Goal: Information Seeking & Learning: Learn about a topic

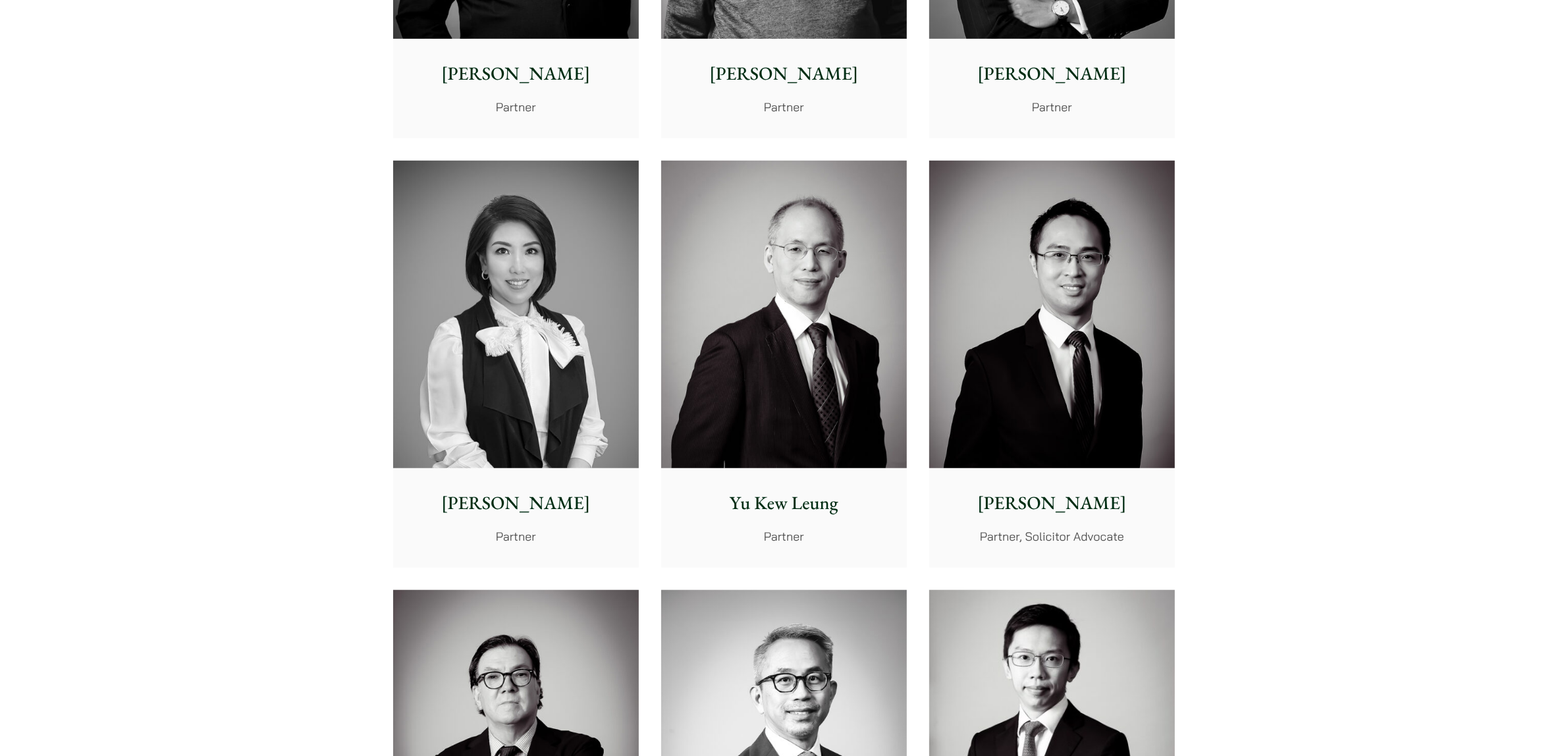
scroll to position [1071, 0]
click at [513, 399] on img at bounding box center [516, 315] width 246 height 308
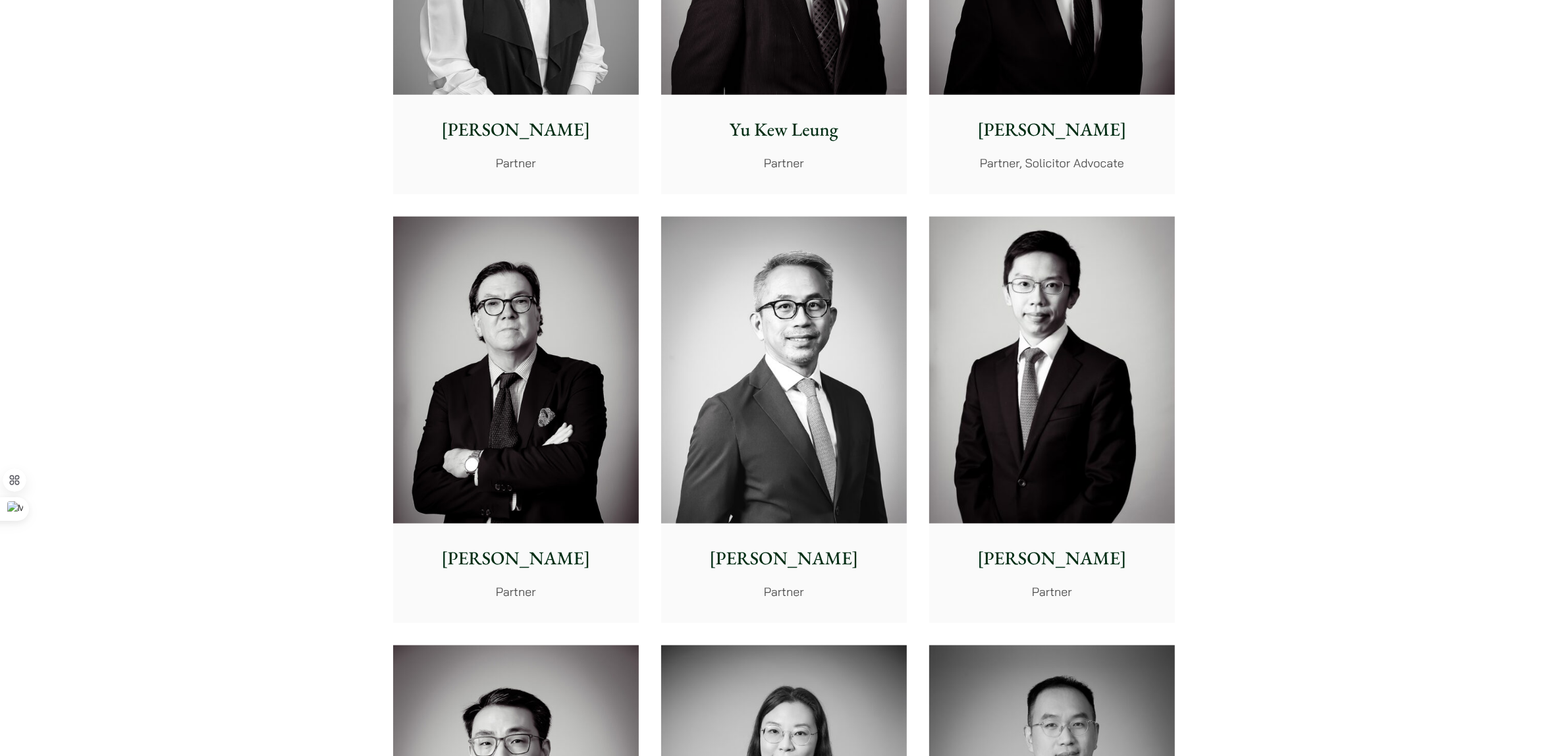
scroll to position [674, 0]
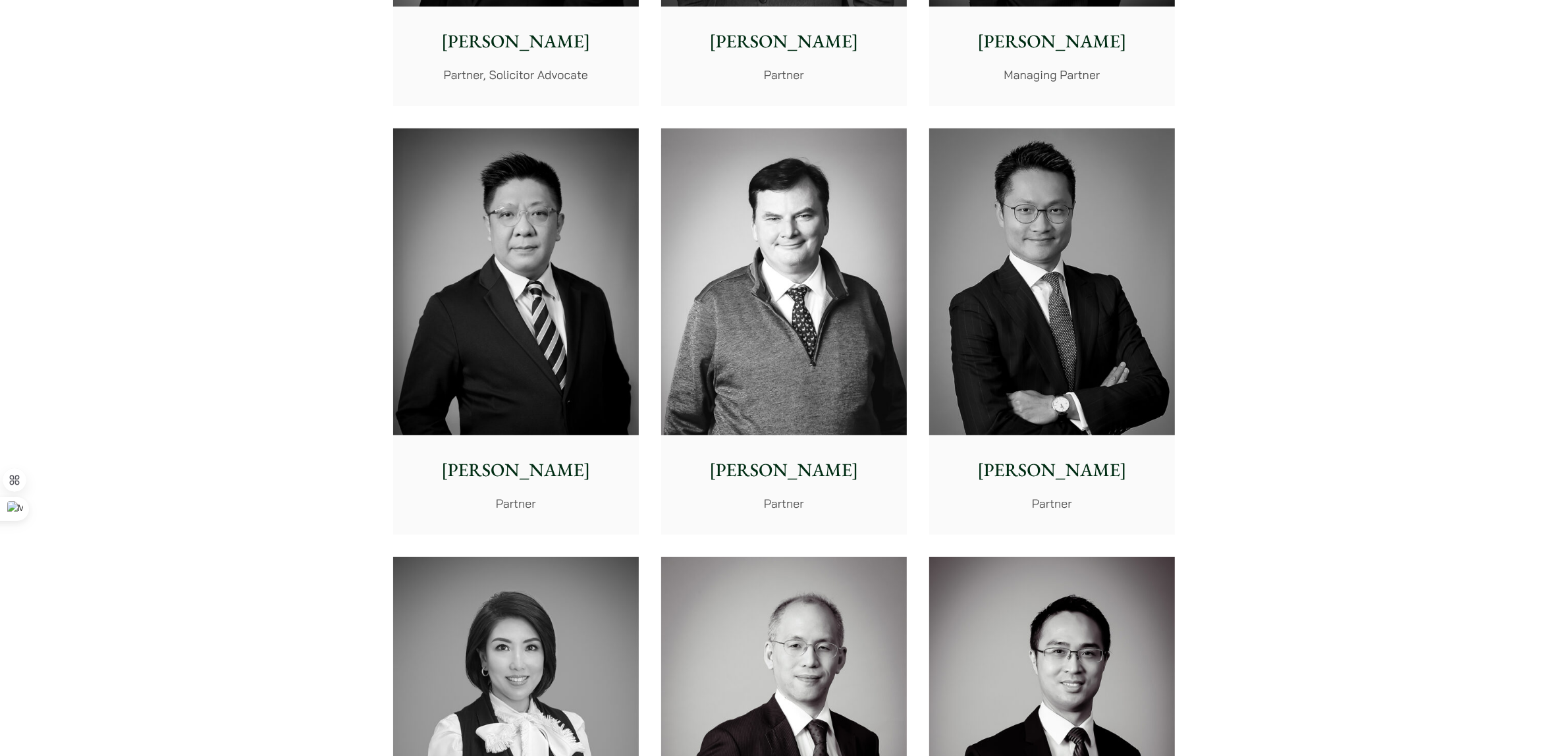
drag, startPoint x: 1450, startPoint y: 448, endPoint x: 1453, endPoint y: -2, distance: 450.0
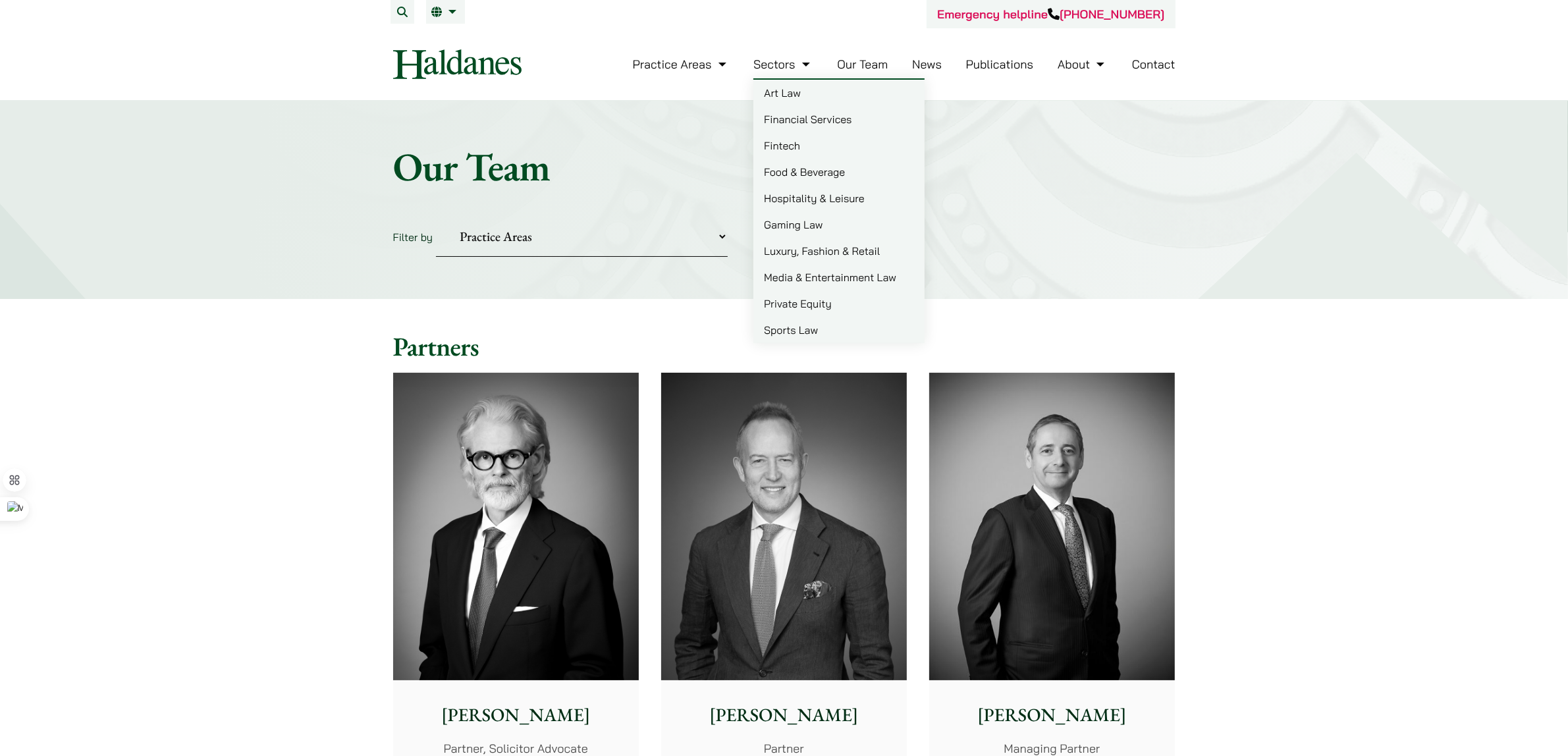
click at [787, 165] on link "Food & Beverage" at bounding box center [839, 171] width 171 height 27
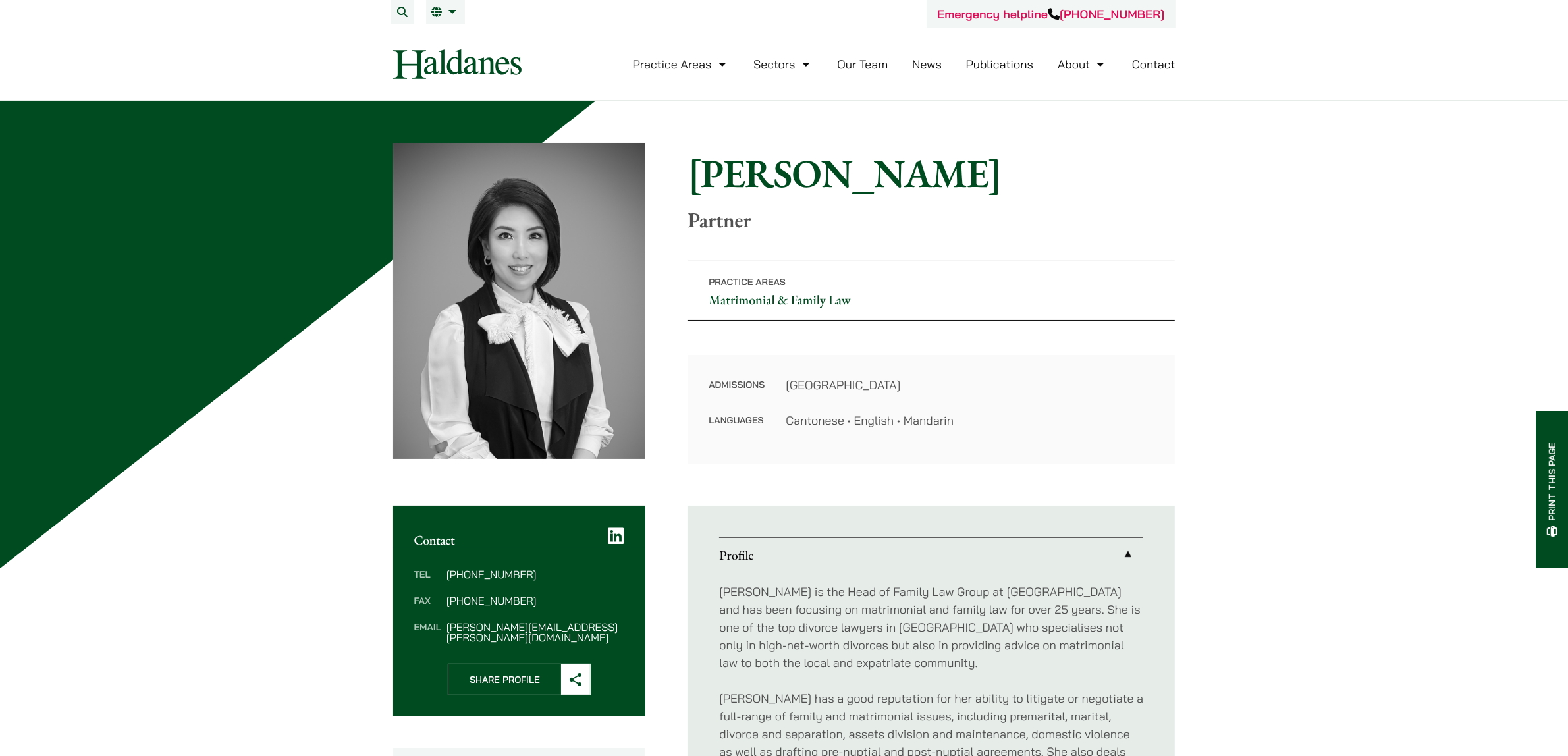
drag, startPoint x: 961, startPoint y: 390, endPoint x: 985, endPoint y: 446, distance: 60.9
click at [985, 446] on div "Admissions Hong Kong Languages Cantonese • English • Mandarin" at bounding box center [931, 409] width 488 height 109
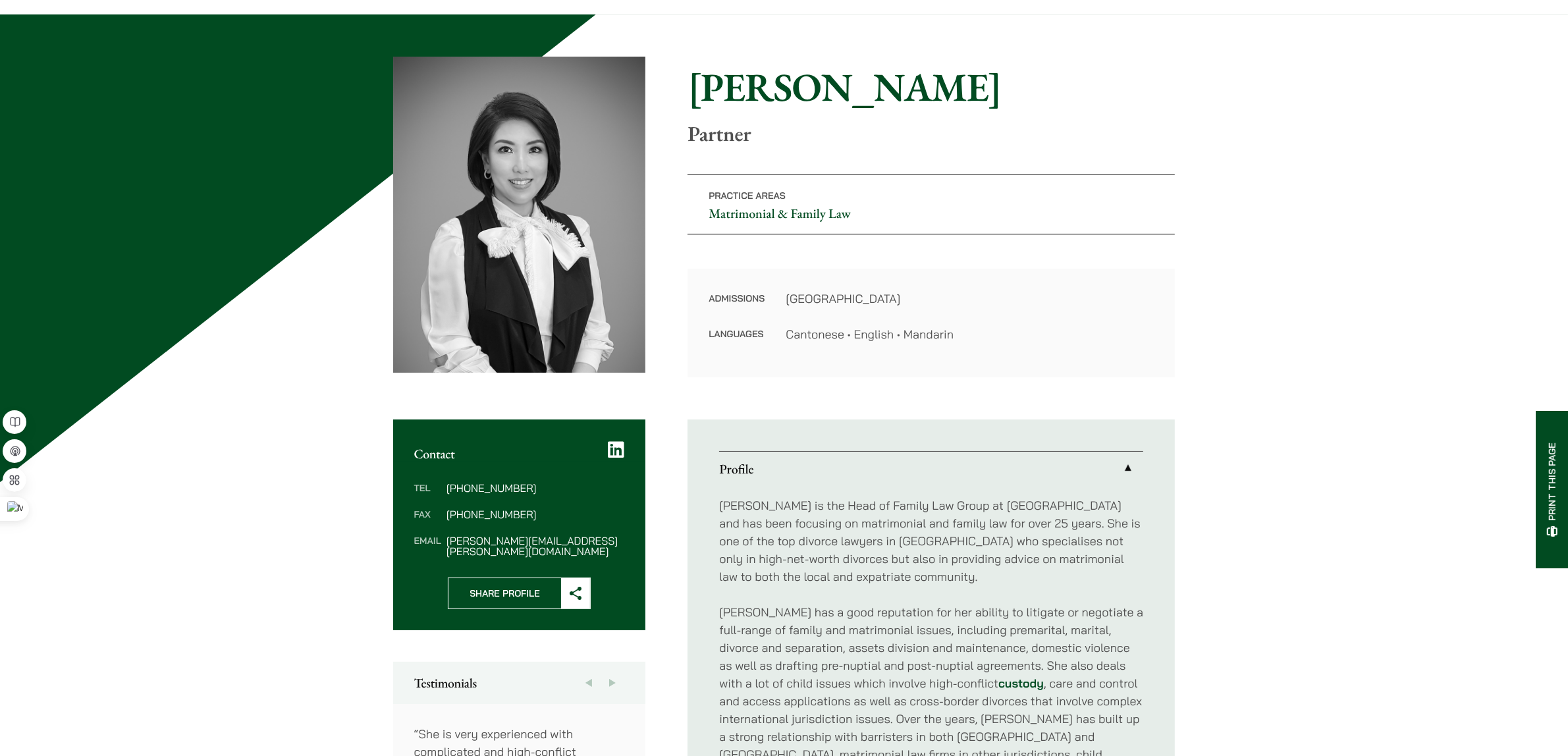
scroll to position [165, 0]
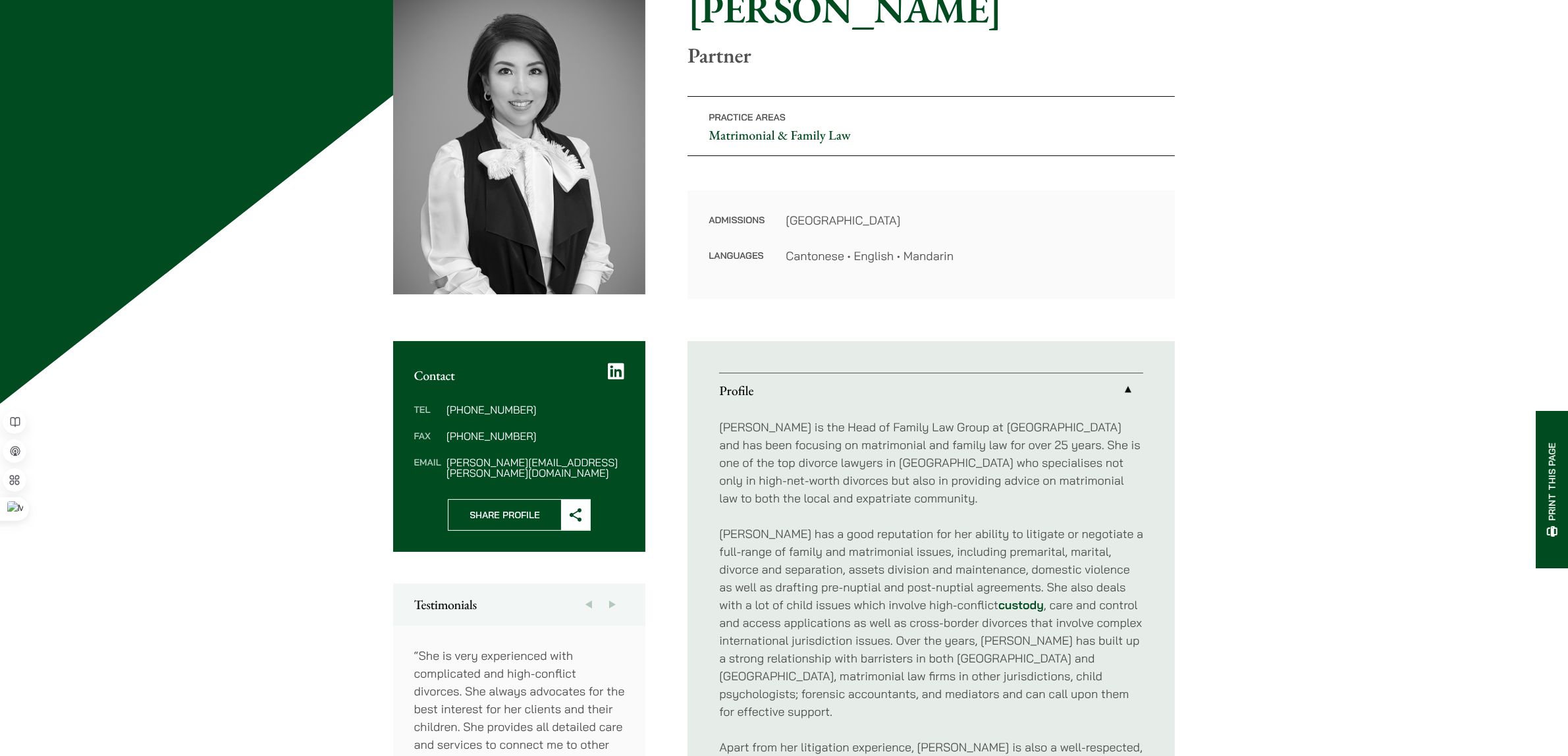
click at [891, 517] on div "[PERSON_NAME] is the Head of Family Law Group at [GEOGRAPHIC_DATA] and has been…" at bounding box center [931, 614] width 424 height 412
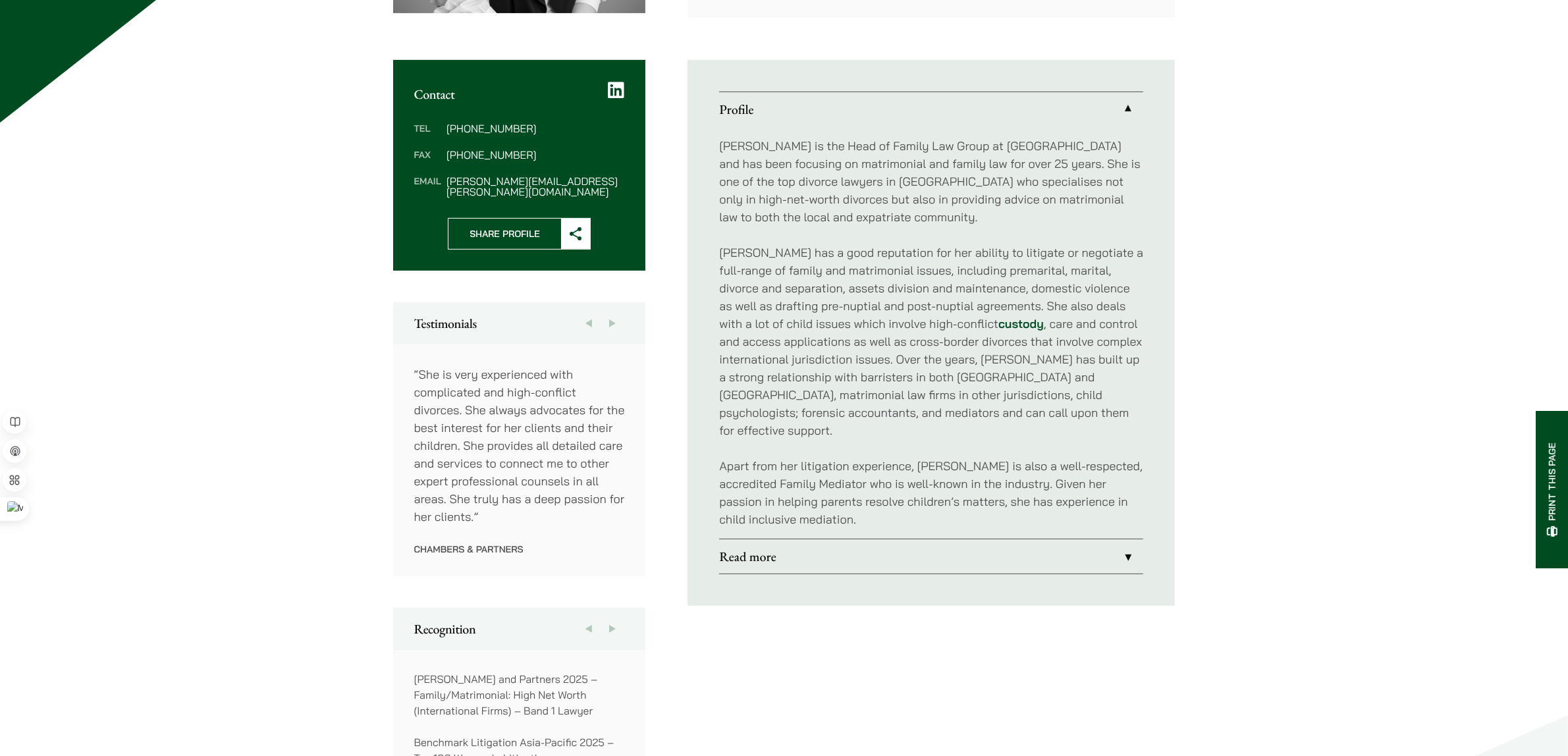
scroll to position [659, 0]
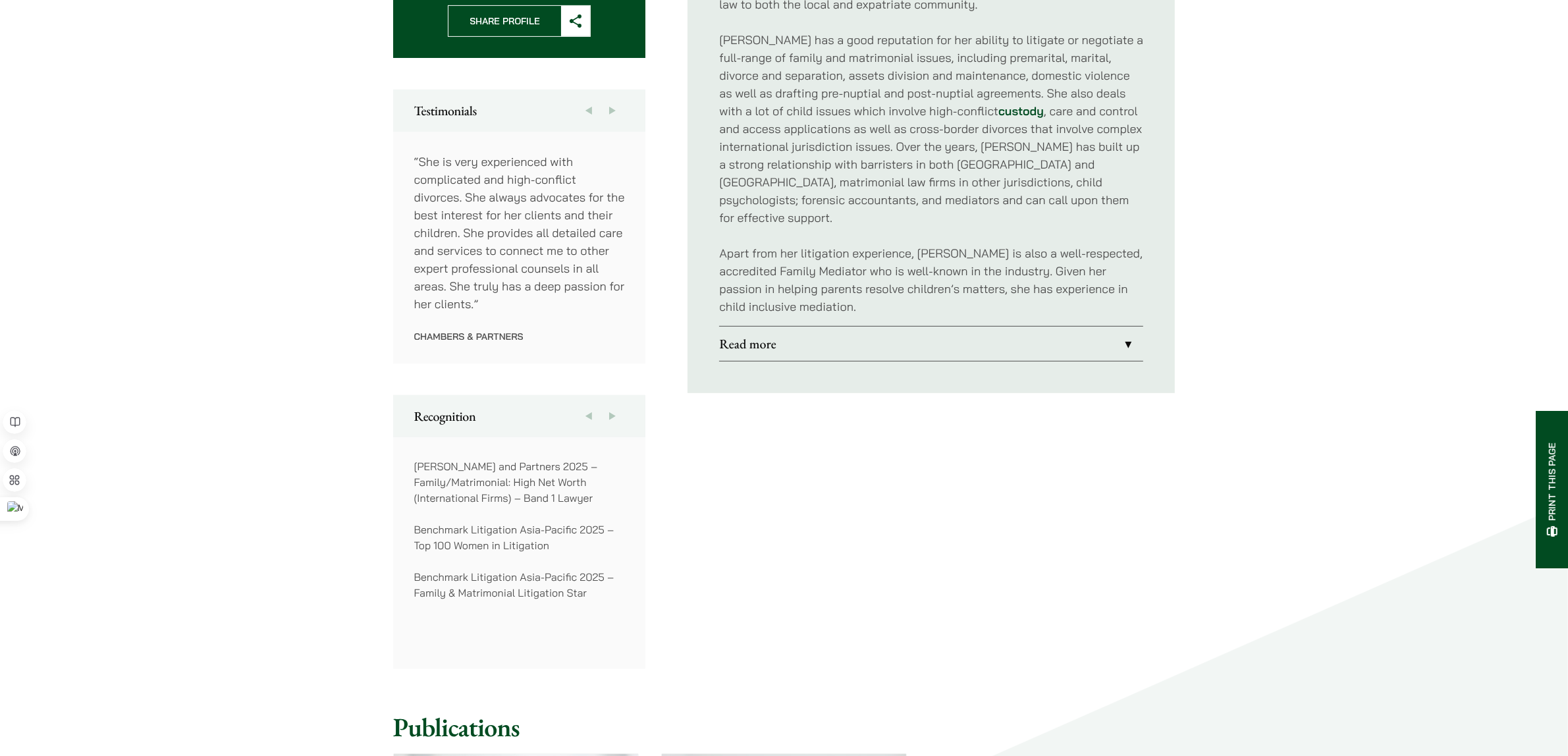
click at [801, 330] on link "Read more" at bounding box center [931, 344] width 424 height 34
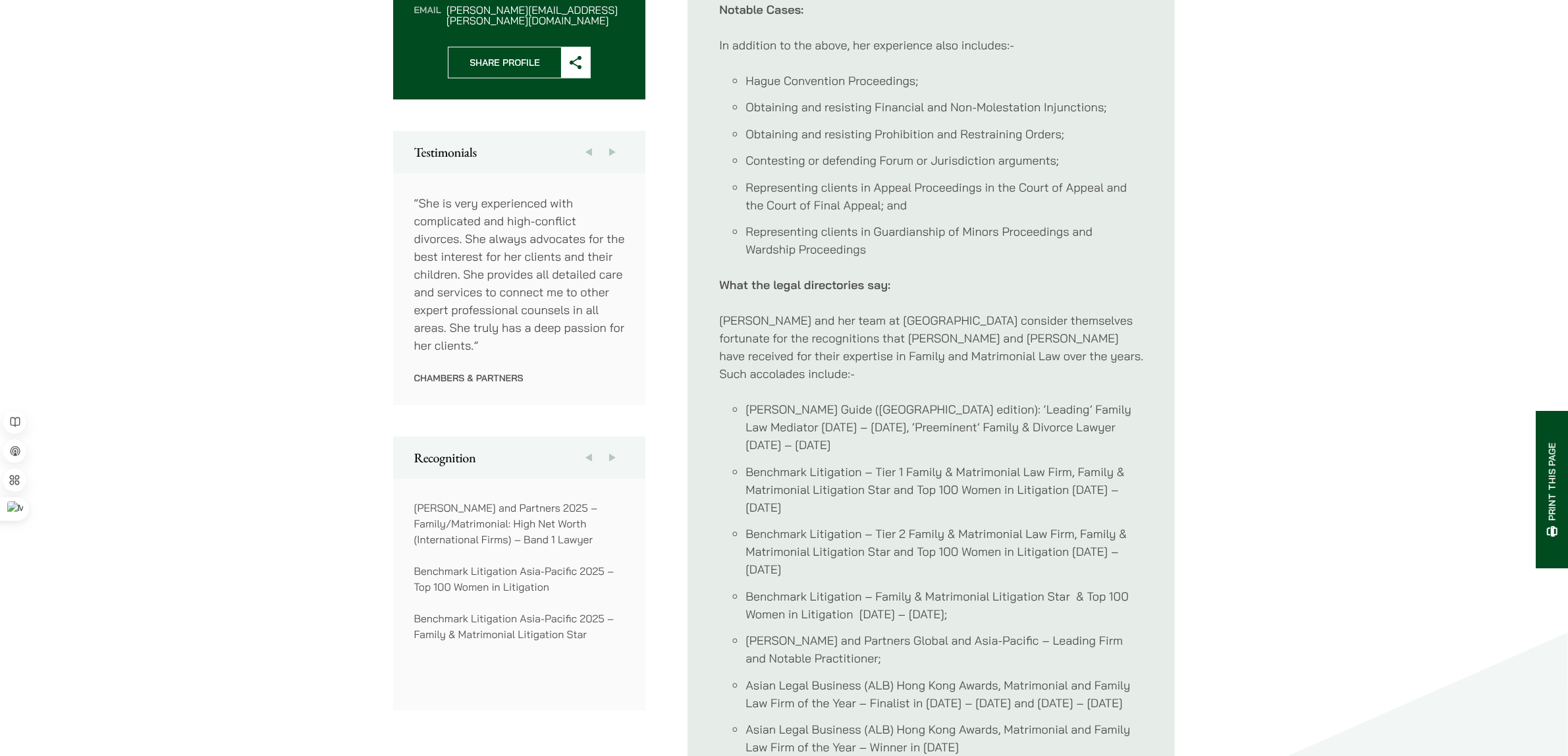
drag, startPoint x: 1206, startPoint y: 418, endPoint x: 1213, endPoint y: 384, distance: 34.7
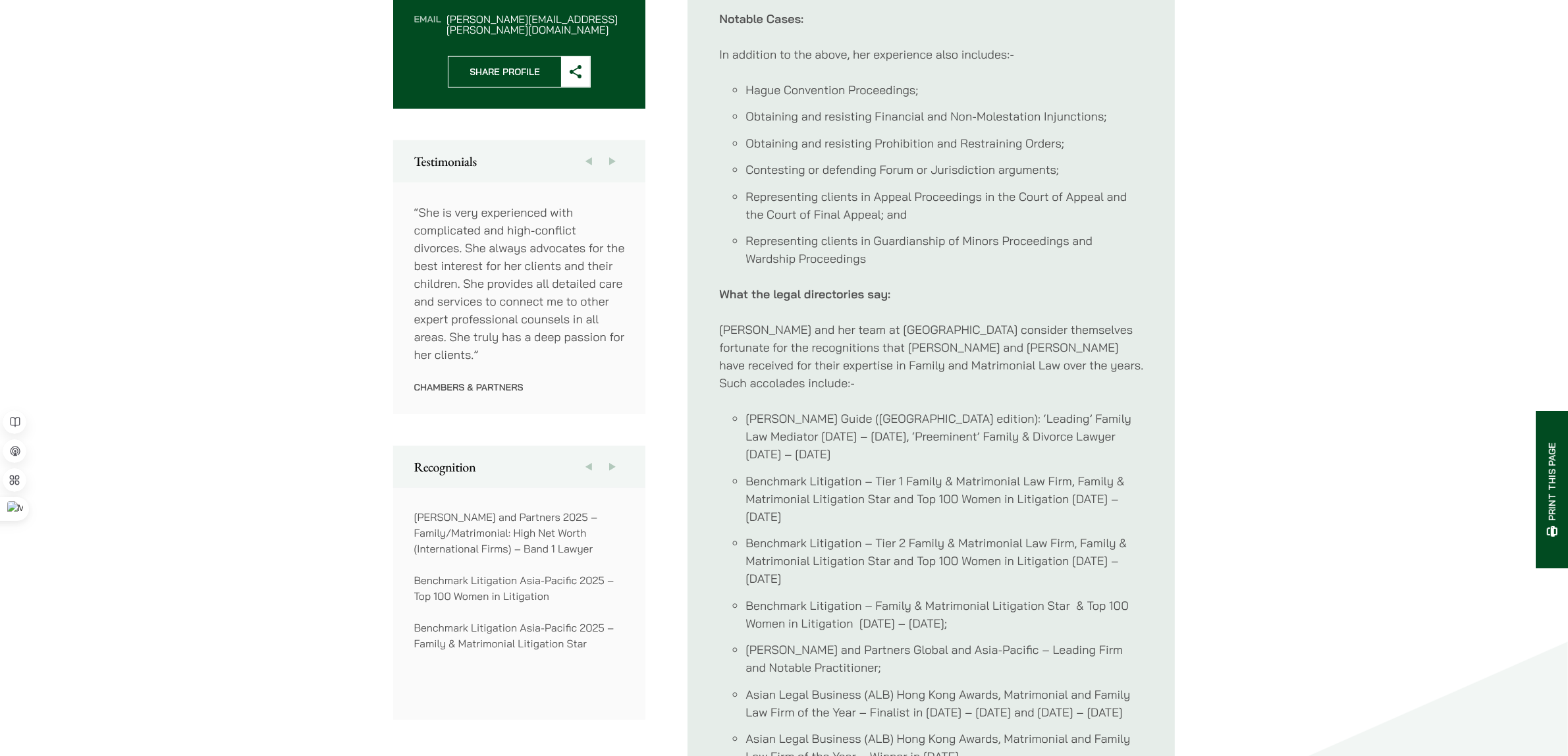
drag, startPoint x: 1213, startPoint y: 383, endPoint x: 1216, endPoint y: 376, distance: 7.6
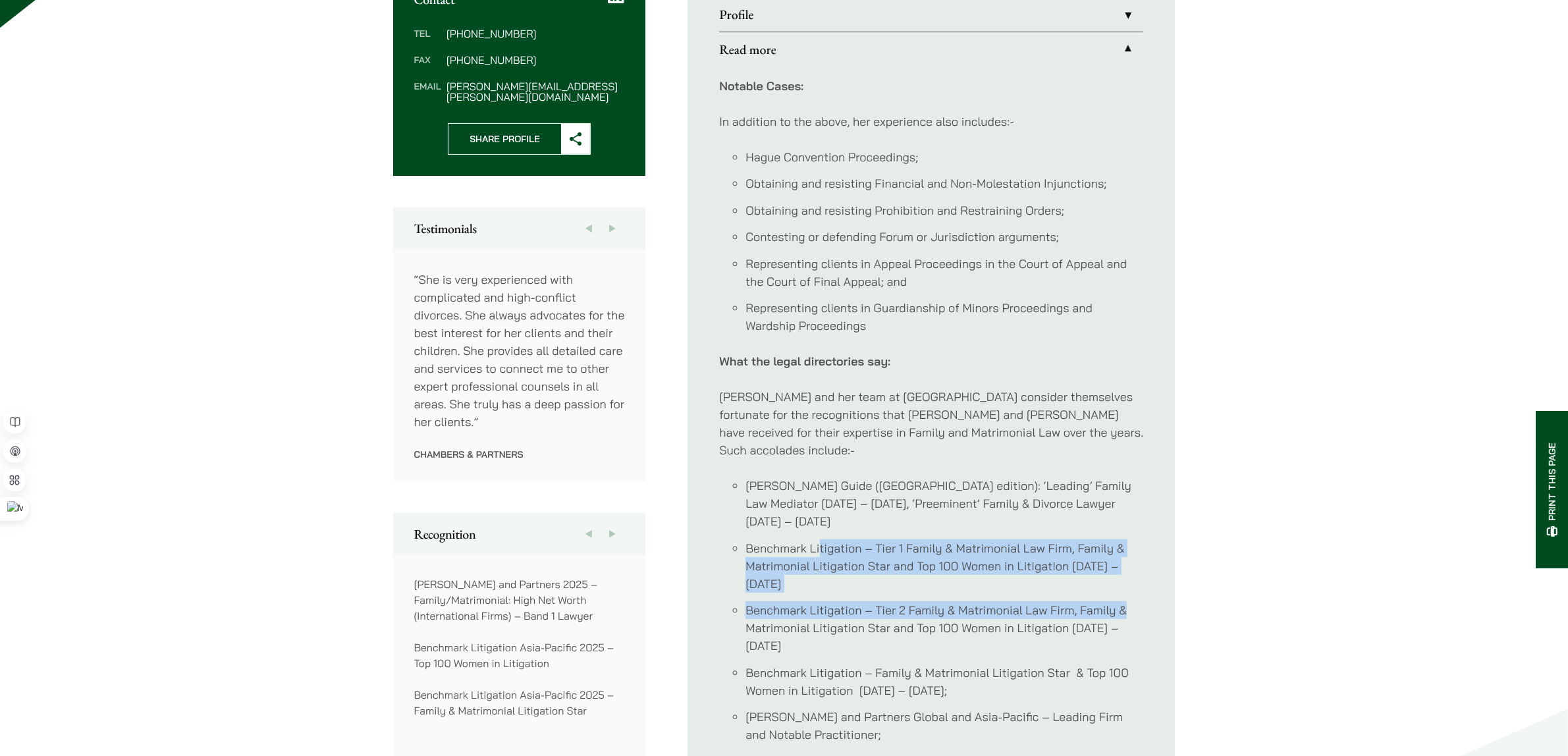
drag, startPoint x: 818, startPoint y: 500, endPoint x: 1126, endPoint y: 542, distance: 310.9
click at [1126, 542] on ul "Doyle’s Guide (Hong Kong edition): ‘Leading’ Family Law Mediator 2019 – 2024, ‘…" at bounding box center [931, 654] width 424 height 356
click at [1158, 539] on ul "Profile Elsie Liu is the Head of Family Law Group at Haldanes and has been focu…" at bounding box center [931, 420] width 488 height 911
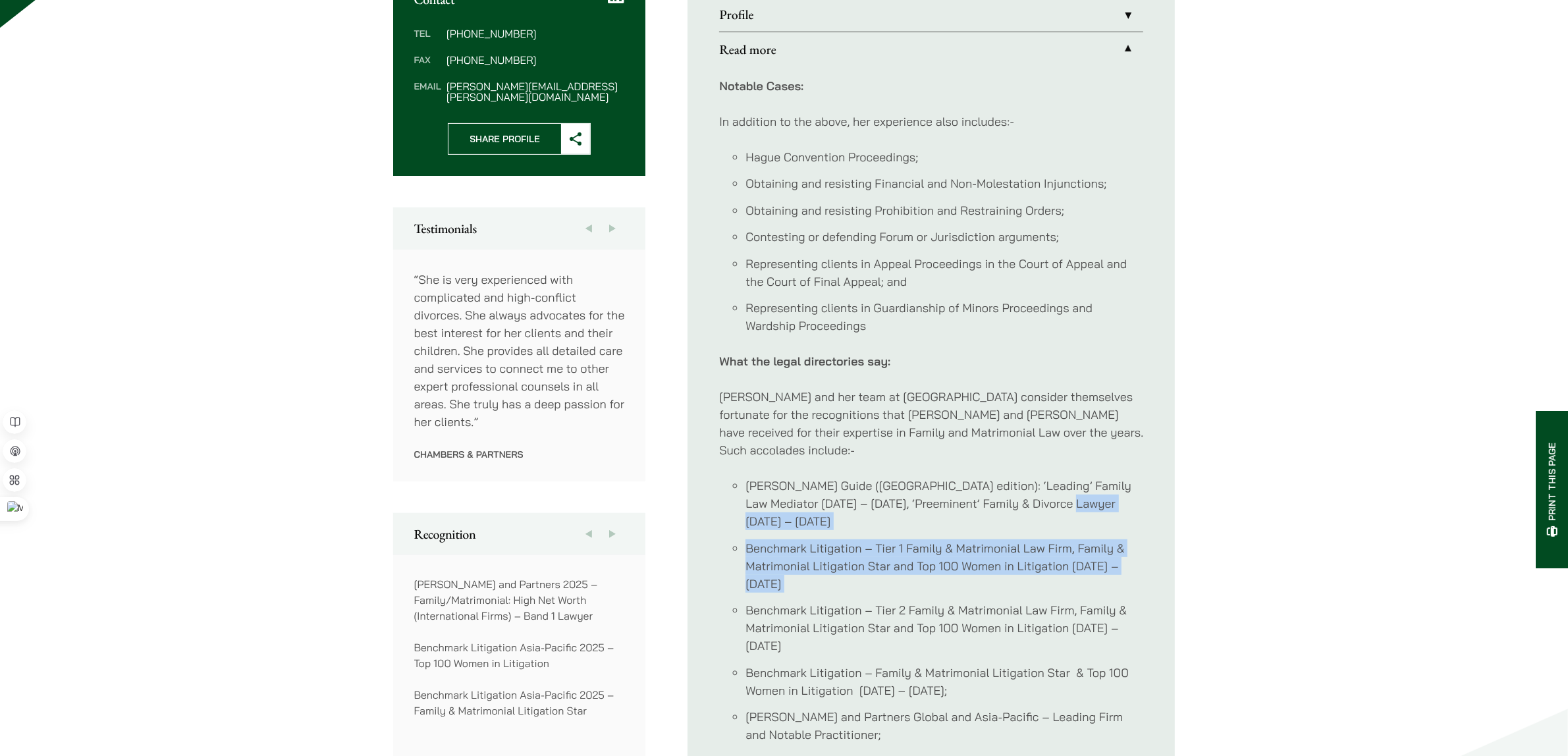
drag, startPoint x: 1158, startPoint y: 539, endPoint x: 1165, endPoint y: 491, distance: 48.5
click at [1165, 491] on ul "Profile Elsie Liu is the Head of Family Law Group at Haldanes and has been focu…" at bounding box center [931, 420] width 488 height 911
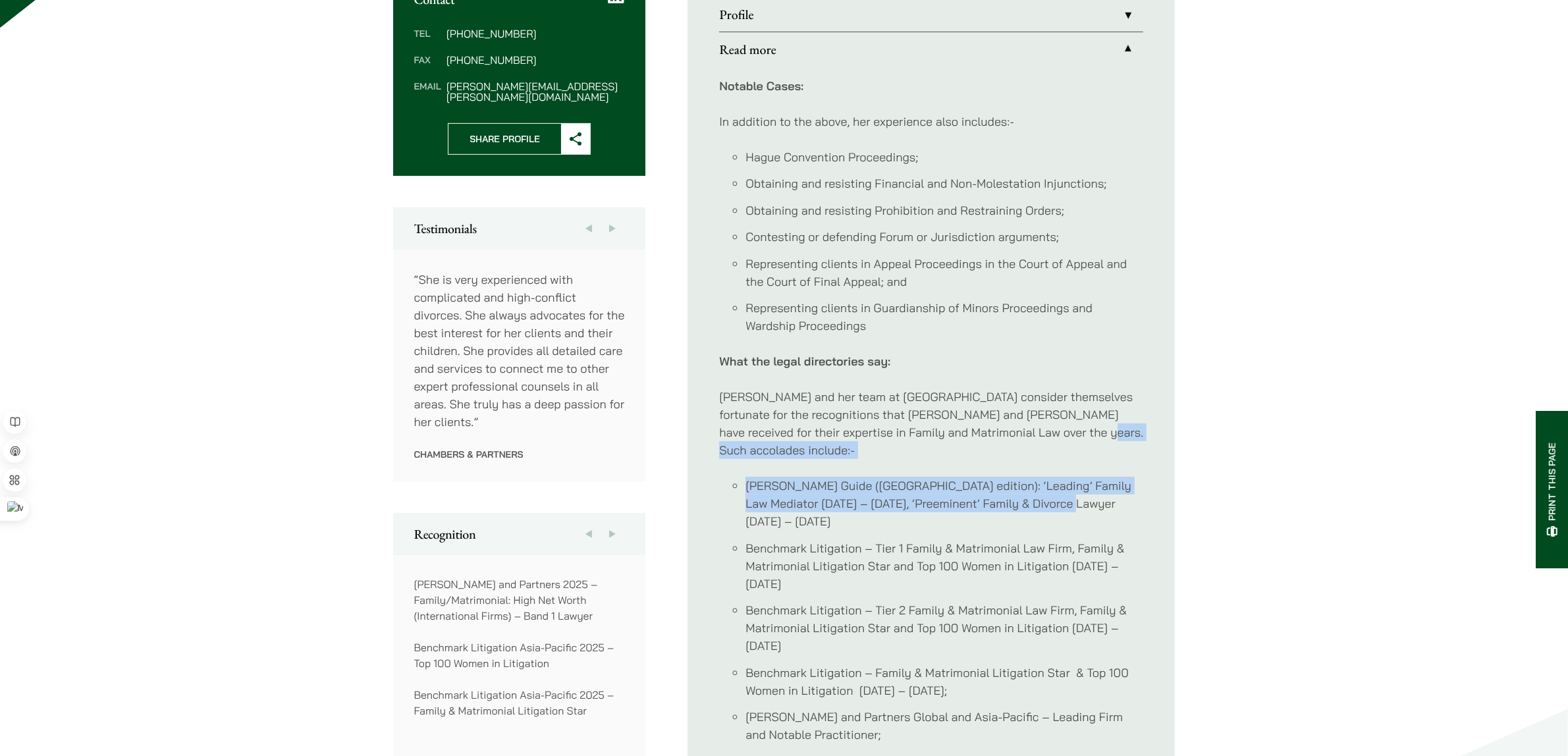
drag, startPoint x: 1149, startPoint y: 491, endPoint x: 1122, endPoint y: 439, distance: 58.6
click at [1122, 439] on ul "Profile Elsie Liu is the Head of Family Law Group at Haldanes and has been focu…" at bounding box center [931, 420] width 488 height 911
click at [752, 24] on link "Profile" at bounding box center [931, 15] width 424 height 34
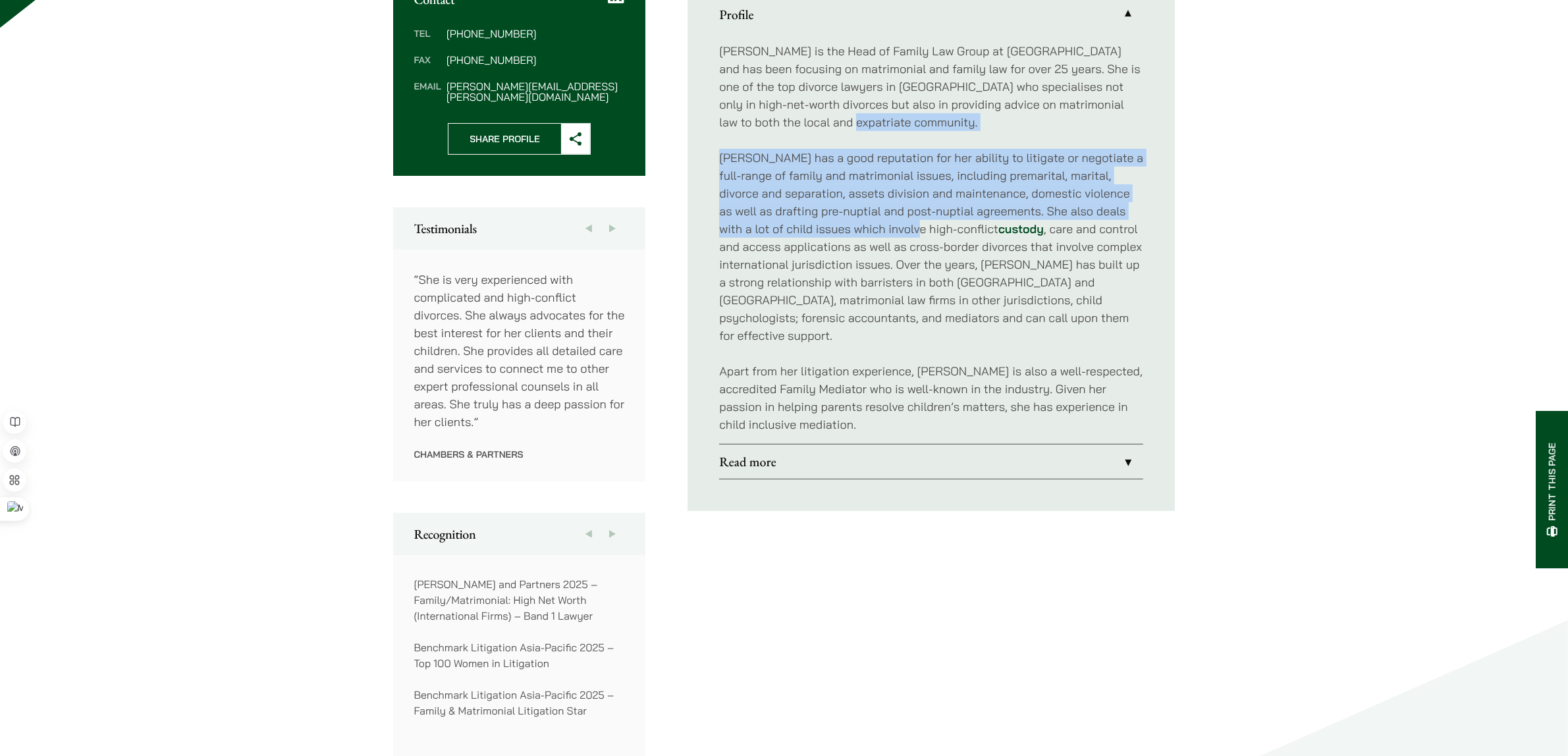
drag, startPoint x: 891, startPoint y: 225, endPoint x: 932, endPoint y: 326, distance: 109.0
click at [901, 249] on div "Elsie Liu is the Head of Family Law Group at Haldanes and has been focusing on …" at bounding box center [931, 237] width 424 height 412
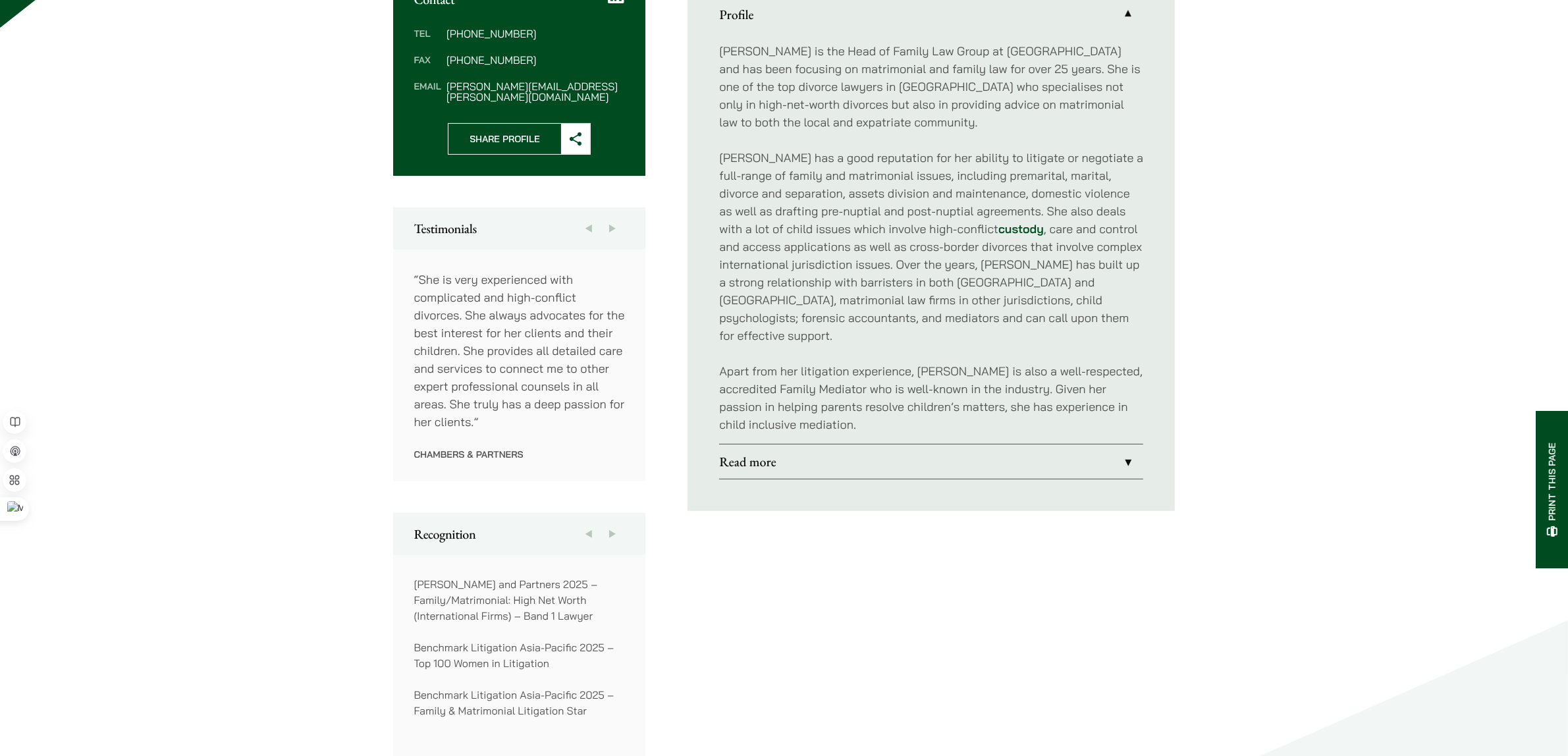
click at [933, 332] on div "Elsie Liu is the Head of Family Law Group at Haldanes and has been focusing on …" at bounding box center [931, 237] width 424 height 412
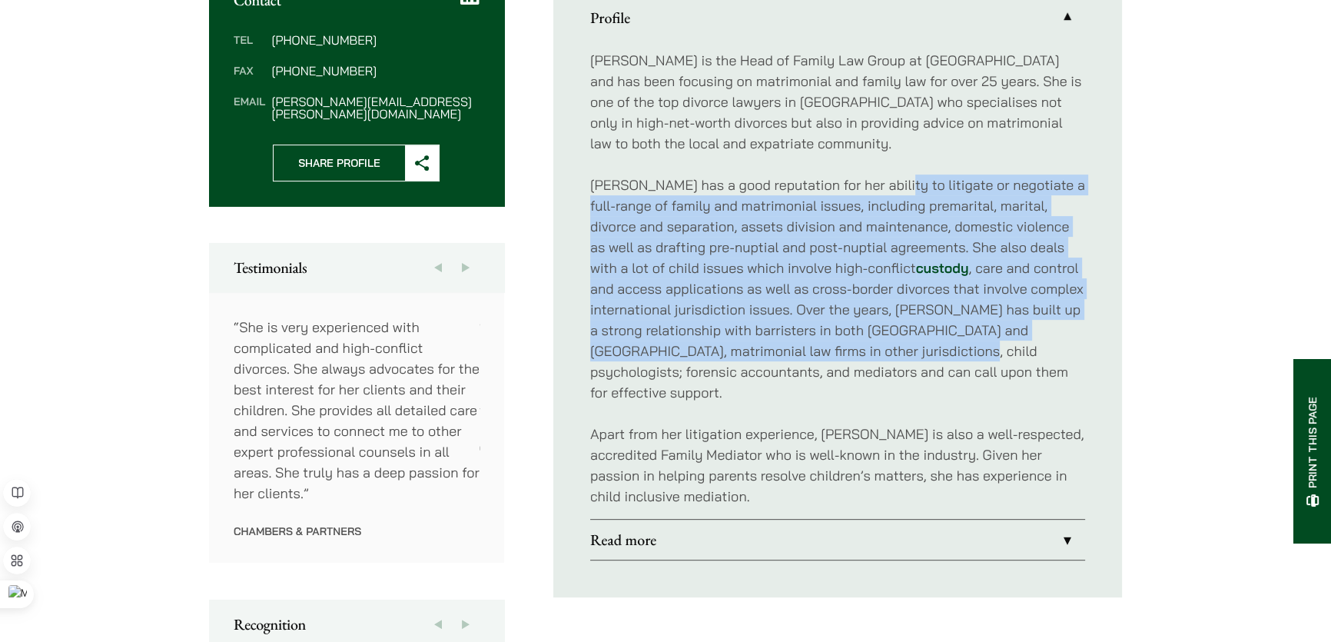
drag, startPoint x: 918, startPoint y: 351, endPoint x: 797, endPoint y: 141, distance: 242.7
click at [875, 188] on p "Elsie has a good reputation for her ability to litigate or negotiate a full-ran…" at bounding box center [837, 288] width 495 height 228
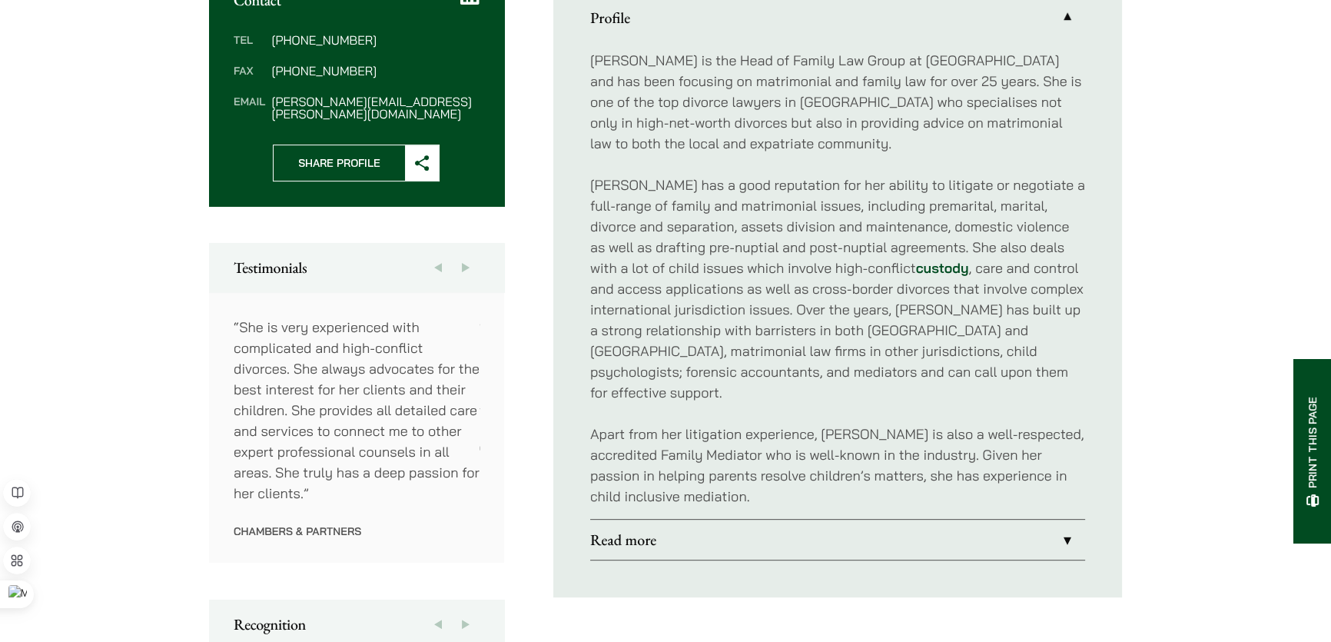
click at [797, 141] on p "Elsie Liu is the Head of Family Law Group at Haldanes and has been focusing on …" at bounding box center [837, 102] width 495 height 104
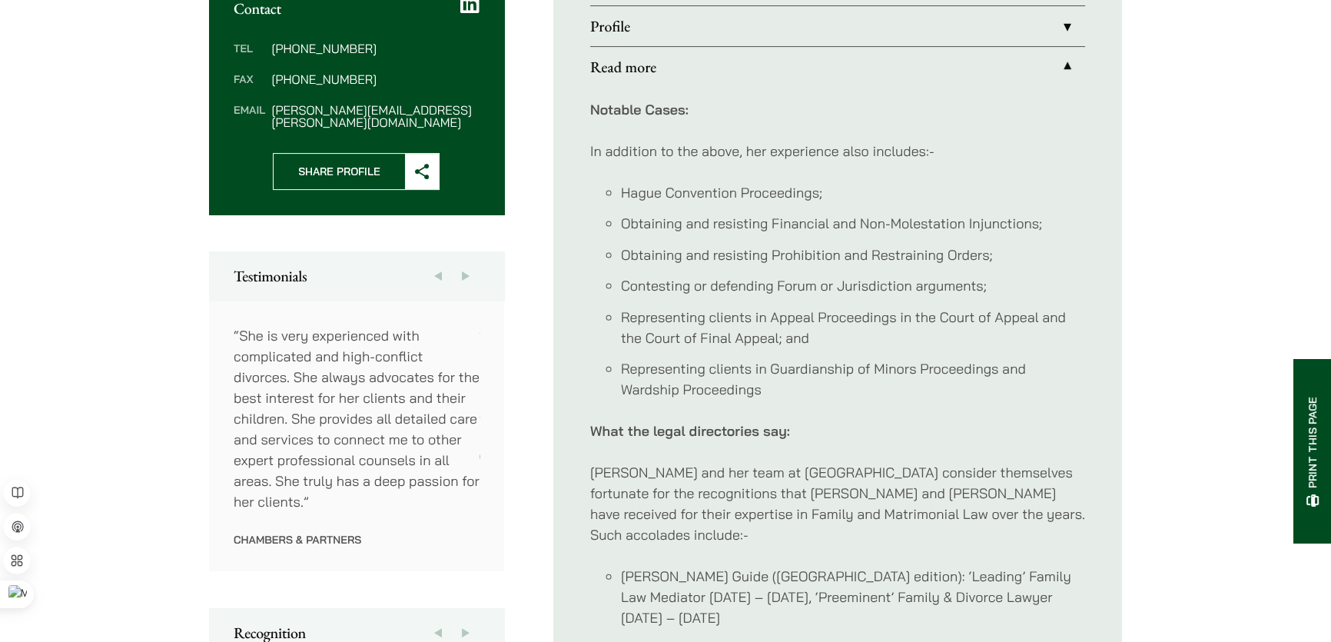
scroll to position [589, 0]
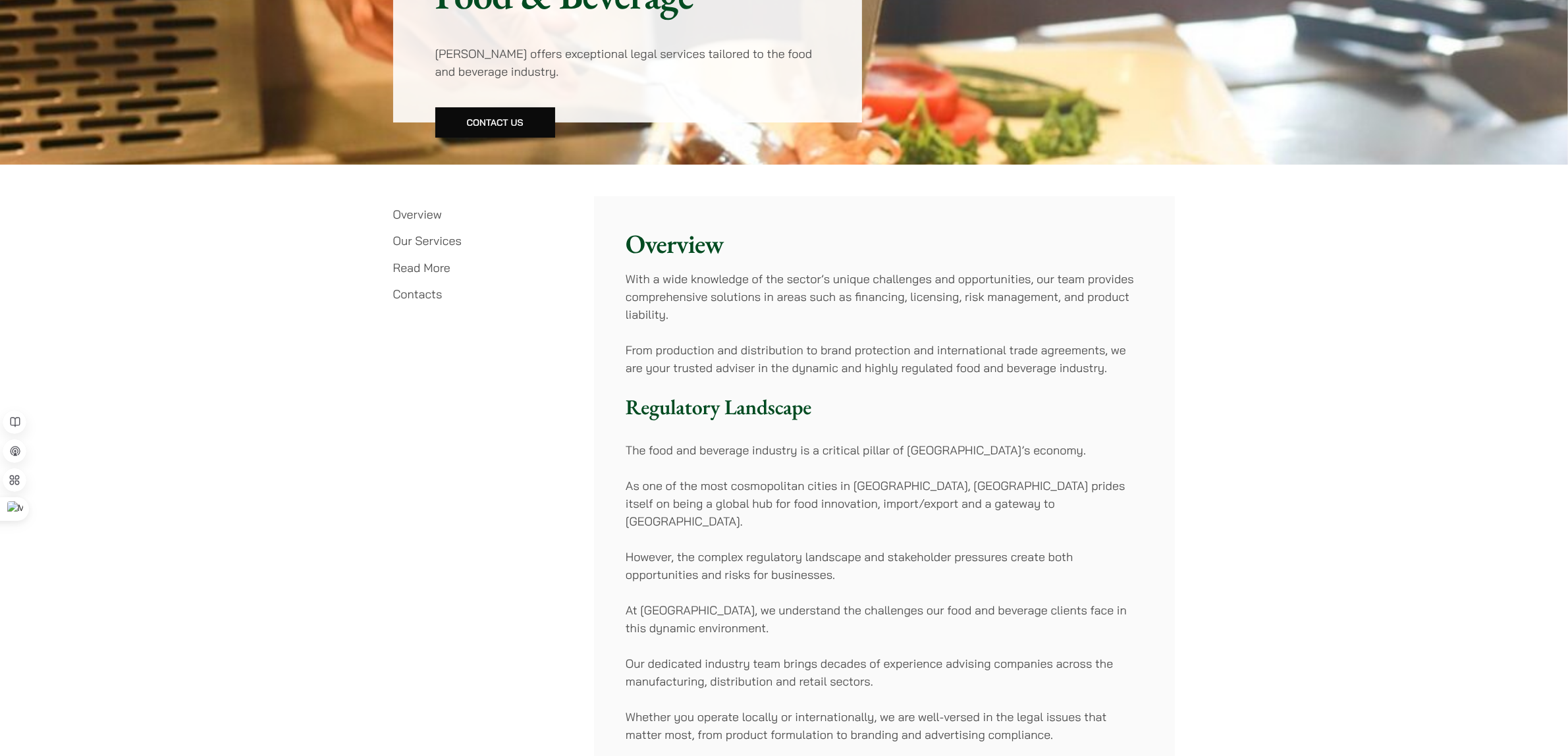
scroll to position [9, 0]
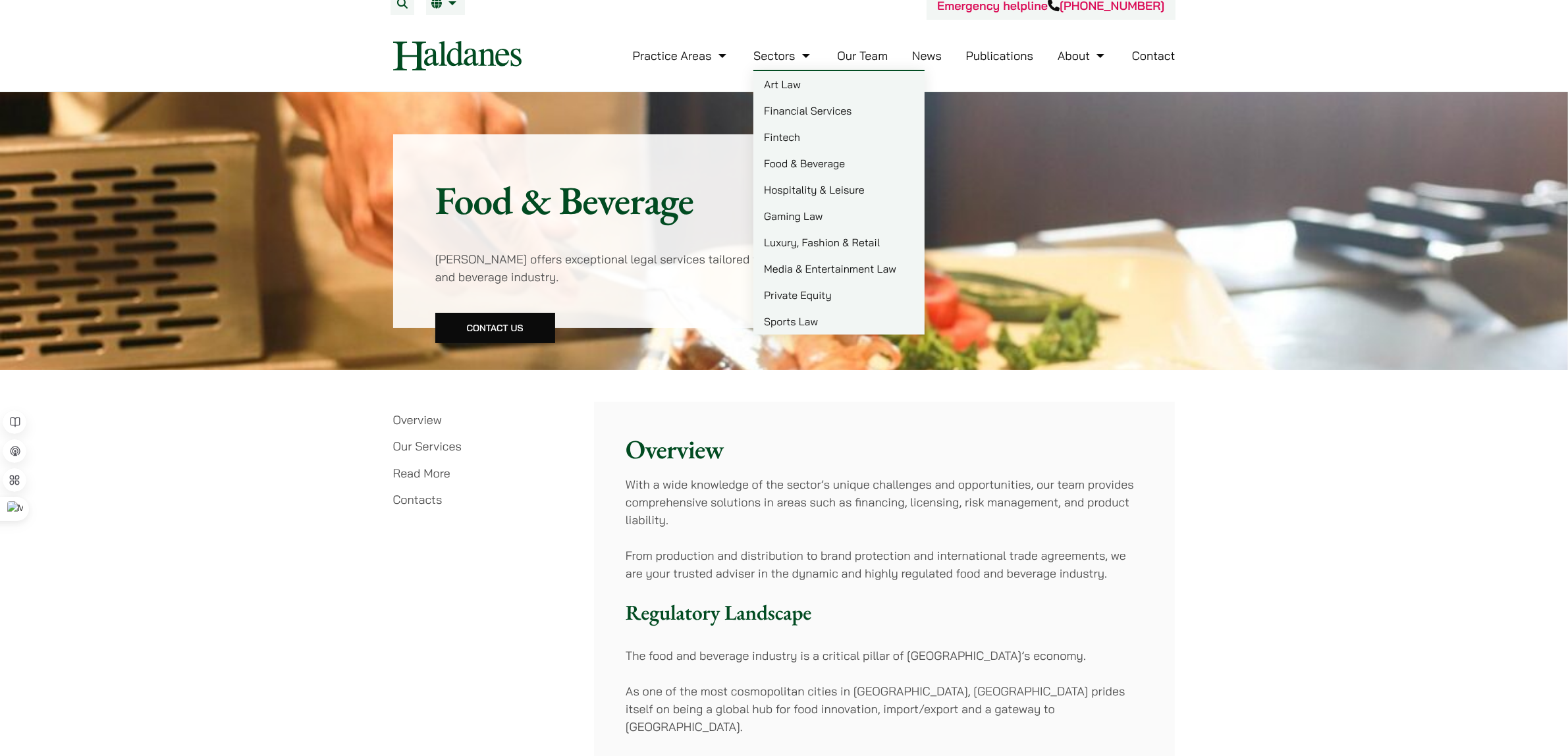
click at [793, 81] on link "Art Law" at bounding box center [839, 84] width 171 height 27
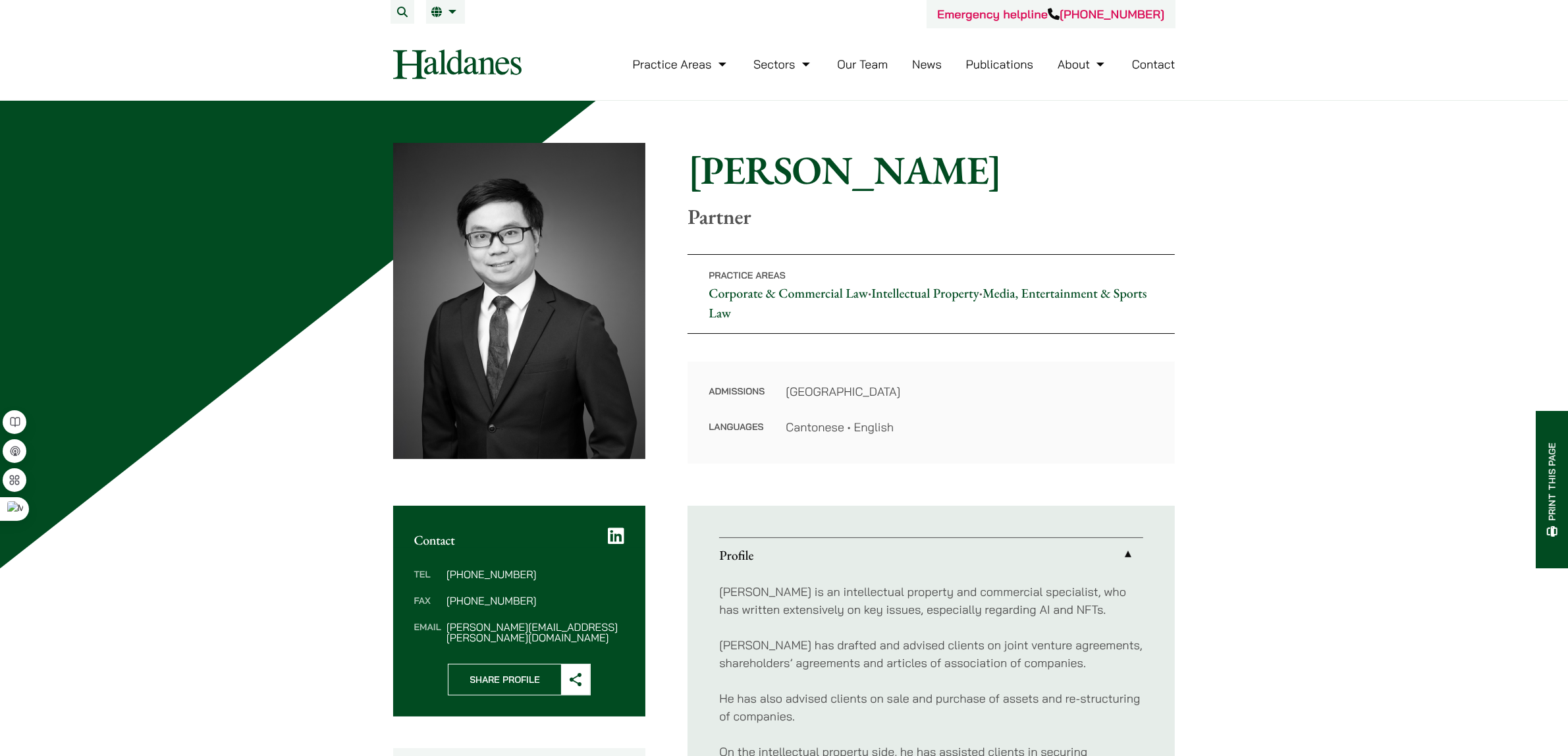
drag, startPoint x: 1354, startPoint y: 525, endPoint x: 1352, endPoint y: 552, distance: 27.1
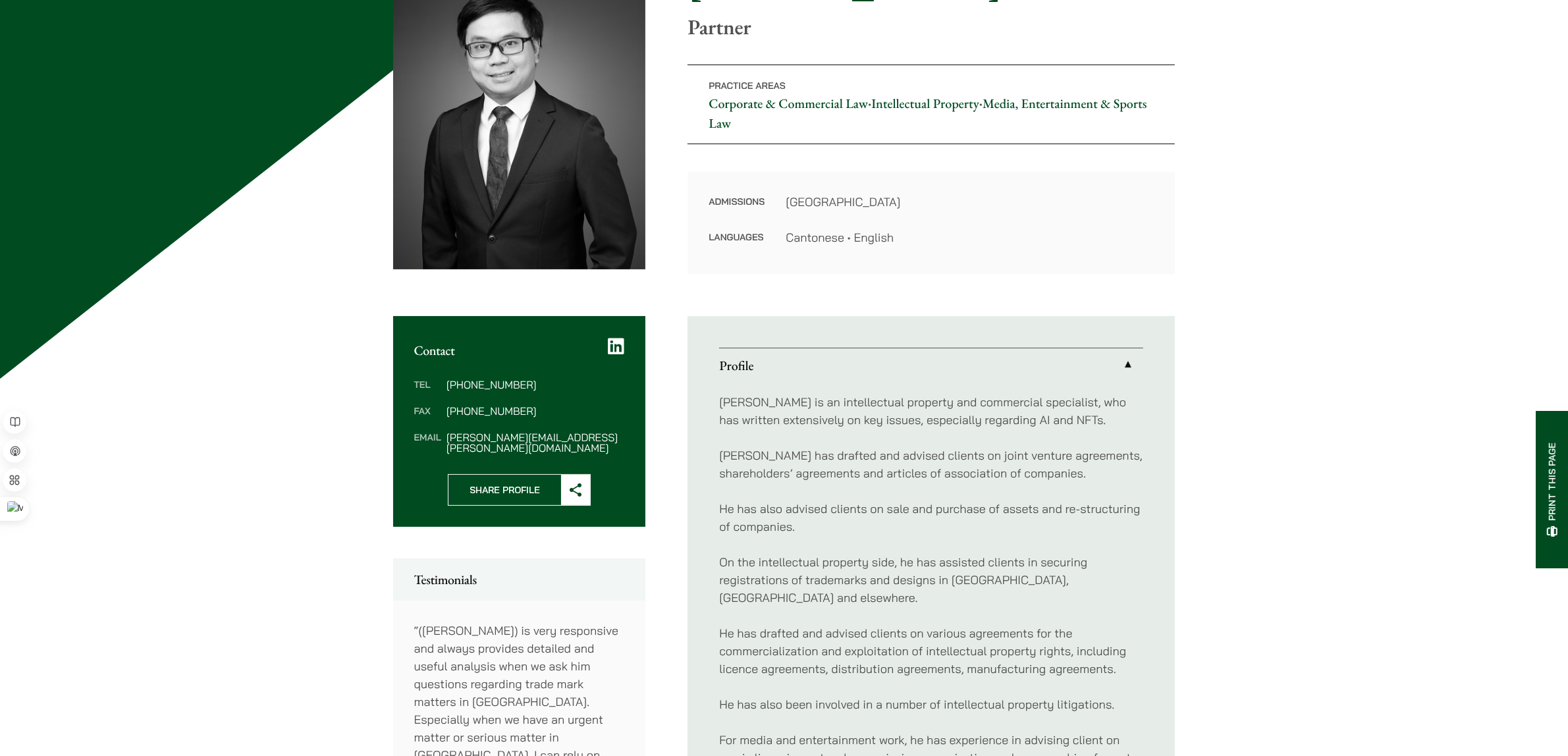
scroll to position [339, 0]
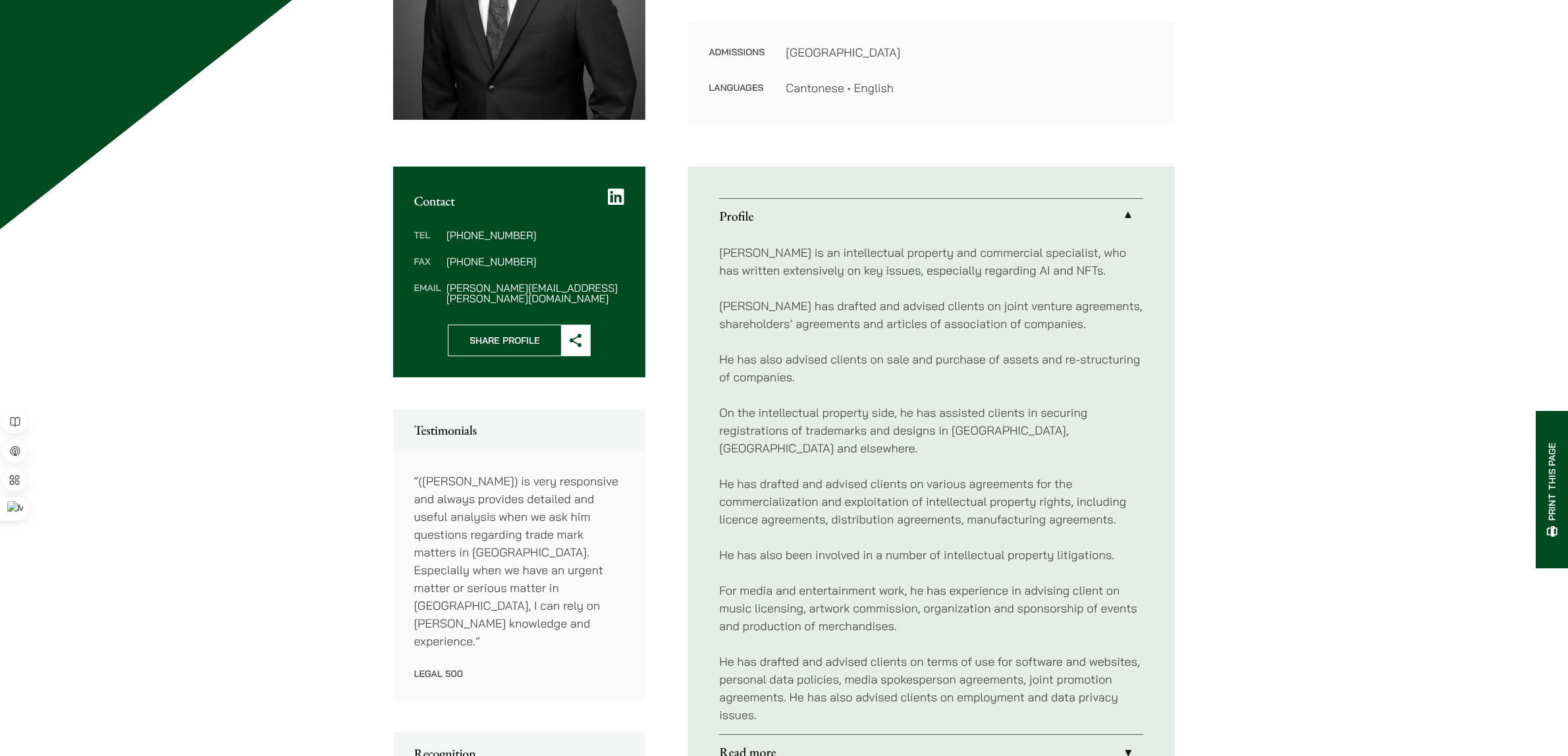
drag, startPoint x: 1345, startPoint y: 555, endPoint x: 1341, endPoint y: 565, distance: 10.8
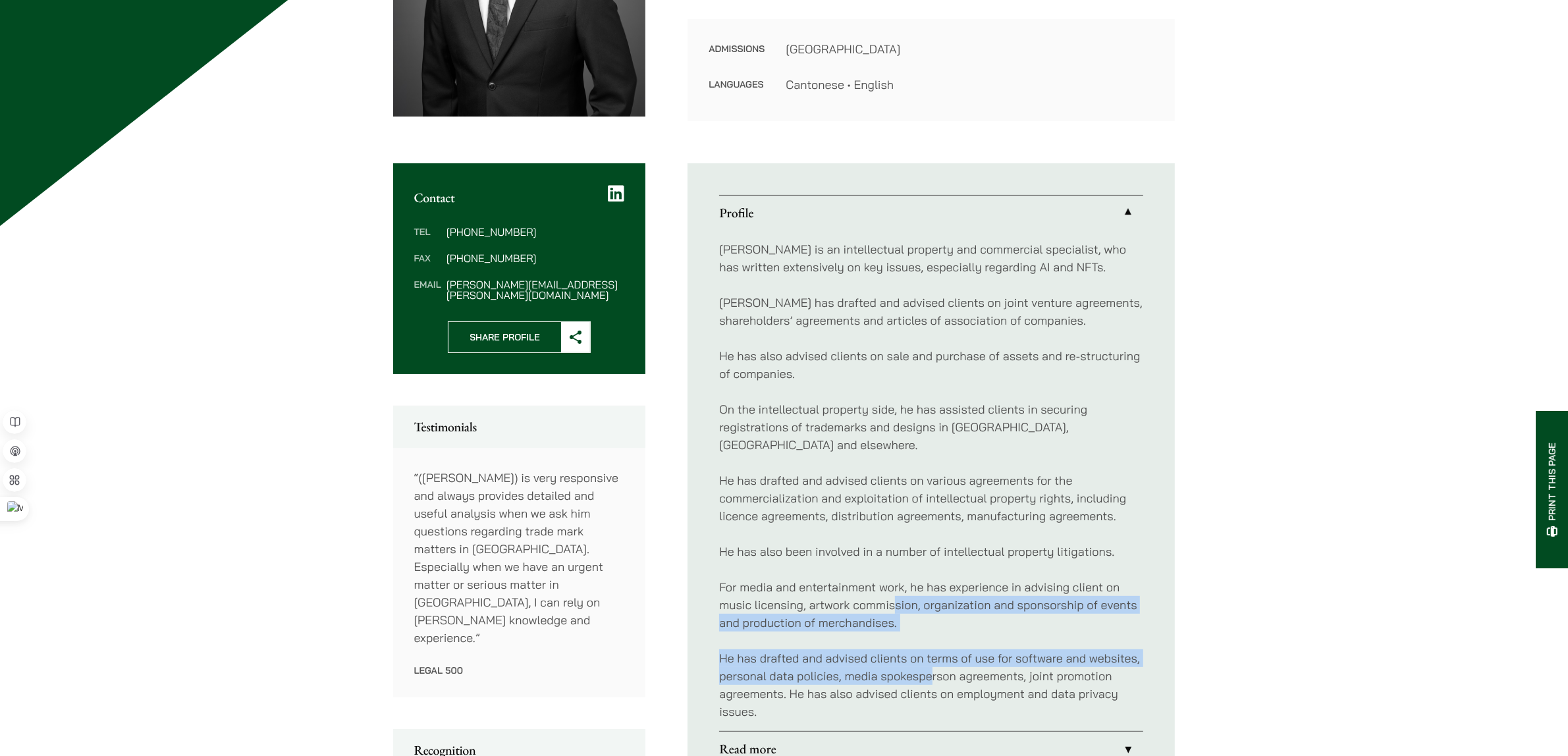
drag, startPoint x: 934, startPoint y: 651, endPoint x: 869, endPoint y: 572, distance: 102.3
click at [895, 597] on div "Anthony is an intellectual property and commercial specialist, who has written …" at bounding box center [931, 480] width 424 height 501
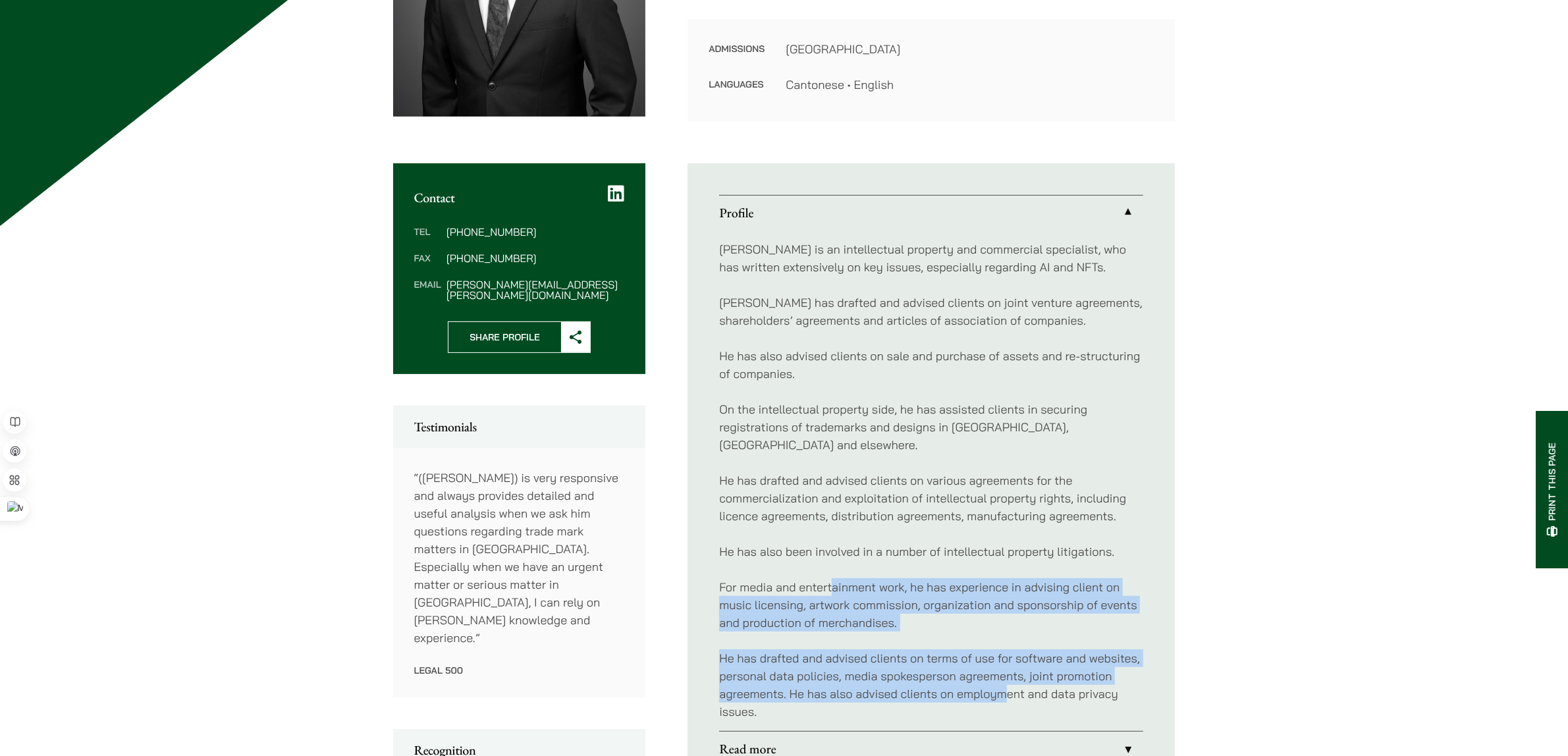
drag, startPoint x: 831, startPoint y: 552, endPoint x: 895, endPoint y: 693, distance: 154.8
click at [961, 684] on div "Anthony is an intellectual property and commercial specialist, who has written …" at bounding box center [931, 480] width 424 height 501
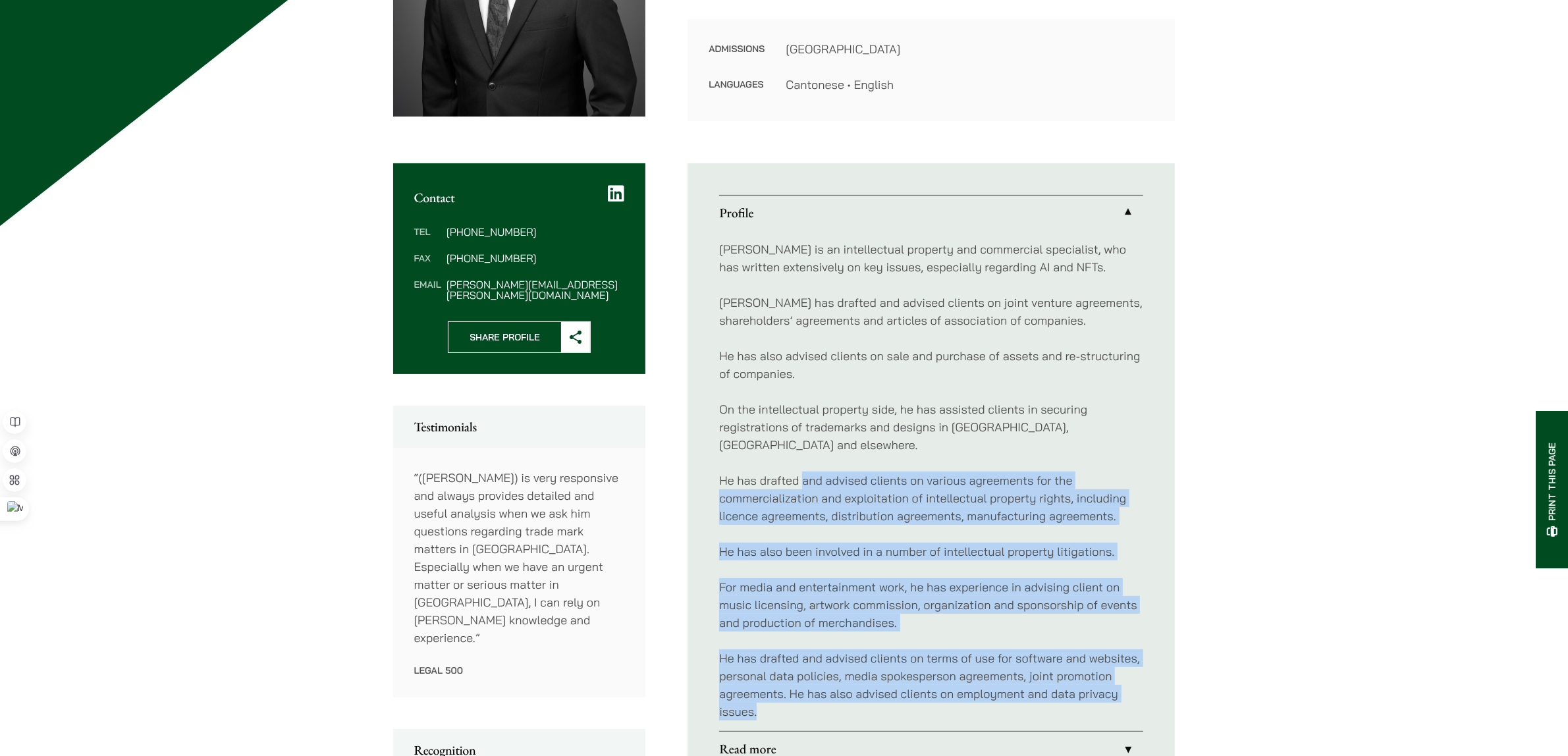
drag, startPoint x: 895, startPoint y: 693, endPoint x: 798, endPoint y: 458, distance: 254.2
click at [799, 459] on div "Anthony is an intellectual property and commercial specialist, who has written …" at bounding box center [931, 480] width 424 height 501
click at [798, 471] on p "He has drafted and advised clients on various agreements for the commercializat…" at bounding box center [931, 498] width 424 height 53
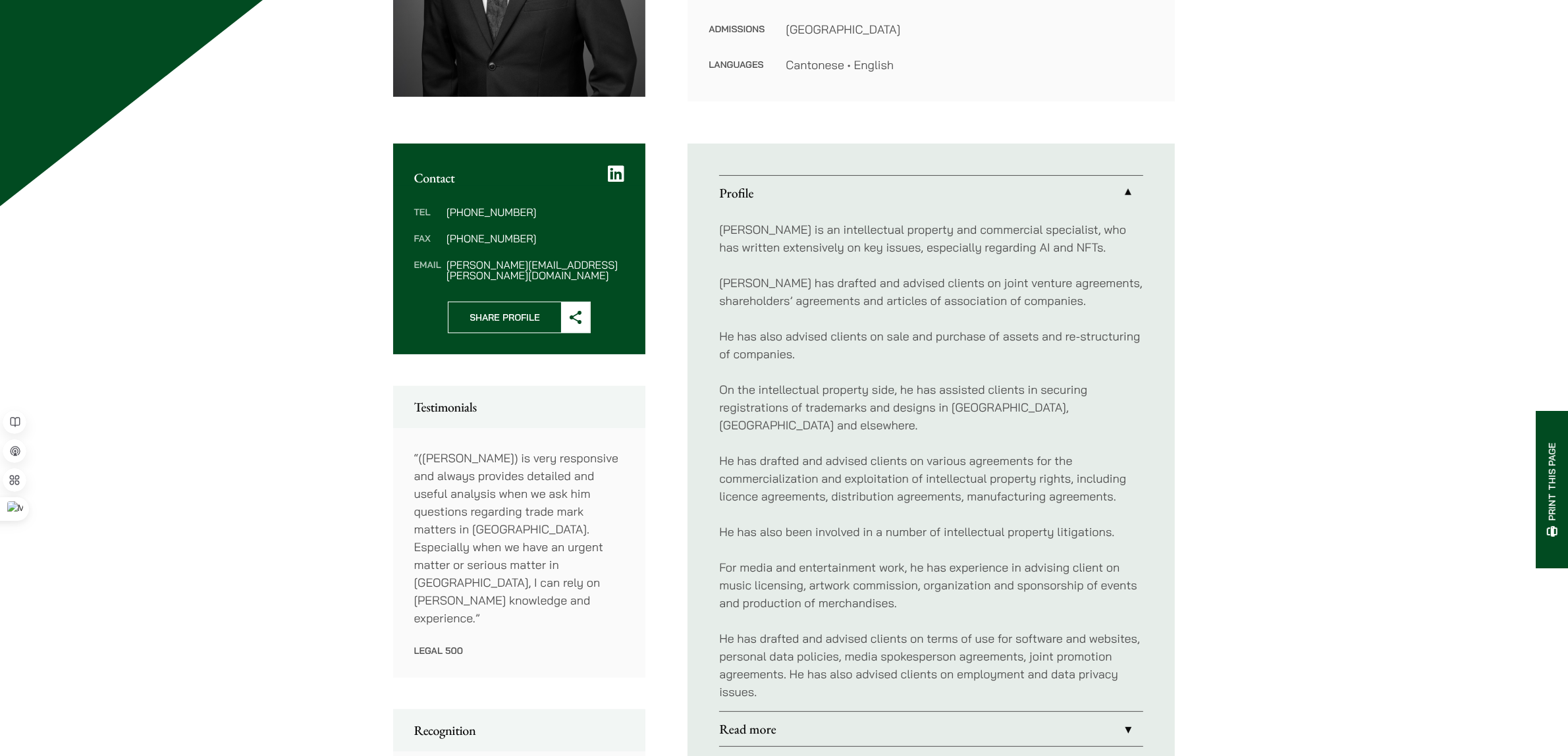
drag, startPoint x: 1282, startPoint y: 551, endPoint x: 1284, endPoint y: 585, distance: 34.1
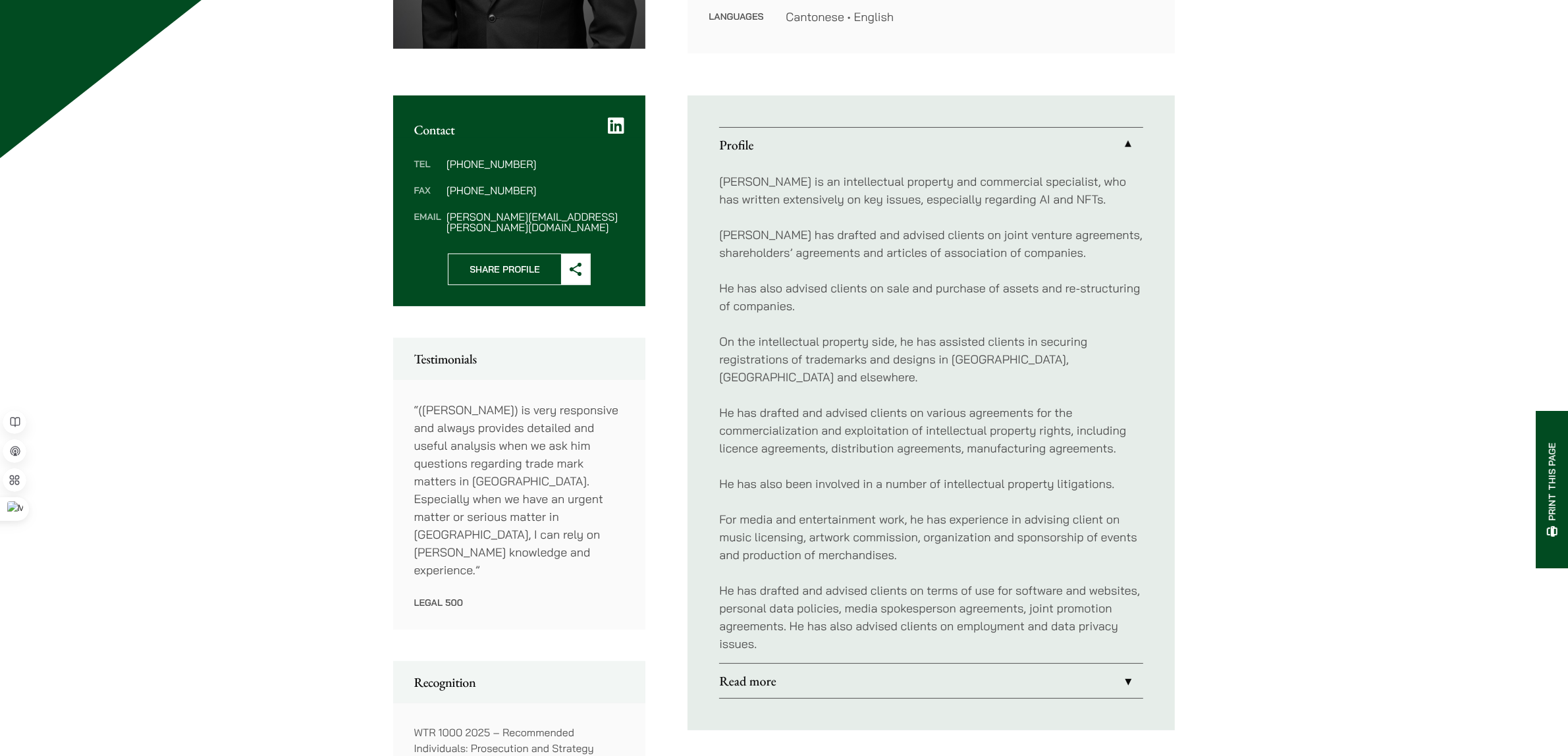
scroll to position [451, 0]
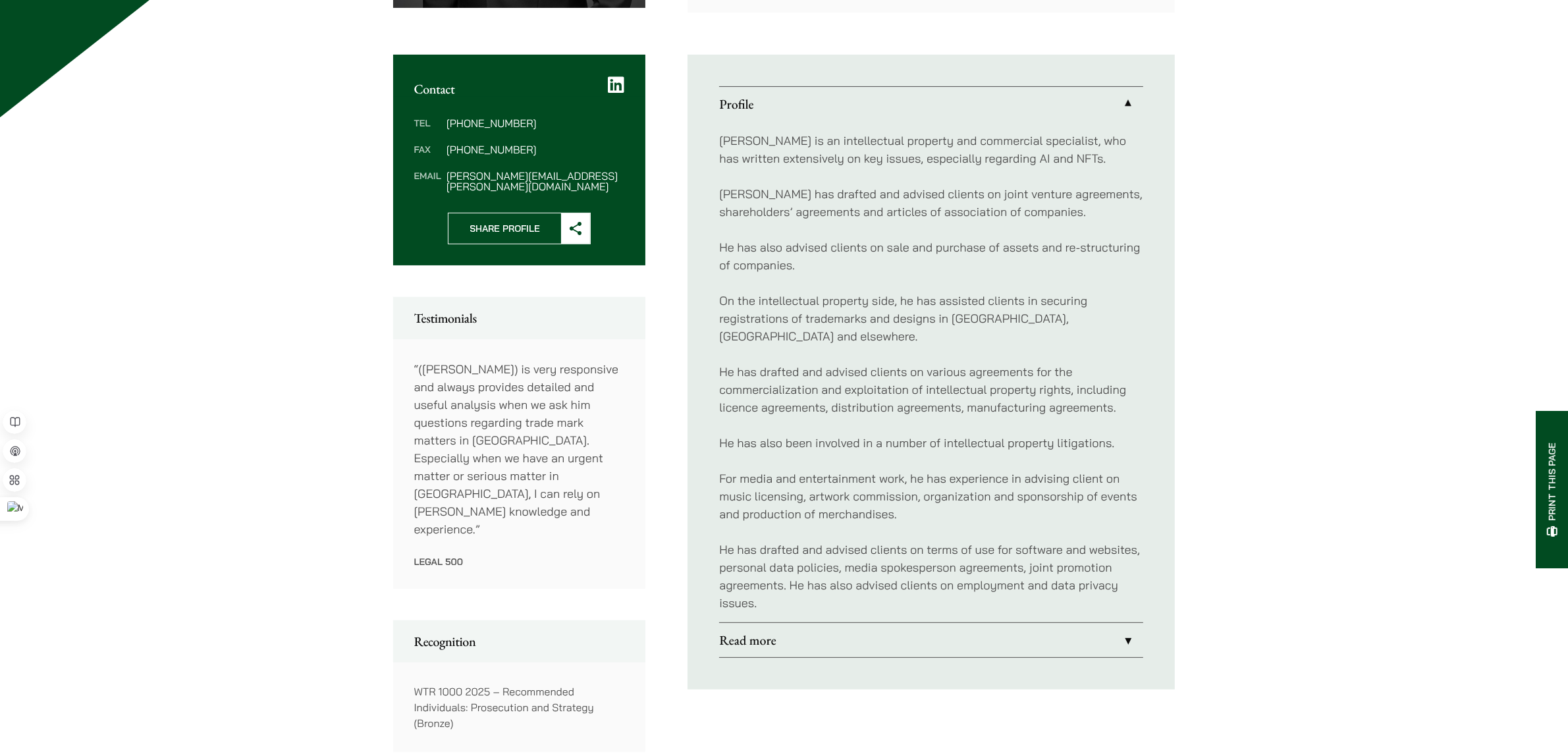
click at [815, 591] on p "He has drafted and advised clients on terms of use for software and websites, p…" at bounding box center [931, 576] width 424 height 71
click at [768, 625] on link "Read more" at bounding box center [931, 640] width 424 height 34
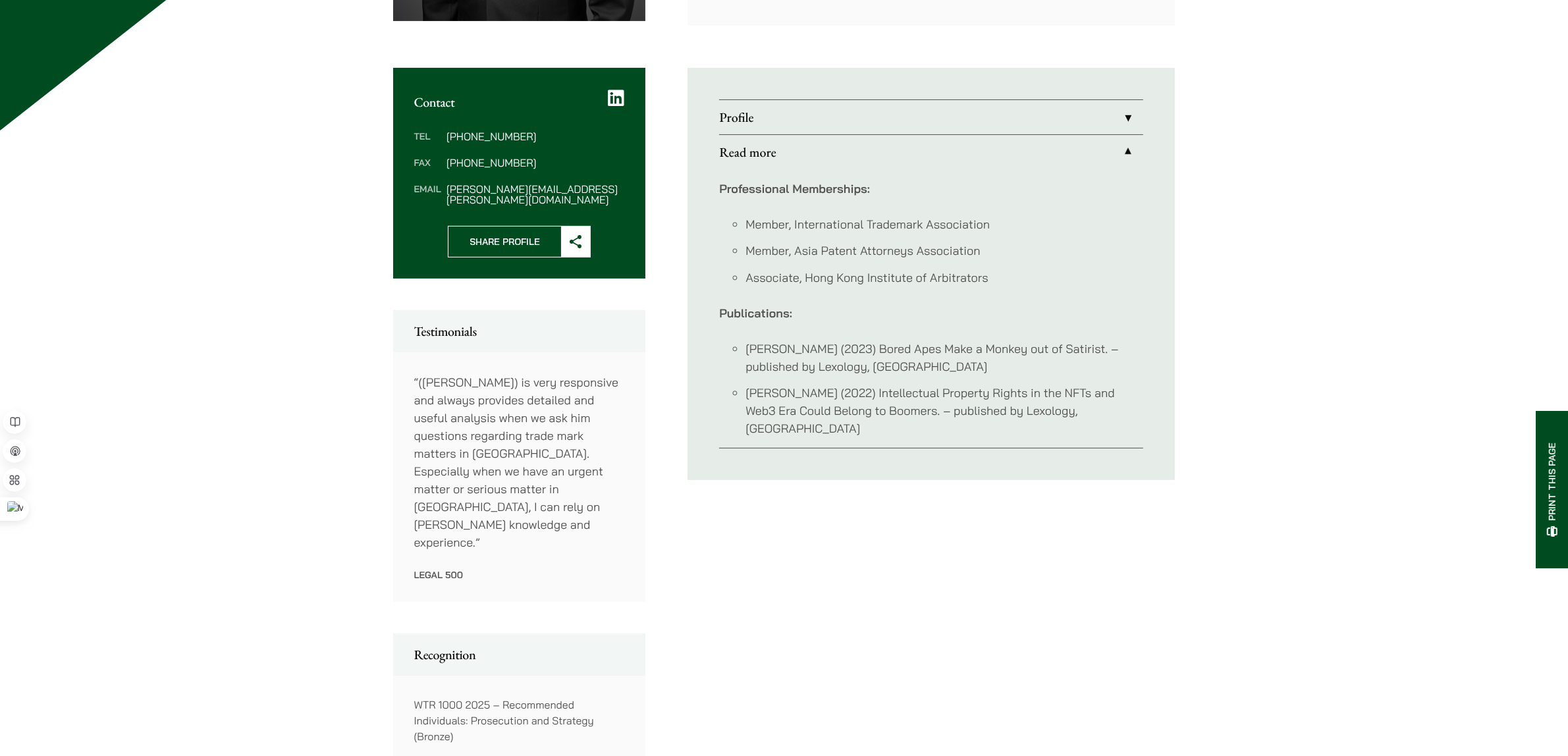
drag, startPoint x: 1167, startPoint y: 519, endPoint x: 1169, endPoint y: 502, distance: 17.1
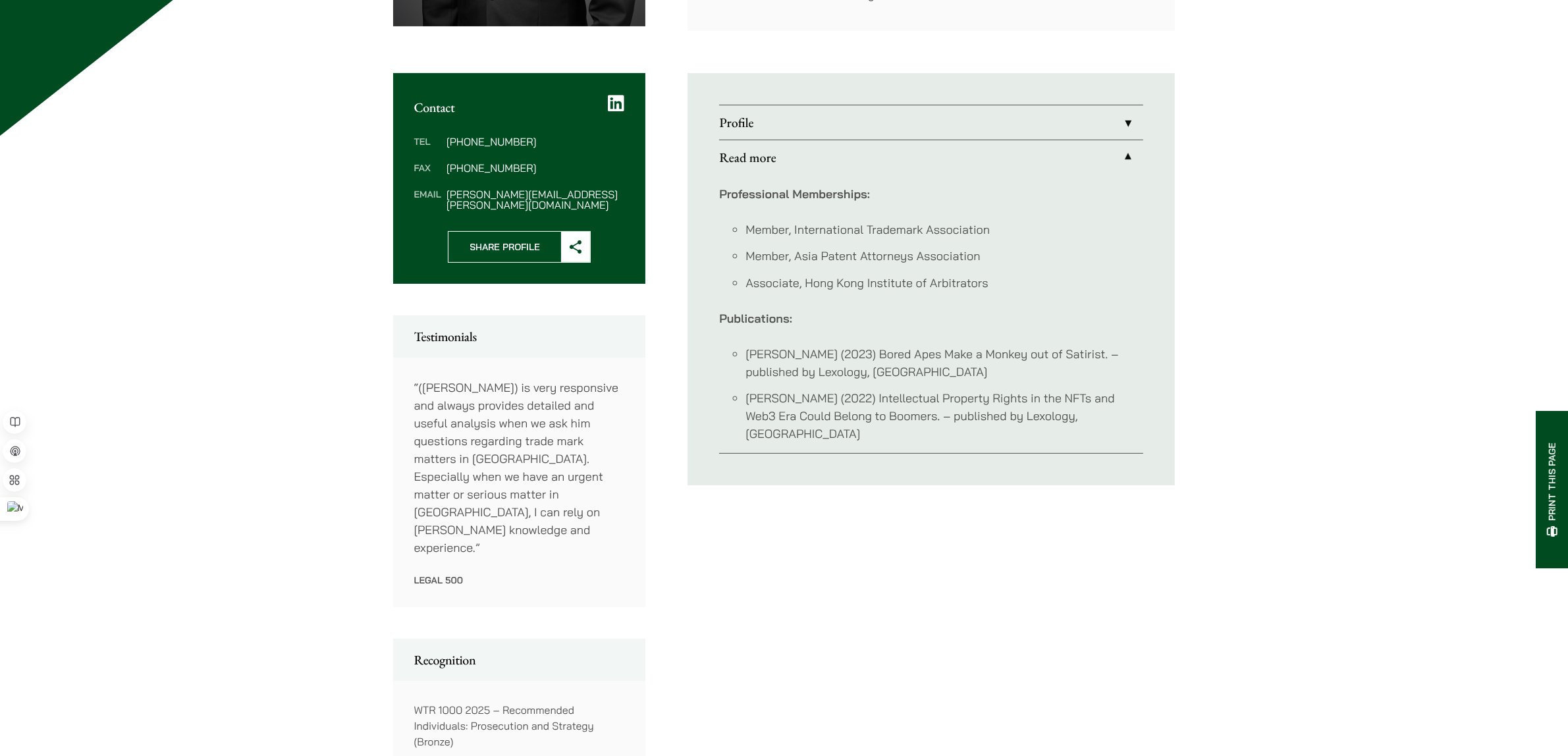
drag, startPoint x: 1436, startPoint y: 559, endPoint x: 1422, endPoint y: 542, distance: 22.0
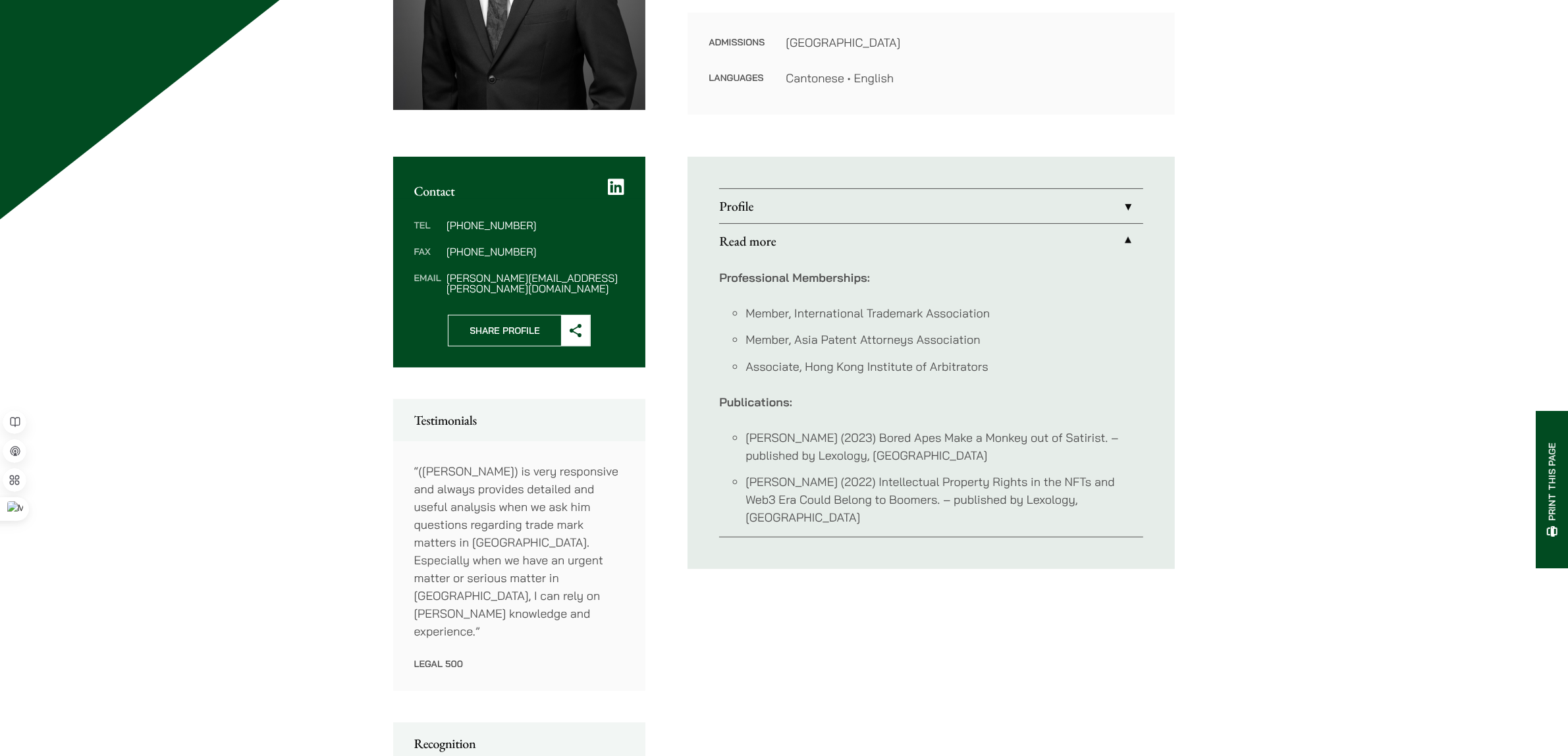
scroll to position [318, 0]
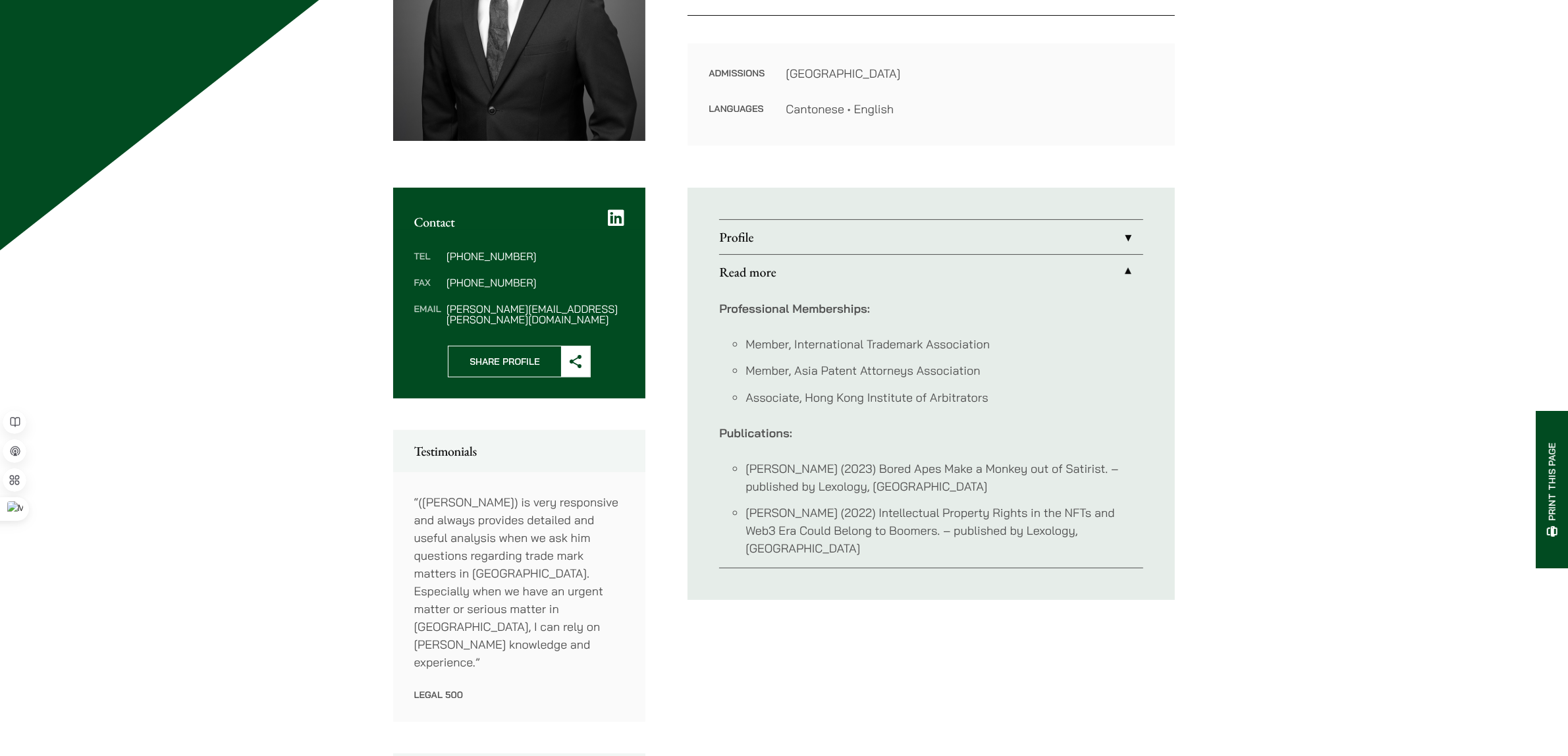
drag, startPoint x: 1415, startPoint y: 567, endPoint x: 1403, endPoint y: 528, distance: 40.8
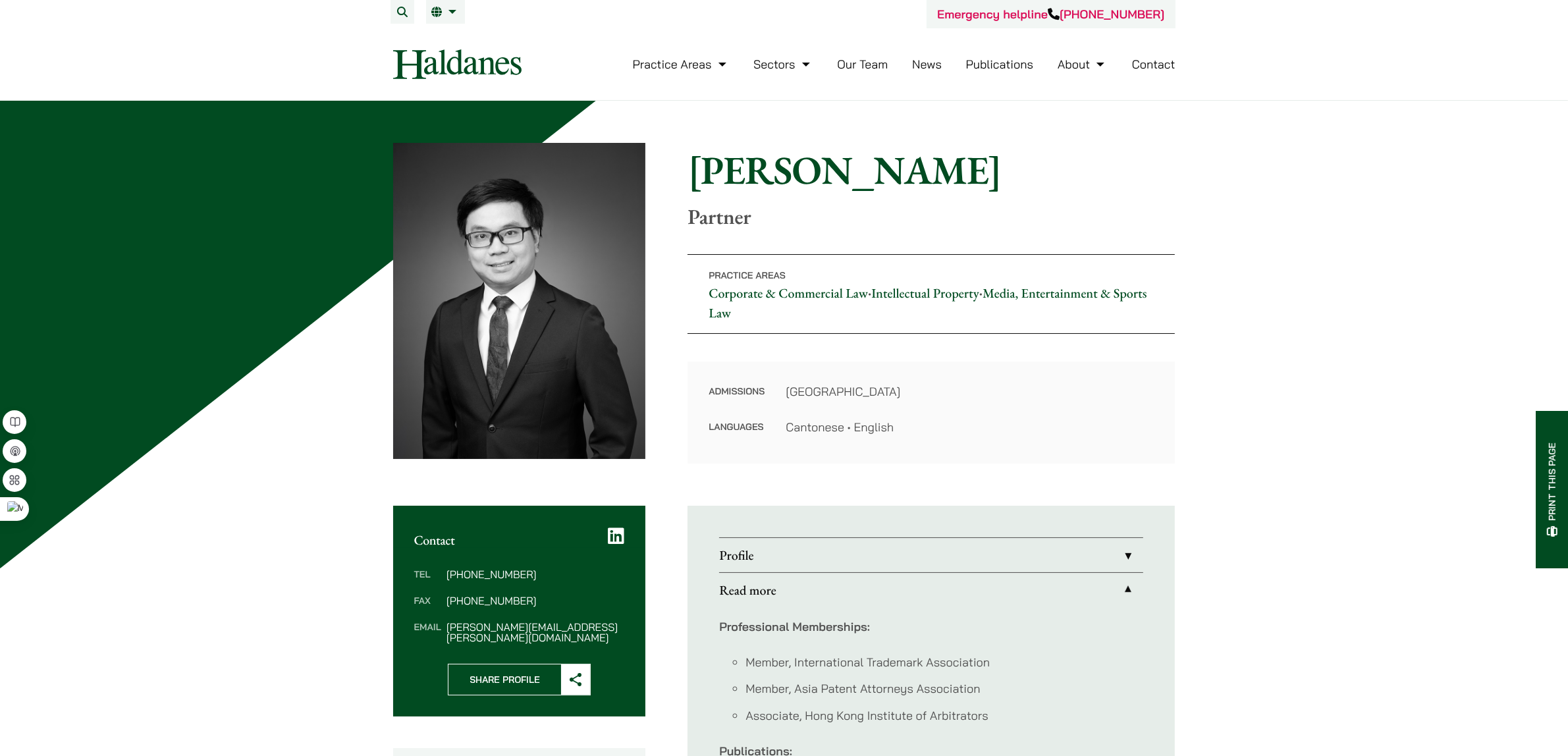
drag, startPoint x: 1379, startPoint y: 621, endPoint x: 1404, endPoint y: 399, distance: 223.4
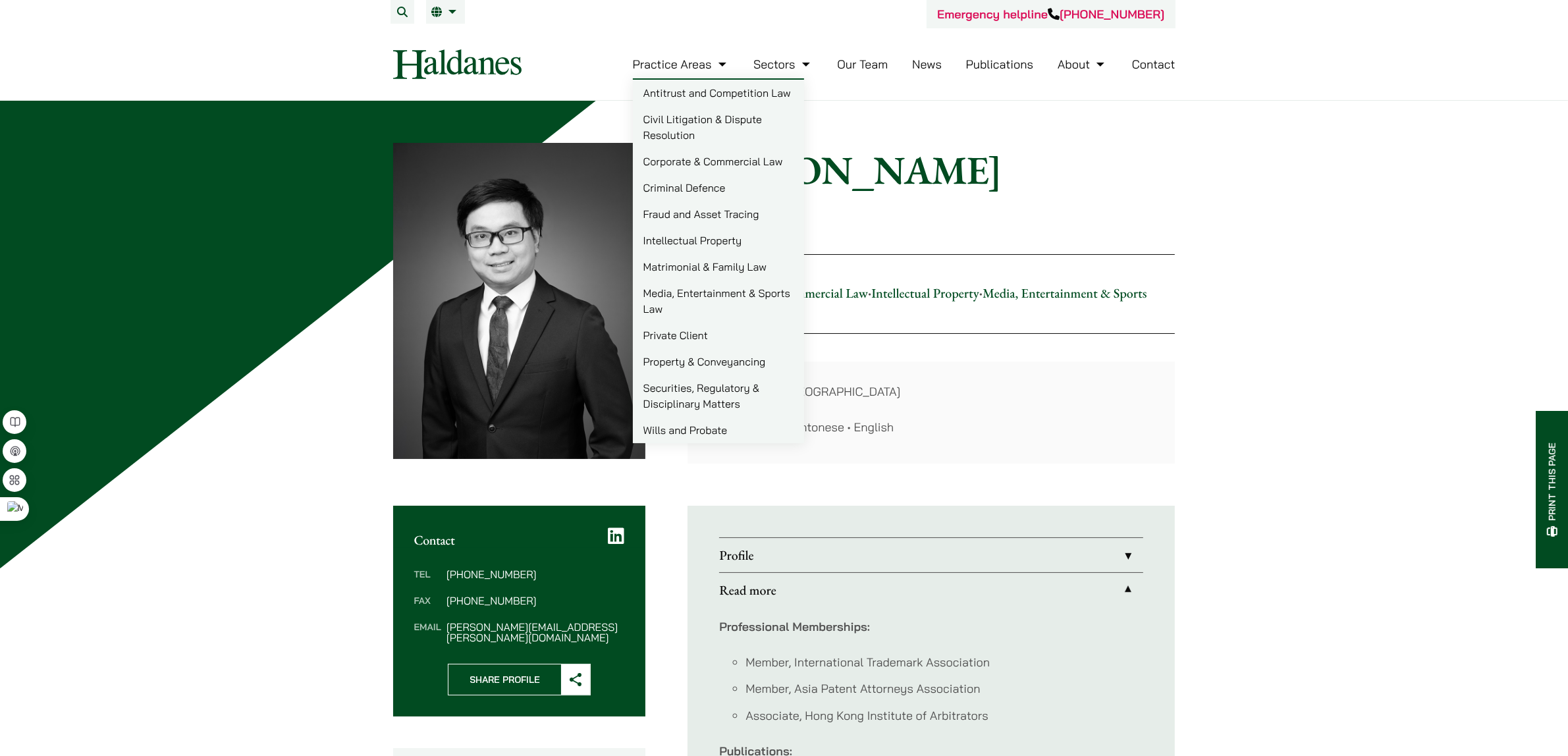
click at [677, 334] on link "Private Client" at bounding box center [719, 335] width 171 height 27
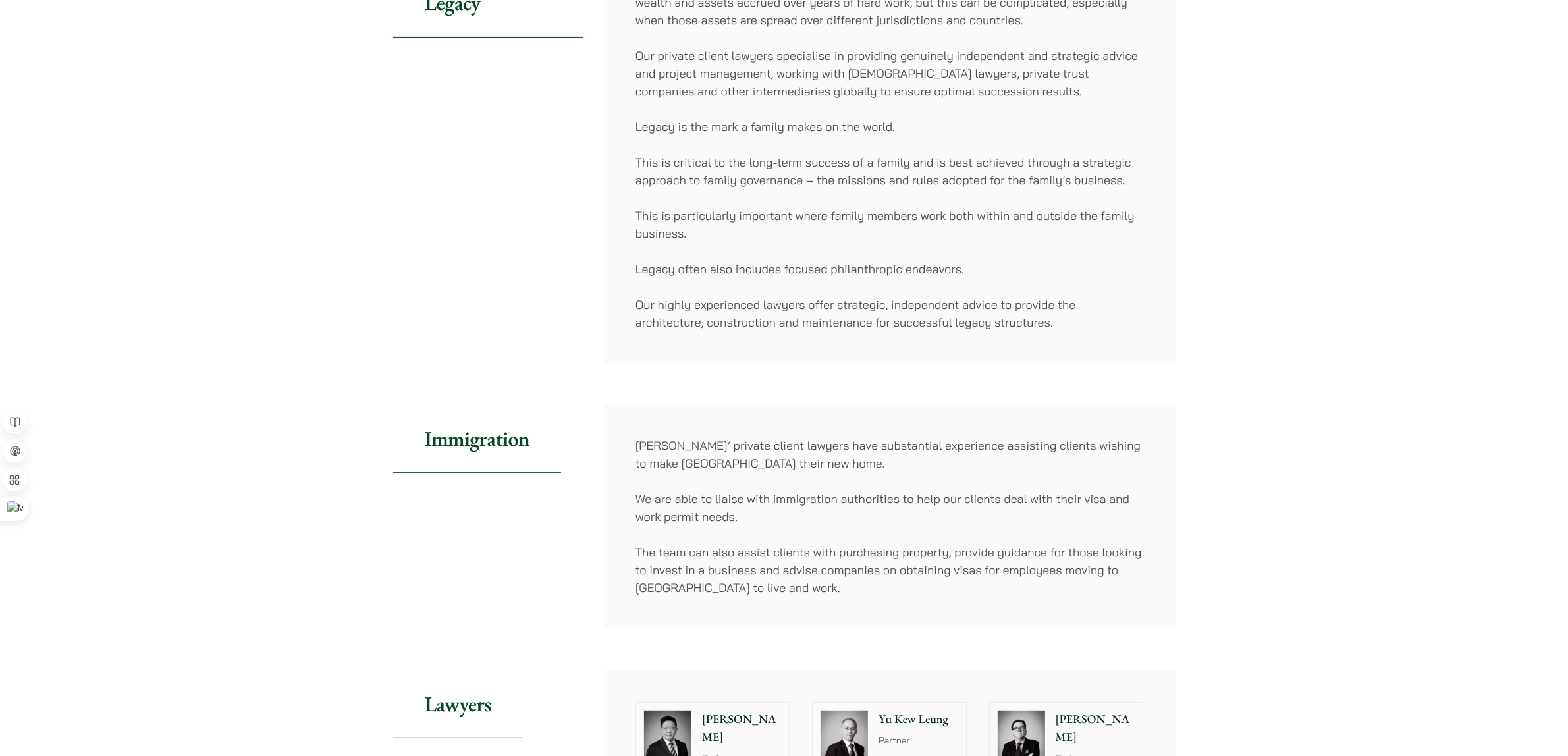
scroll to position [988, 0]
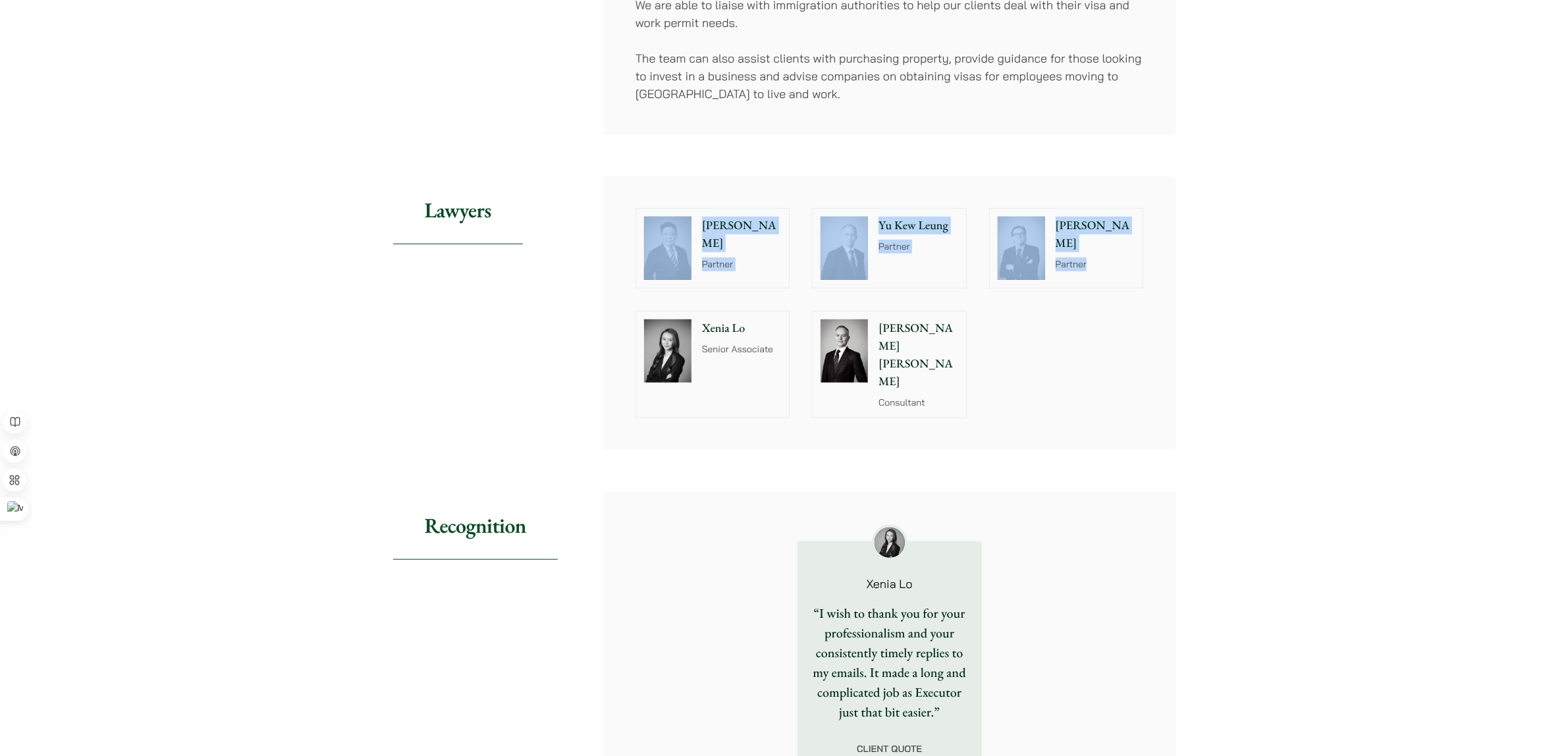
drag, startPoint x: 1116, startPoint y: 363, endPoint x: 599, endPoint y: 218, distance: 536.9
click at [656, 232] on div "Paul Lui Partner Yu Kew Leung Partner William Ahern Partner Xenia Lo Senior Ass…" at bounding box center [889, 313] width 530 height 232
drag, startPoint x: 330, startPoint y: 164, endPoint x: 1115, endPoint y: 360, distance: 809.1
click at [1115, 360] on div "Home » Practice Areas » Private Client Private Client Share Tax Planning Income…" at bounding box center [784, 172] width 1568 height 2119
click at [1115, 360] on div "Paul Lui Partner Yu Kew Leung Partner William Ahern Partner Xenia Lo Senior Ass…" at bounding box center [889, 313] width 530 height 232
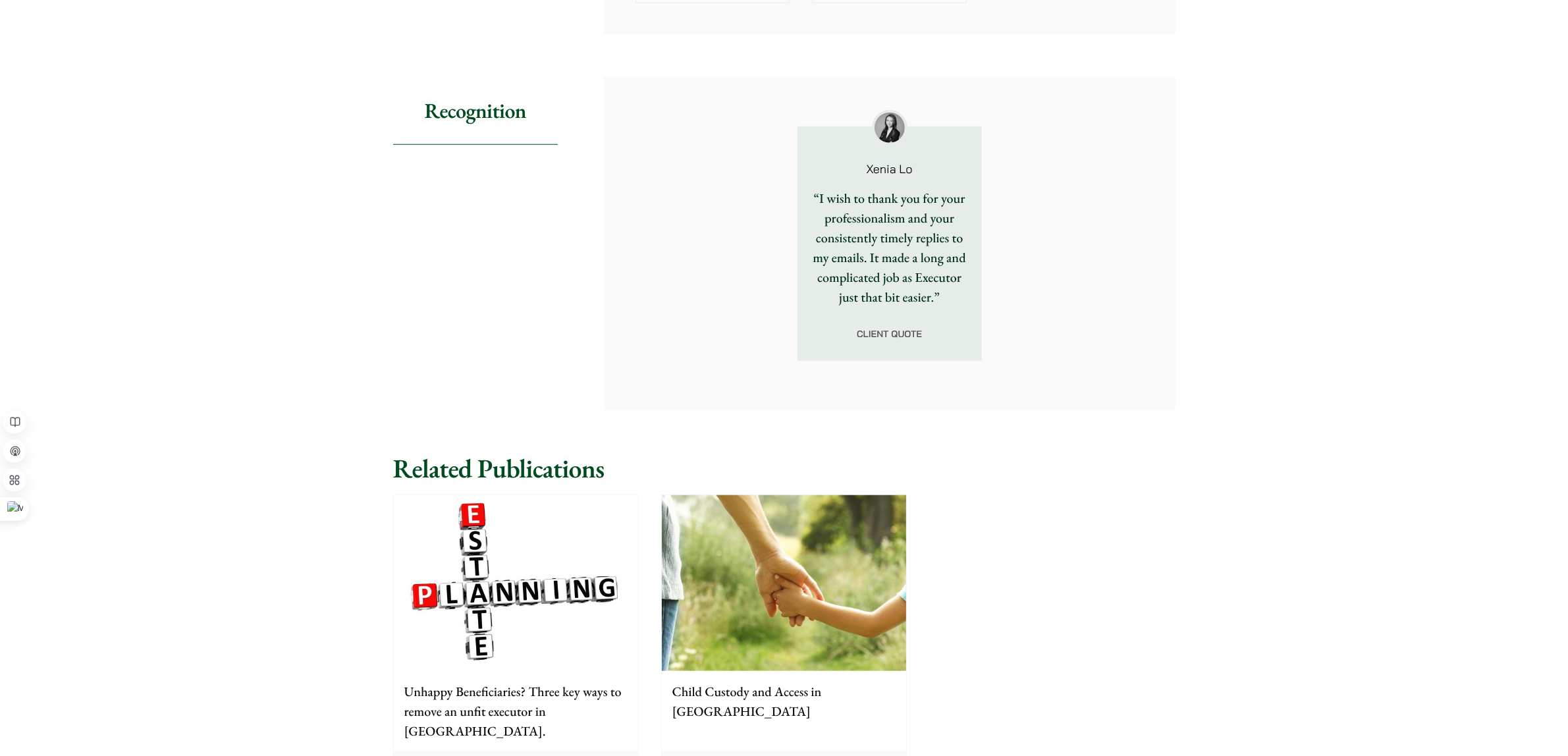
scroll to position [993, 0]
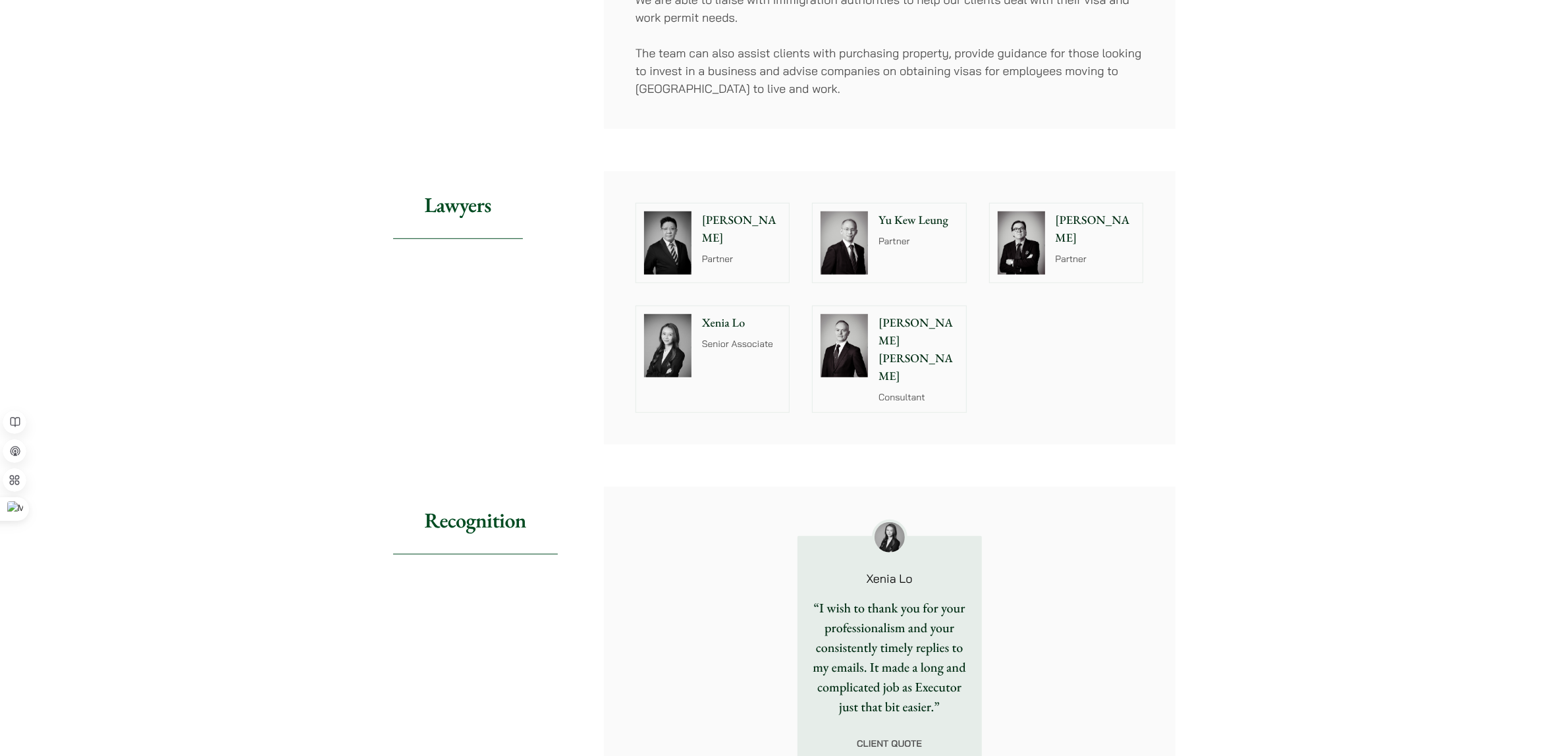
click at [1047, 229] on div at bounding box center [1021, 243] width 63 height 79
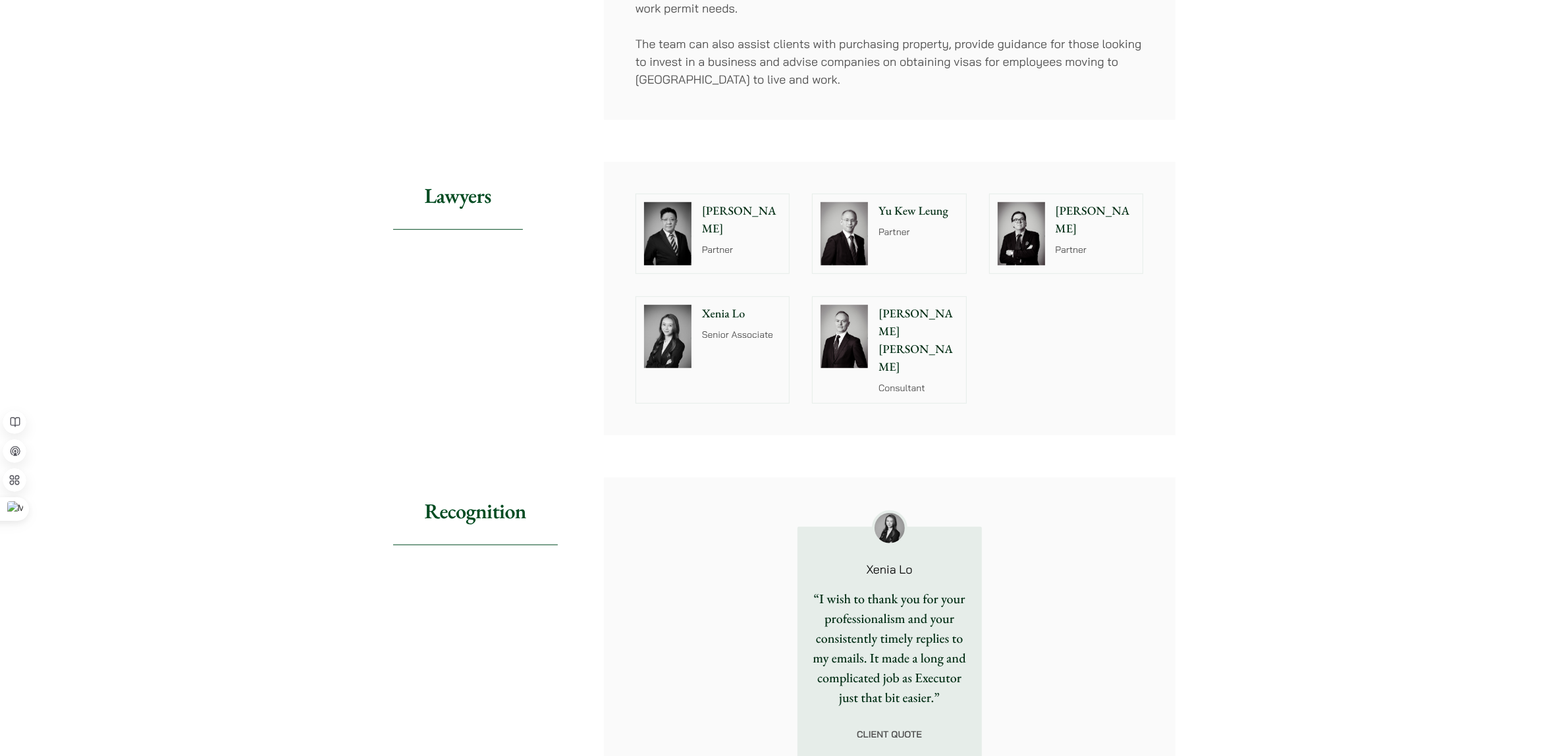
click at [690, 328] on img at bounding box center [667, 337] width 47 height 63
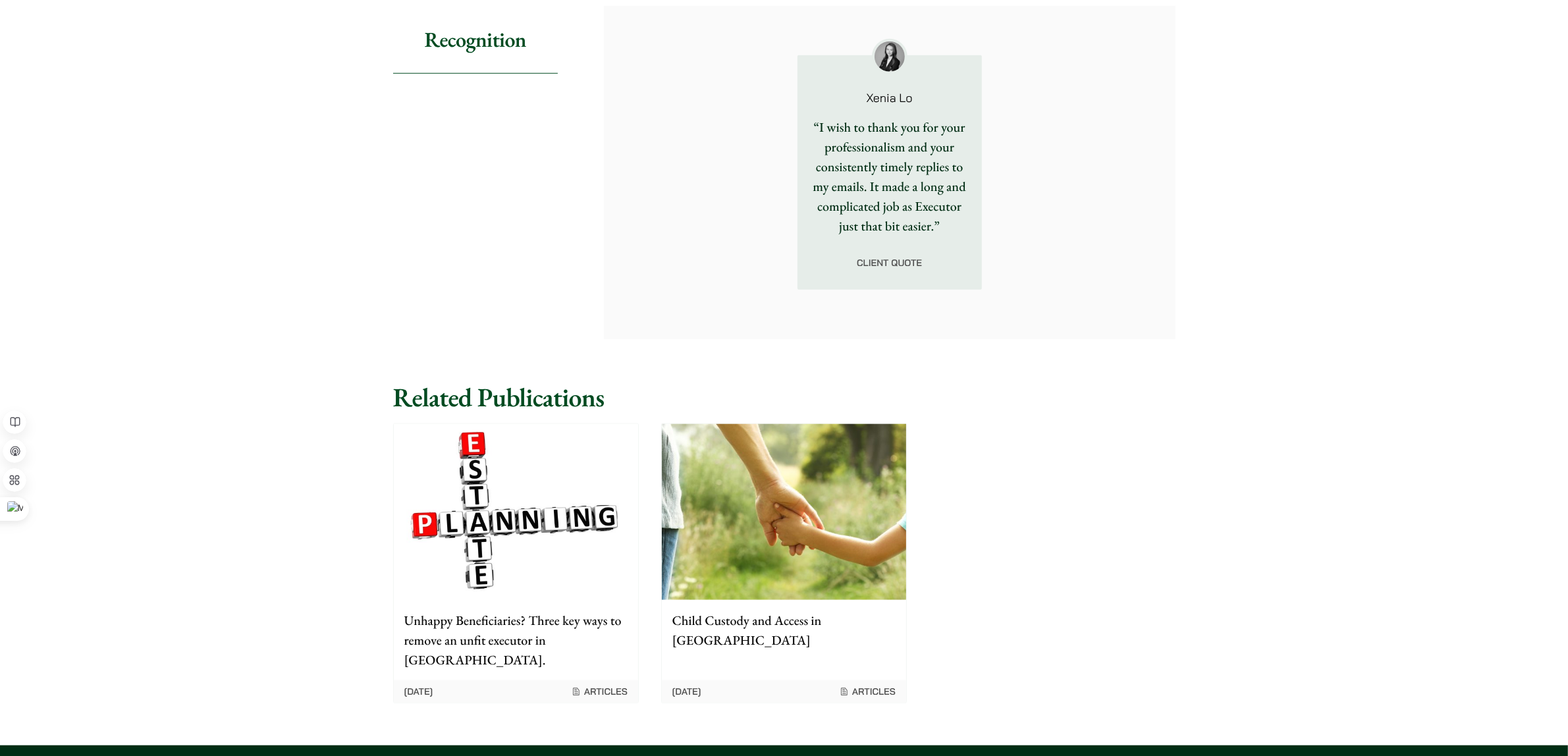
scroll to position [1188, 0]
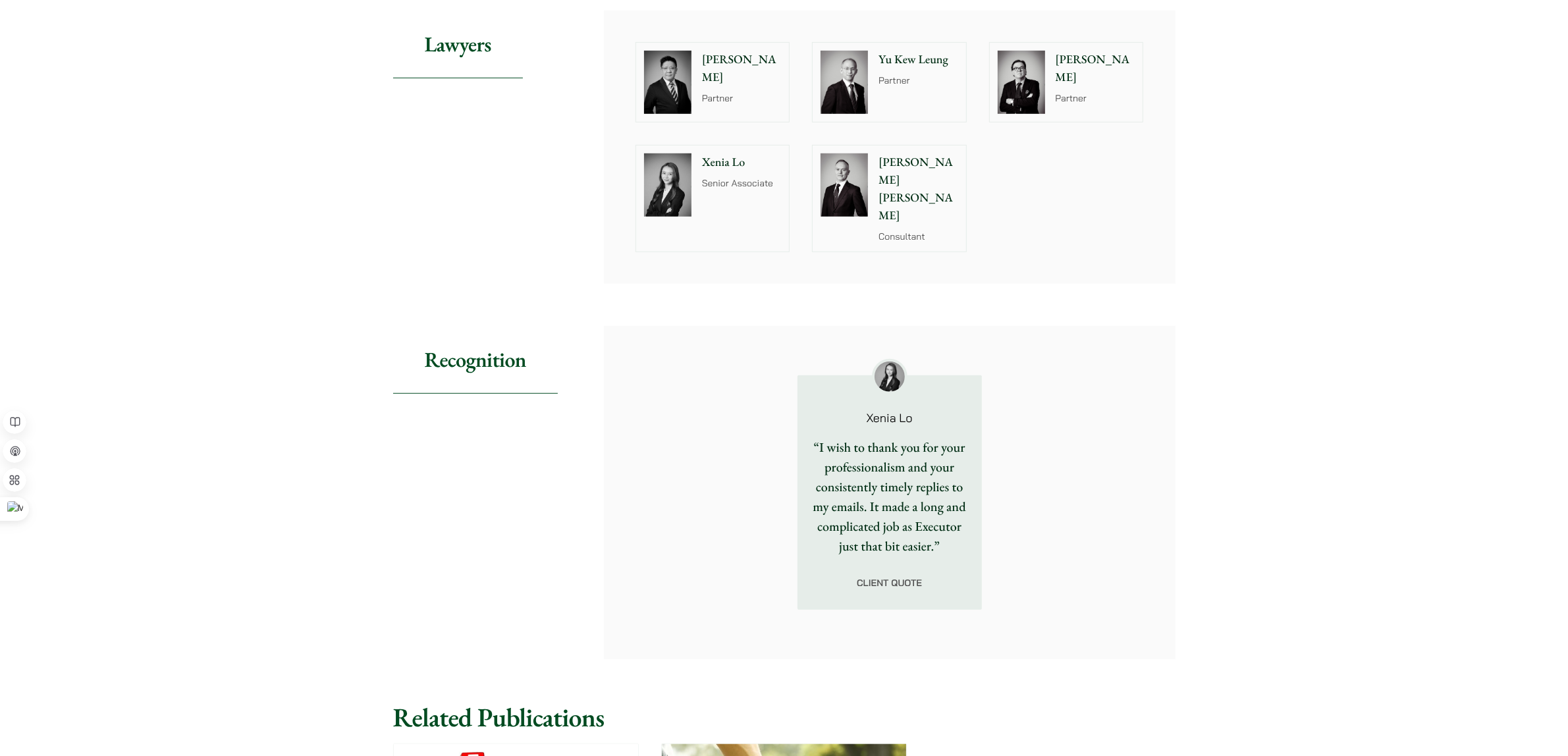
drag, startPoint x: 1358, startPoint y: 497, endPoint x: 1349, endPoint y: 463, distance: 35.2
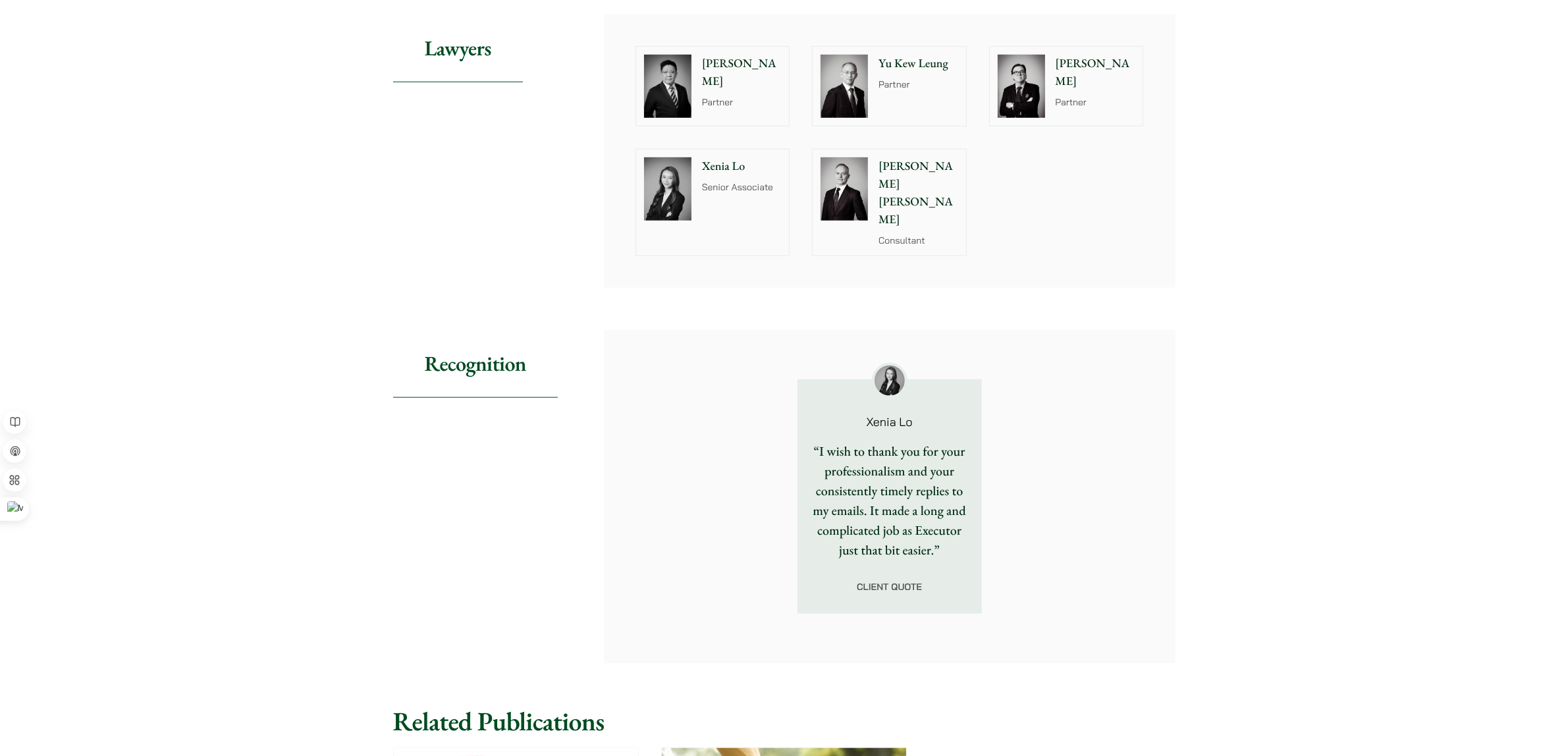
click at [1345, 477] on div "Home » Practice Areas » Private Client Private Client Share Tax Planning Income…" at bounding box center [784, 10] width 1568 height 2119
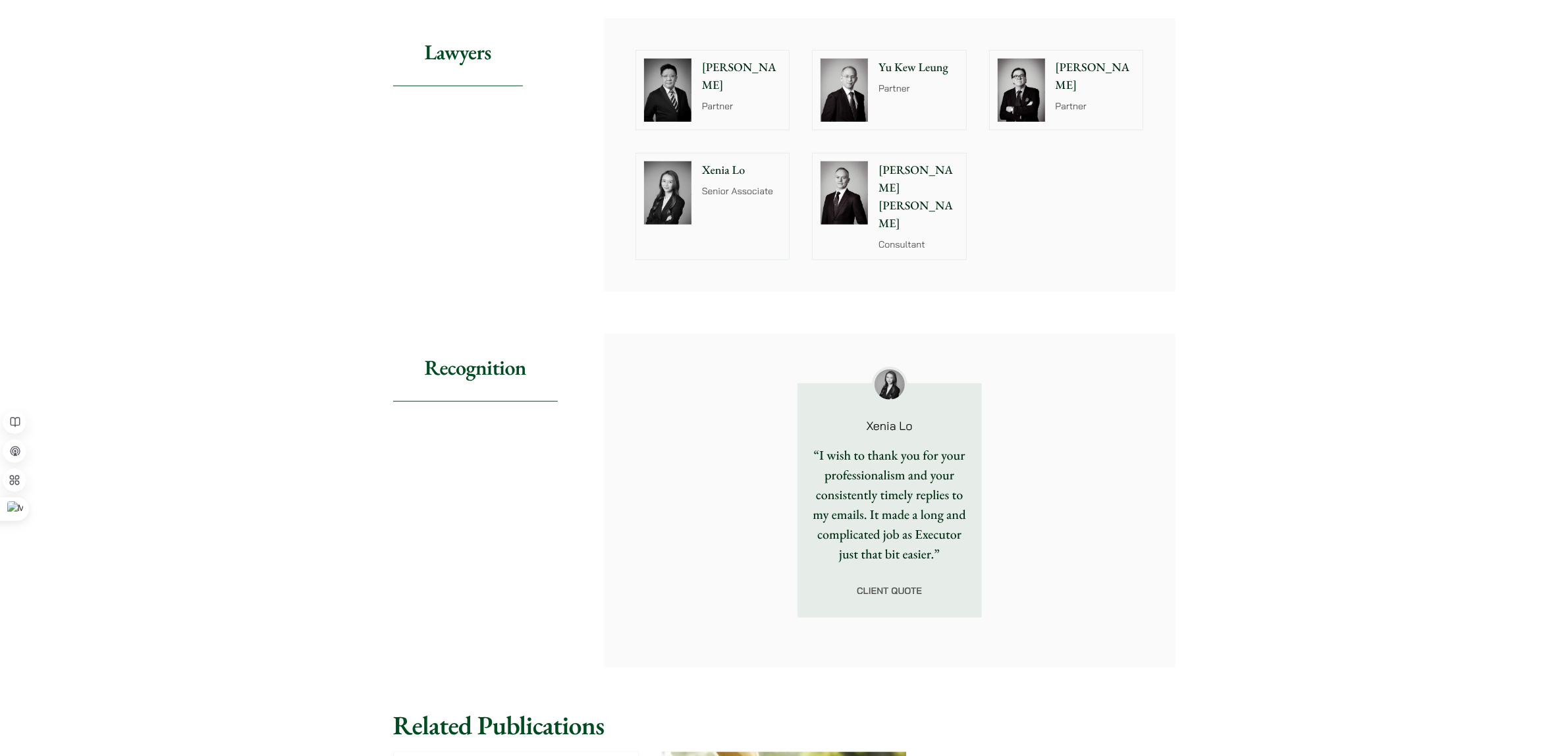
drag, startPoint x: 1381, startPoint y: 505, endPoint x: 1363, endPoint y: 492, distance: 22.2
click at [1398, 495] on div "Home » Practice Areas » Private Client Private Client Share Tax Planning Income…" at bounding box center [784, 14] width 1568 height 2119
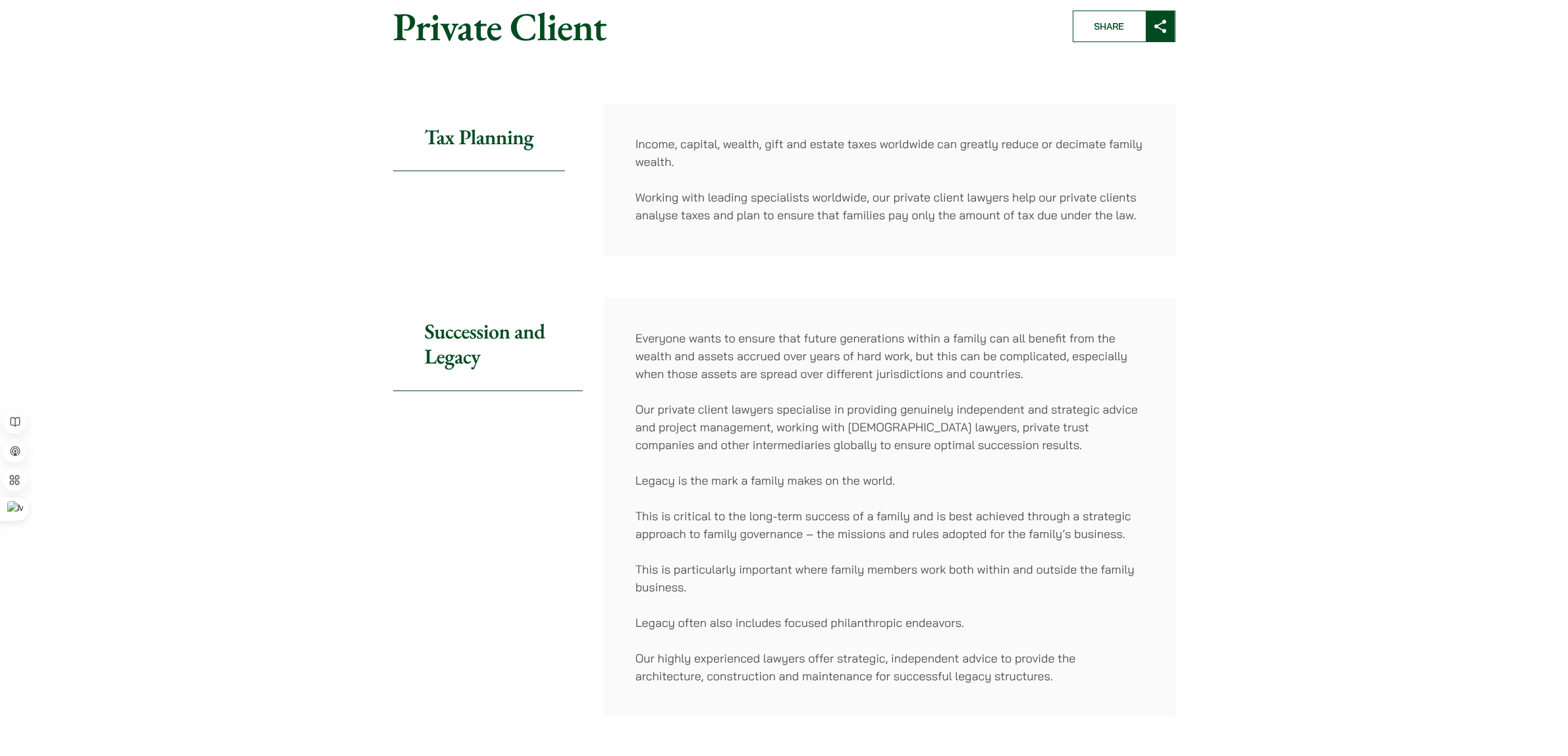
scroll to position [0, 0]
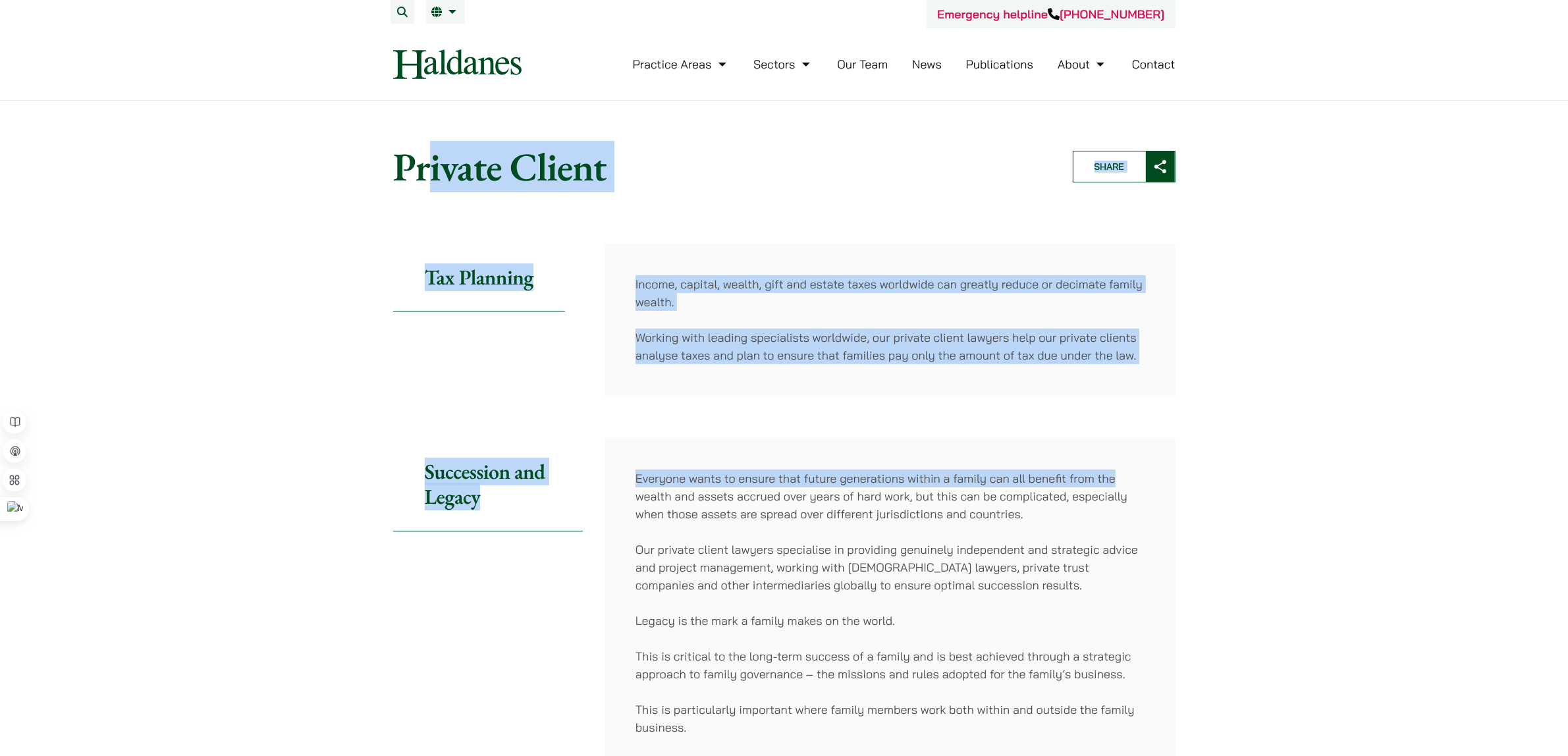
drag, startPoint x: 1353, startPoint y: 470, endPoint x: 383, endPoint y: 90, distance: 1041.8
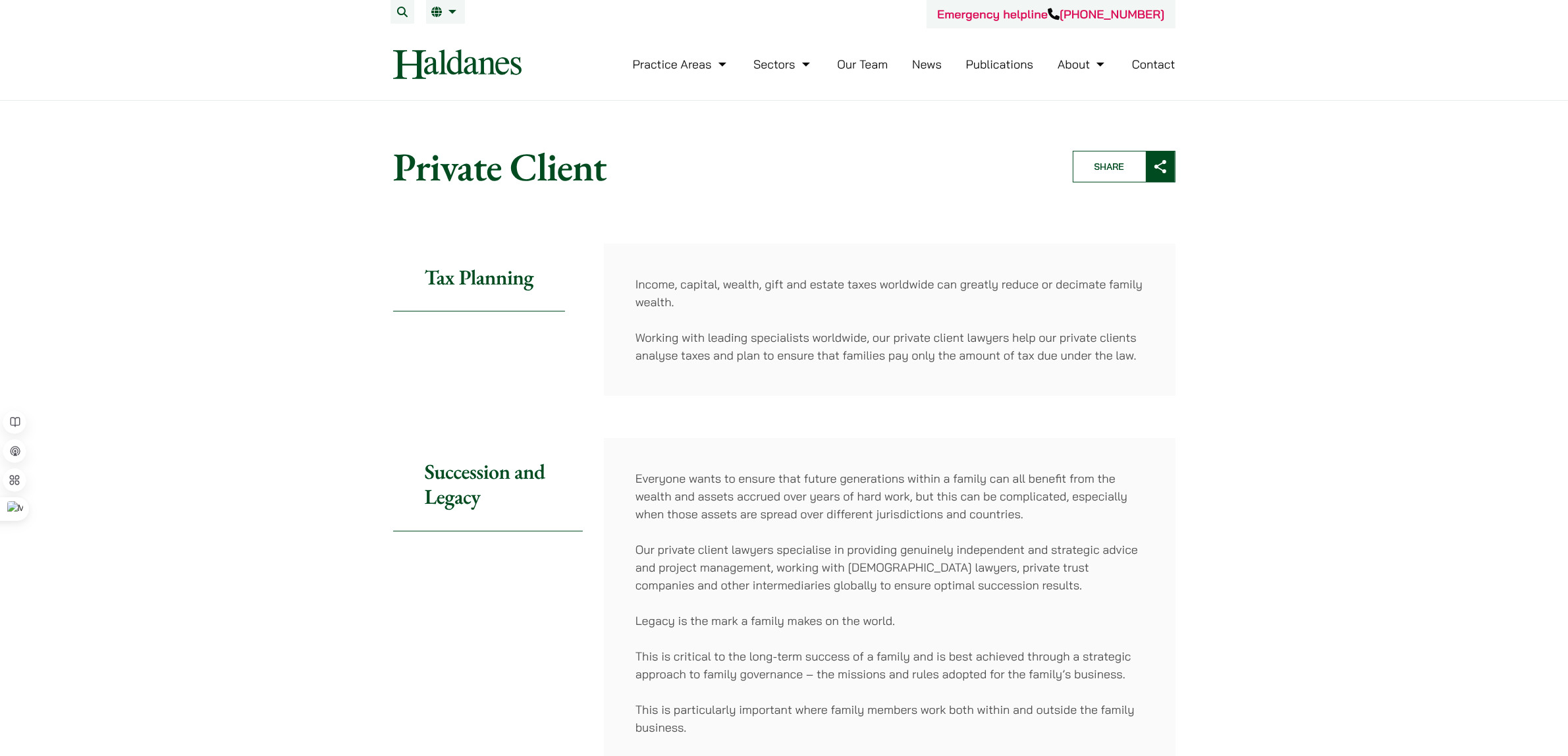
click at [282, 57] on header "Emergency helpline +852 9763 5524 Practice Areas Antitrust and Competition Law …" at bounding box center [784, 51] width 1568 height 101
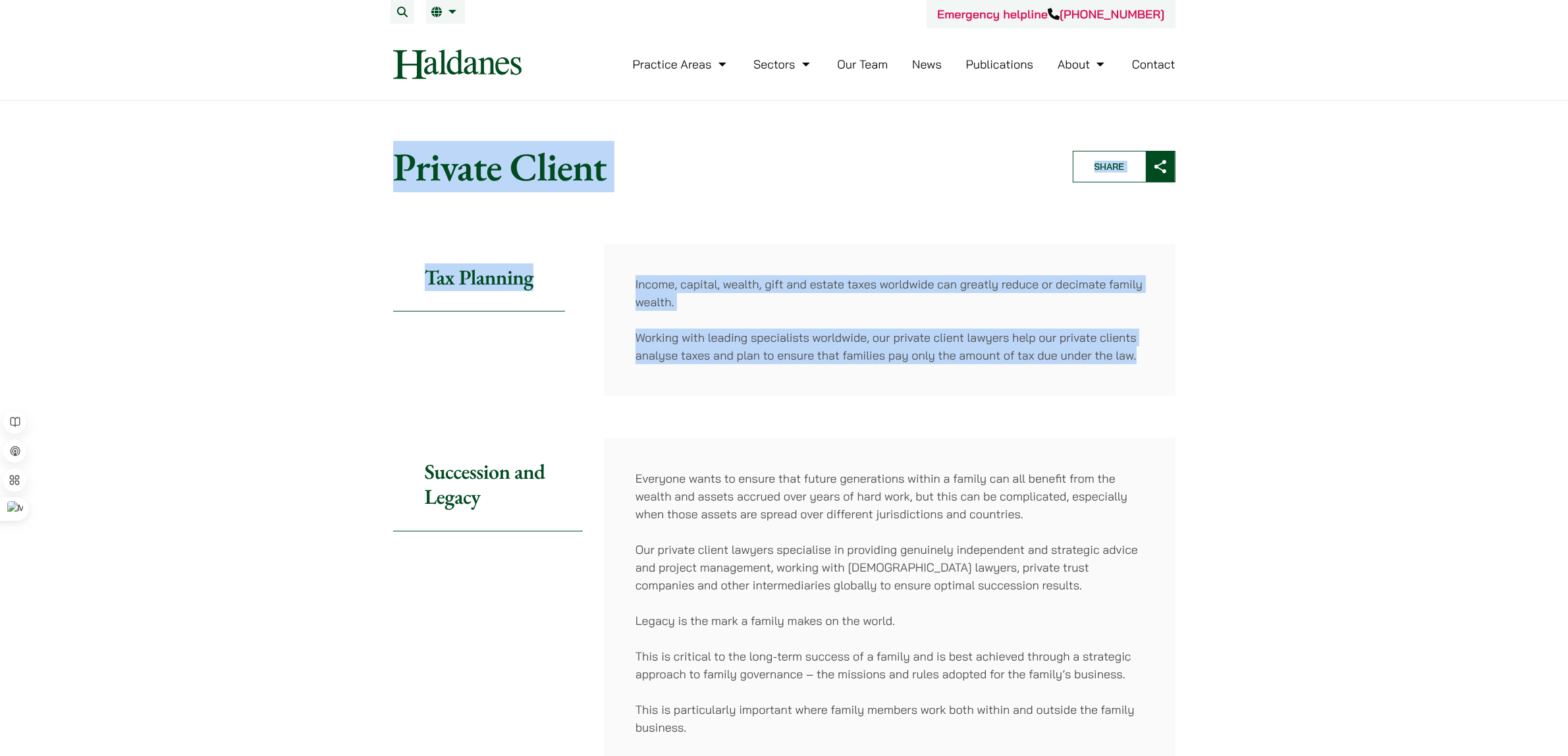
drag, startPoint x: 288, startPoint y: 112, endPoint x: 1399, endPoint y: 417, distance: 1152.1
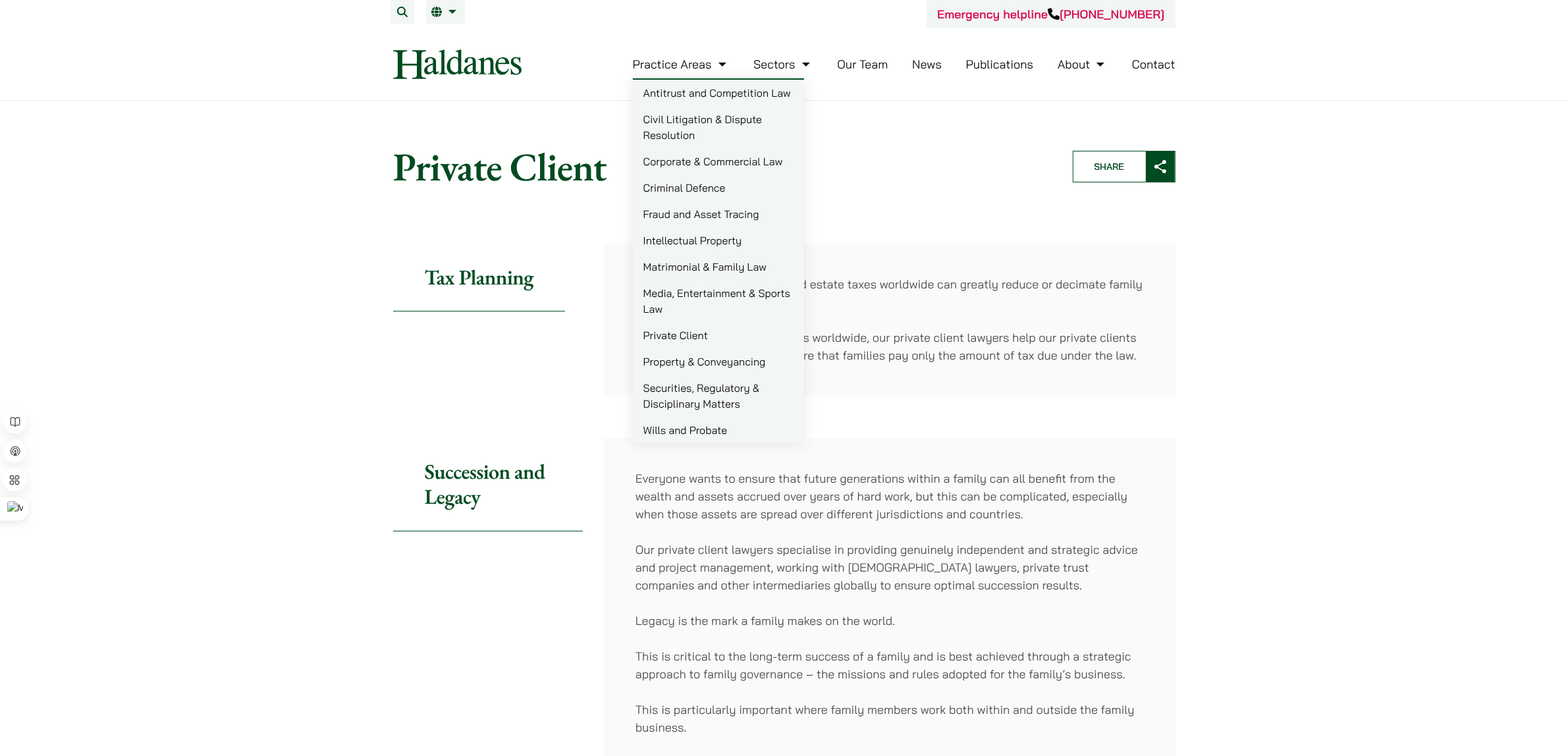
click at [735, 291] on link "Media, Entertainment & Sports Law" at bounding box center [719, 301] width 171 height 42
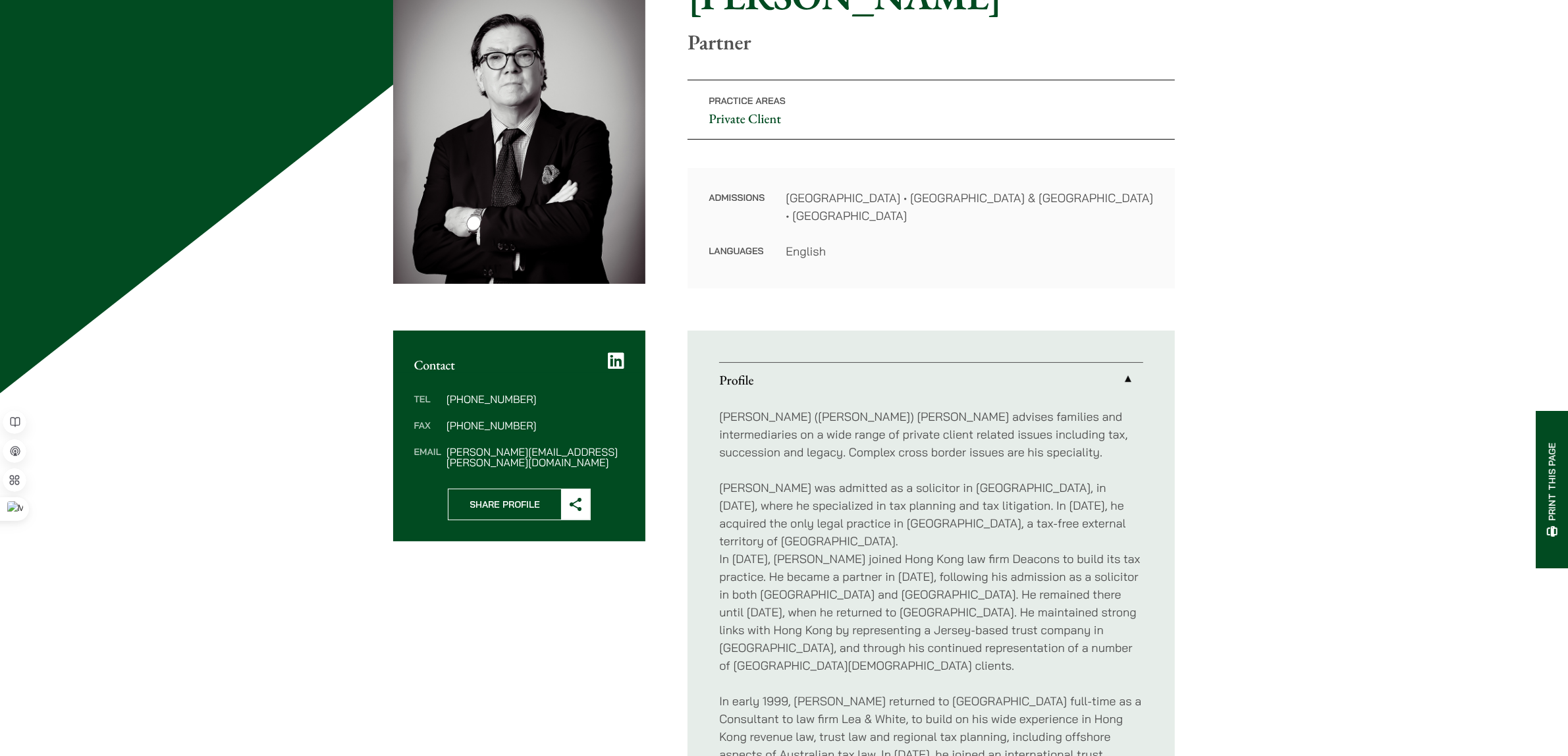
scroll to position [485, 0]
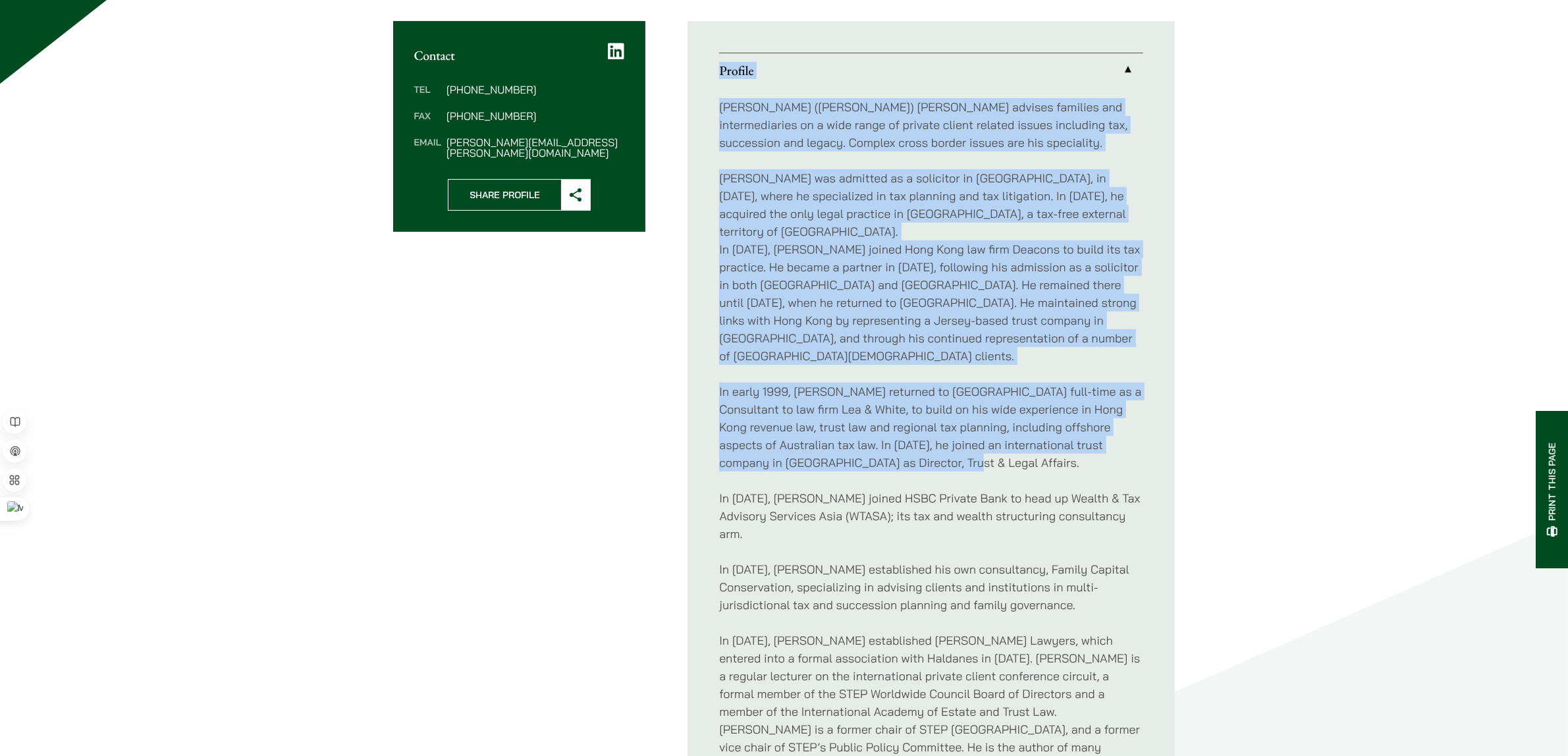
drag, startPoint x: 967, startPoint y: 427, endPoint x: 699, endPoint y: 87, distance: 432.9
click at [699, 87] on ul "Profile [PERSON_NAME] ([PERSON_NAME]) [PERSON_NAME] advises families and interm…" at bounding box center [931, 525] width 488 height 1009
click at [700, 87] on ul "Profile [PERSON_NAME] ([PERSON_NAME]) [PERSON_NAME] advises families and interm…" at bounding box center [931, 525] width 488 height 1009
drag, startPoint x: 700, startPoint y: 71, endPoint x: 1014, endPoint y: 461, distance: 500.7
click at [1014, 461] on ul "Profile [PERSON_NAME] ([PERSON_NAME]) [PERSON_NAME] advises families and interm…" at bounding box center [931, 525] width 488 height 1009
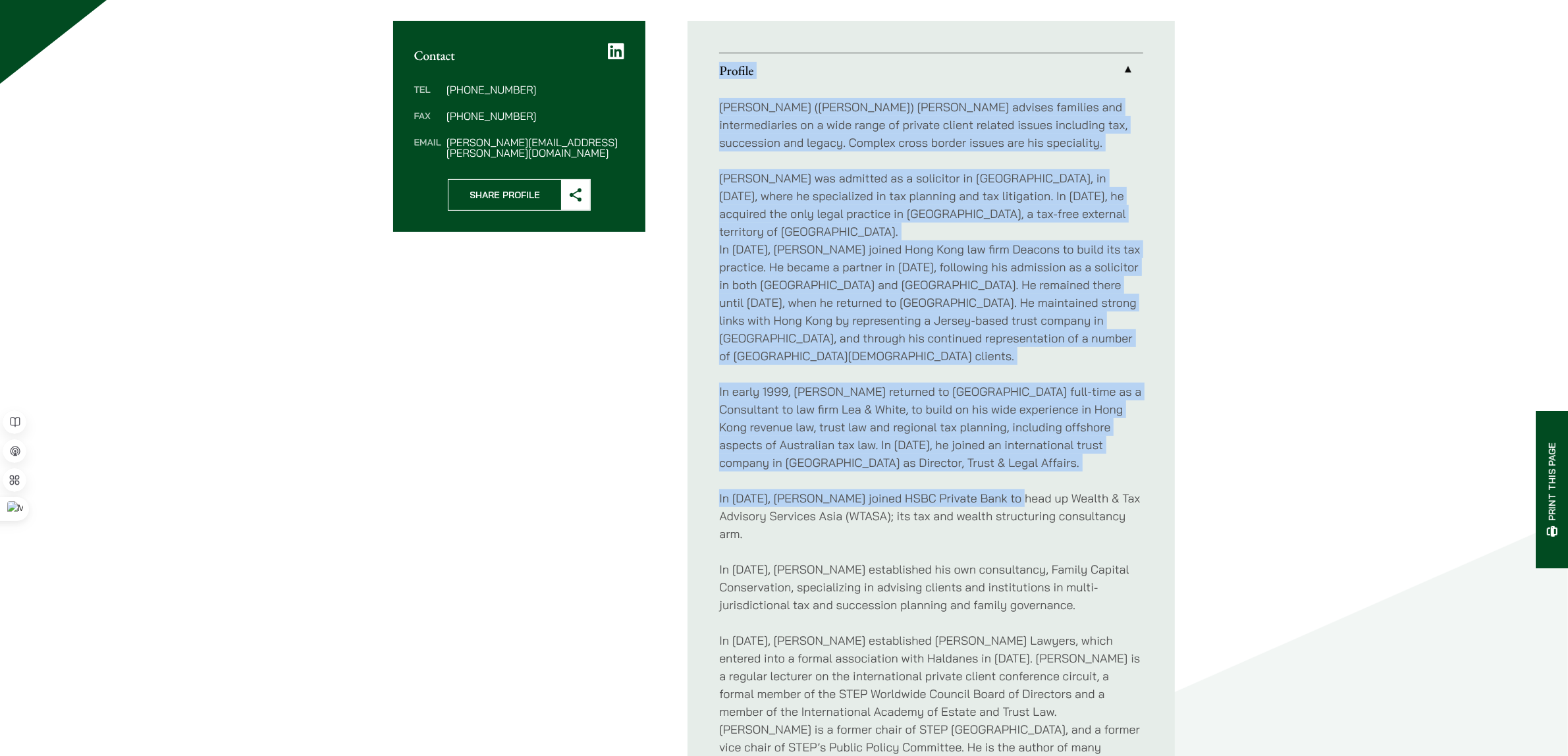
click at [1358, 356] on div "Home » Lawyers » [PERSON_NAME] [PERSON_NAME] Partner Practice Areas Private Cli…" at bounding box center [784, 344] width 1568 height 1456
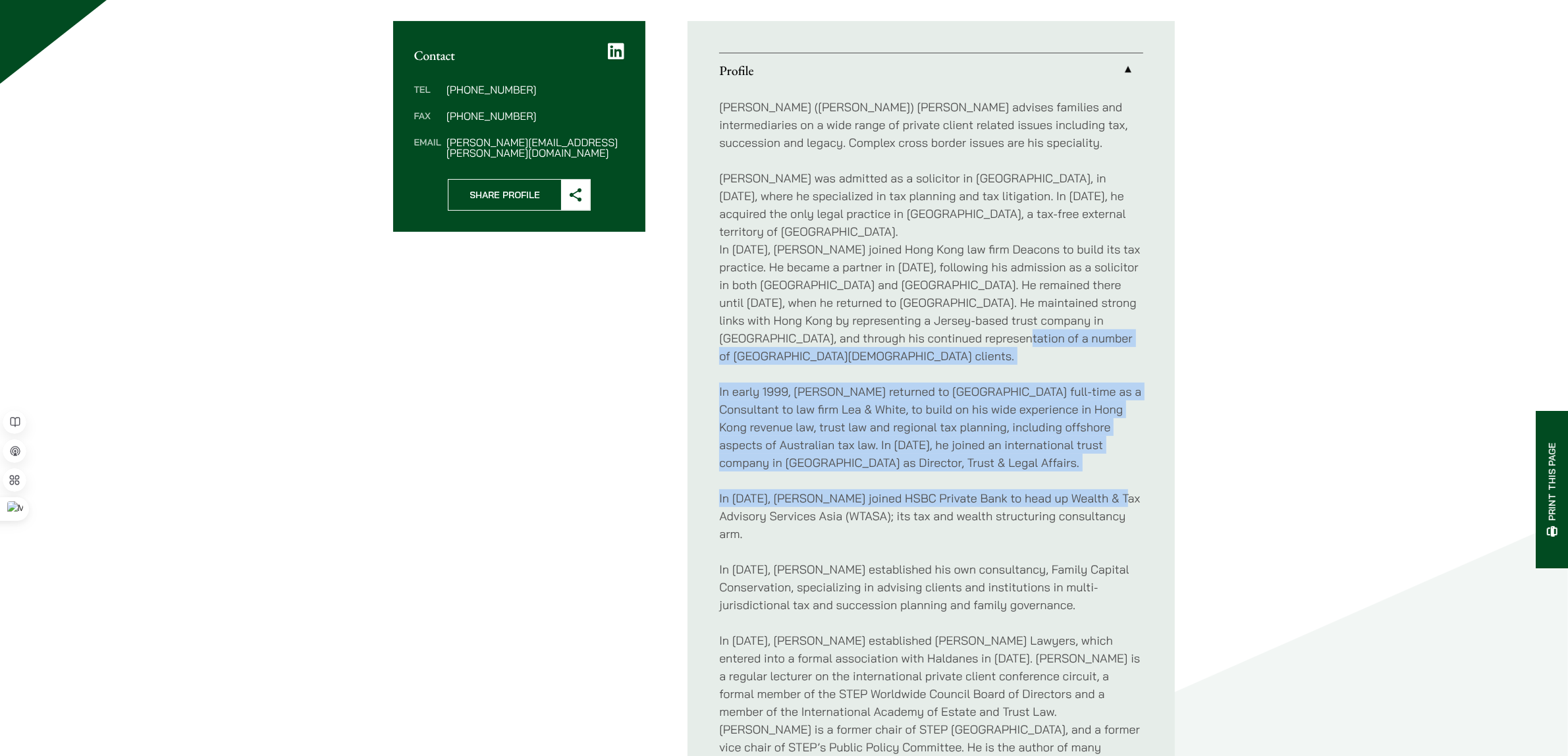
drag, startPoint x: 1326, startPoint y: 466, endPoint x: 966, endPoint y: 297, distance: 397.7
click at [978, 305] on div "Home » Lawyers » [PERSON_NAME] [PERSON_NAME] Partner Practice Areas Private Cli…" at bounding box center [784, 344] width 1568 height 1456
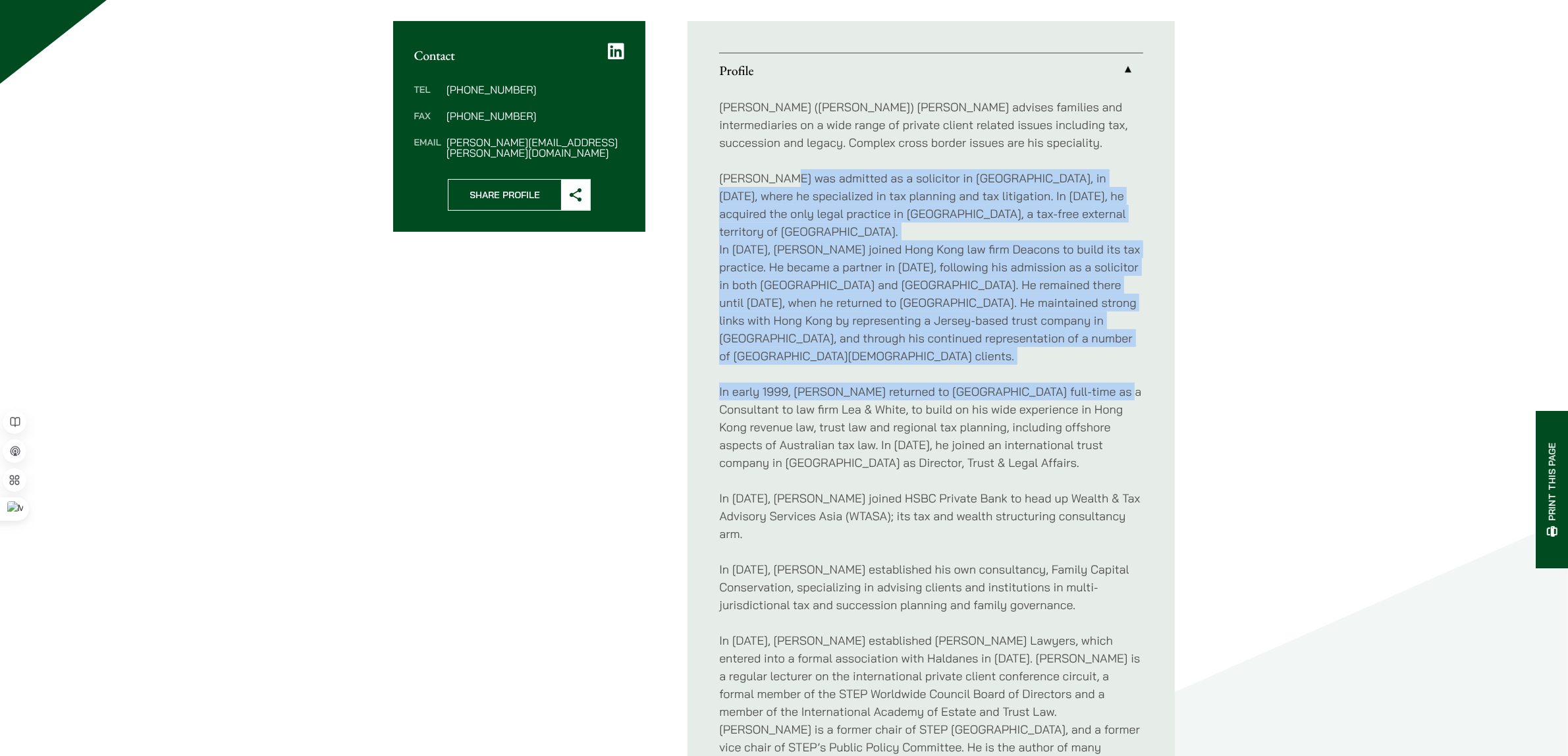
drag, startPoint x: 779, startPoint y: 166, endPoint x: 1044, endPoint y: 584, distance: 494.9
click at [1081, 430] on div "William (Bill) Ahern advises families and intermediaries on a wide range of pri…" at bounding box center [931, 543] width 424 height 910
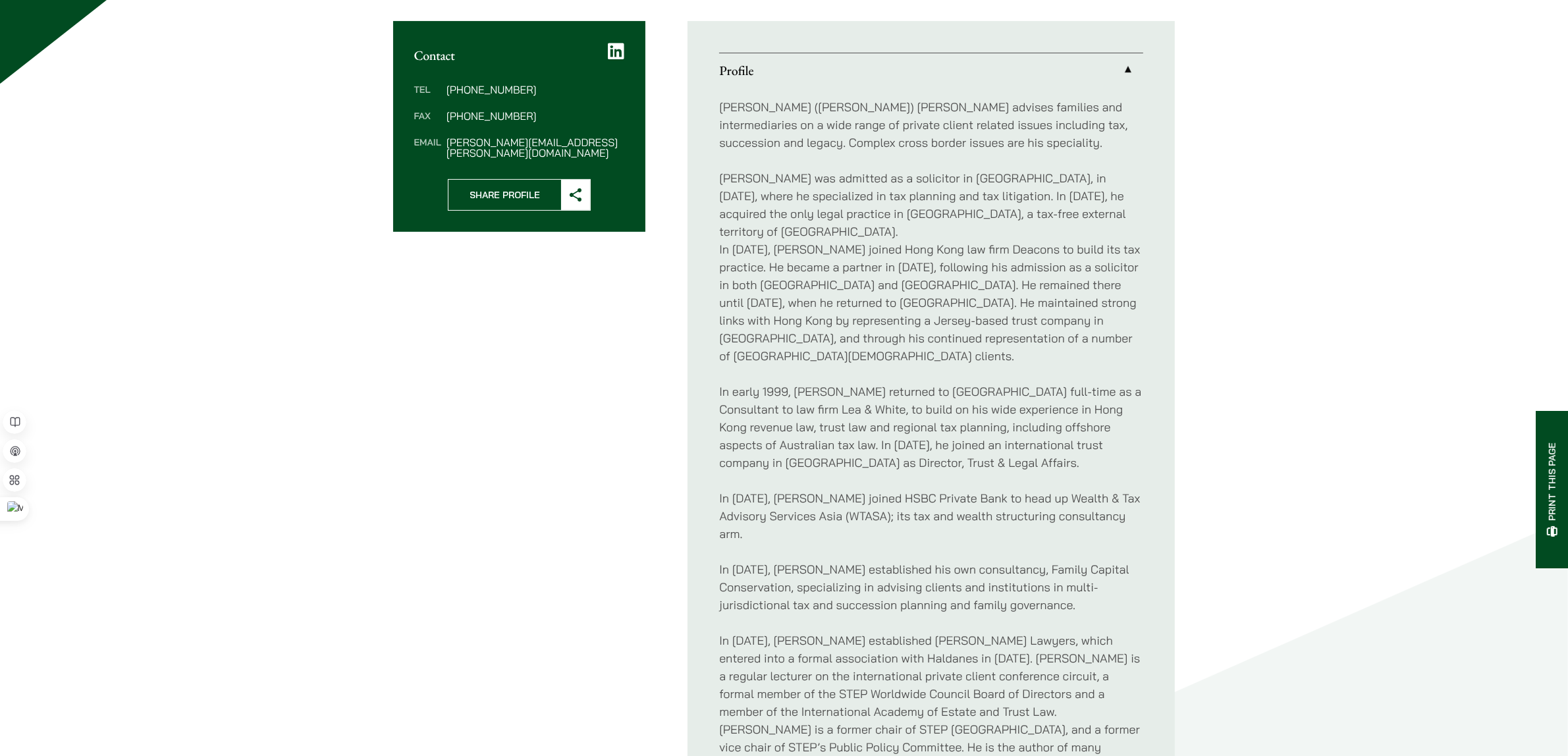
click at [1044, 585] on div "William (Bill) Ahern advises families and intermediaries on a wide range of pri…" at bounding box center [931, 543] width 424 height 910
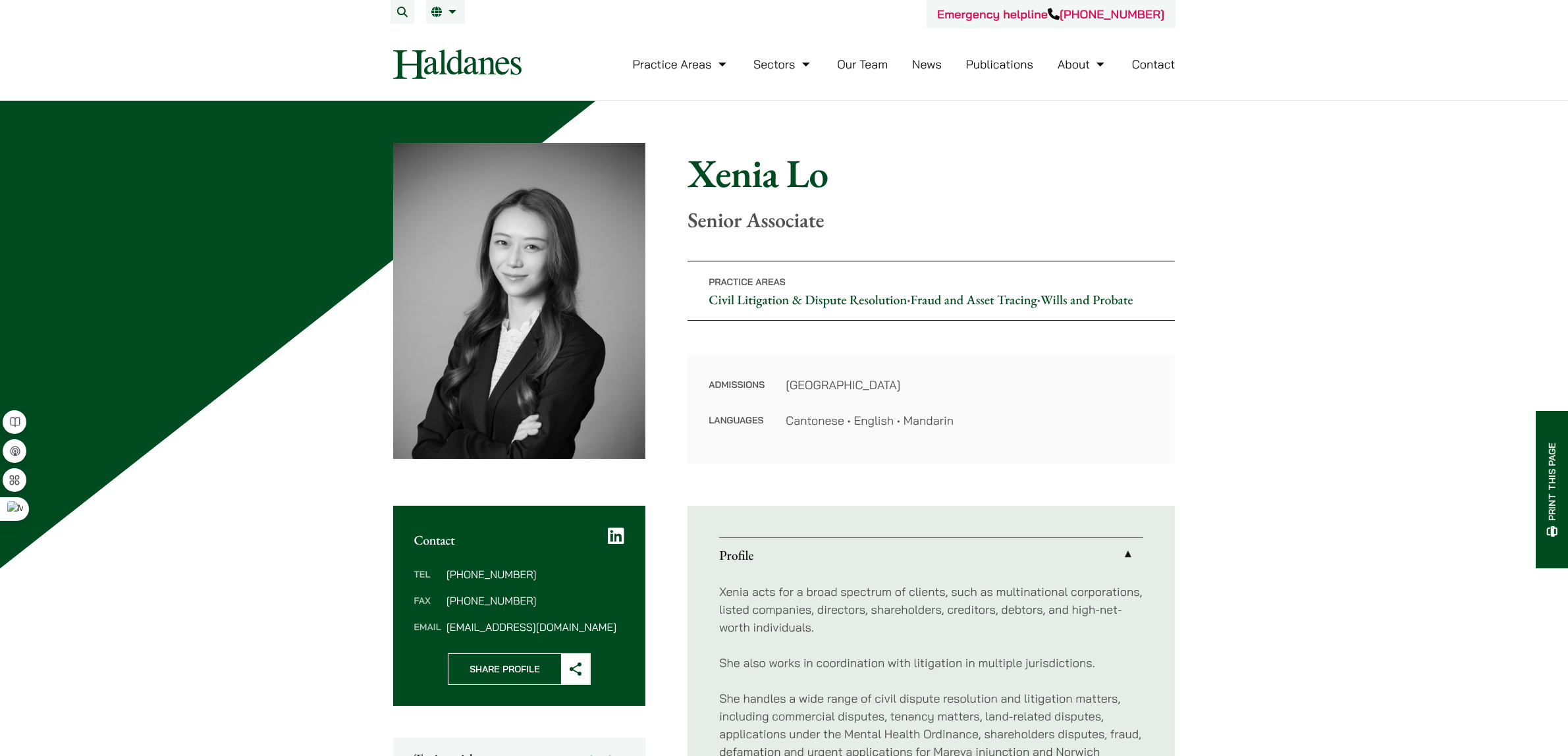
drag, startPoint x: 673, startPoint y: 184, endPoint x: 1119, endPoint y: 447, distance: 517.8
click at [1134, 443] on div "Home » Lawyers » Xenia Lo Xenia Lo Senior Associate Practice Areas Civil Litiga…" at bounding box center [784, 303] width 782 height 321
click at [1119, 447] on div "Admissions Hong Kong Languages Cantonese • English • Mandarin" at bounding box center [931, 409] width 488 height 109
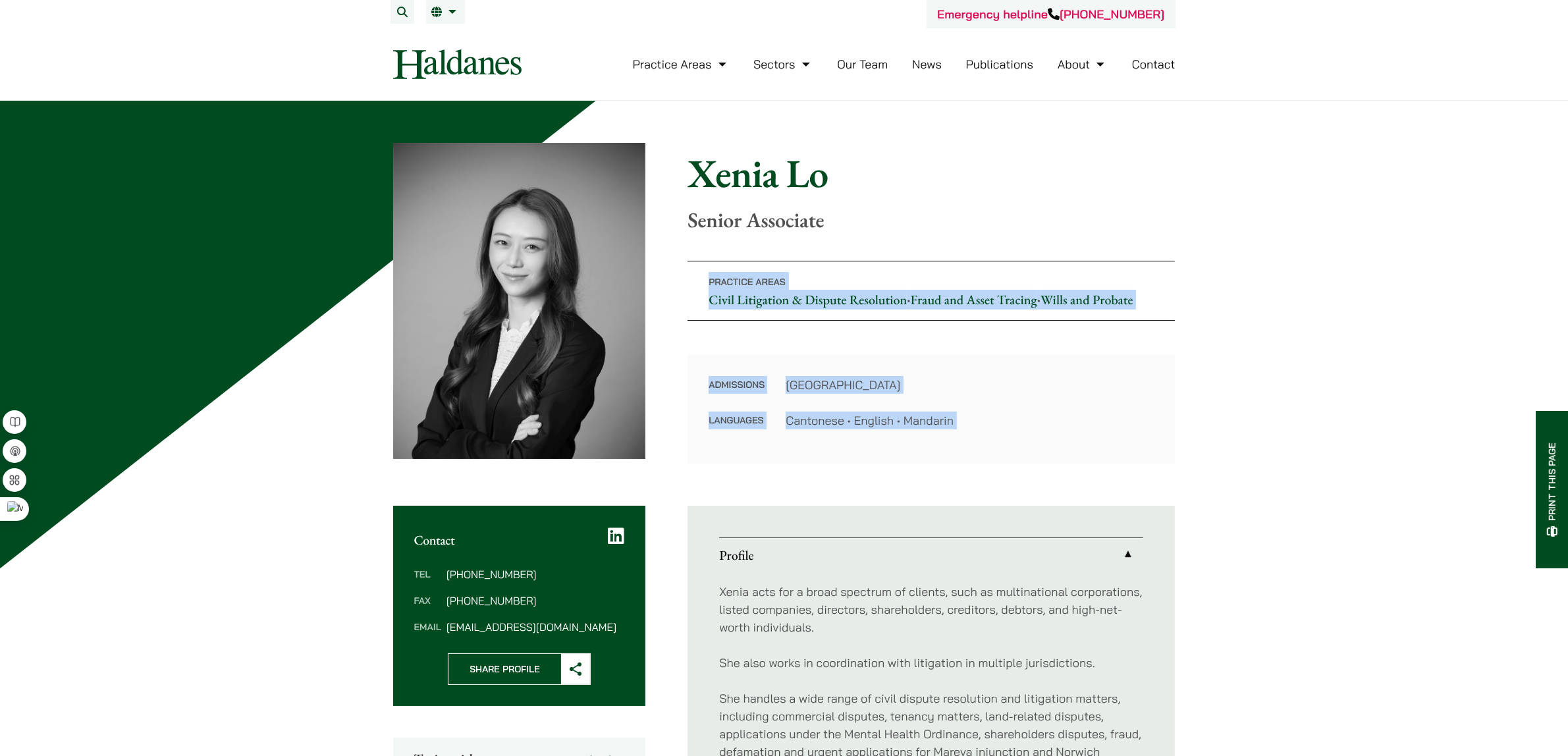
drag, startPoint x: 1119, startPoint y: 447, endPoint x: 1078, endPoint y: 215, distance: 235.6
click at [1078, 215] on div "Home » Lawyers » Xenia Lo Xenia Lo Senior Associate Practice Areas Civil Litiga…" at bounding box center [784, 303] width 782 height 321
click at [1078, 215] on p "Senior Associate" at bounding box center [931, 219] width 488 height 25
drag, startPoint x: 1078, startPoint y: 215, endPoint x: 1045, endPoint y: 403, distance: 190.9
click at [1051, 386] on div "Home » Lawyers » Xenia Lo Xenia Lo Senior Associate Practice Areas Civil Litiga…" at bounding box center [784, 303] width 782 height 321
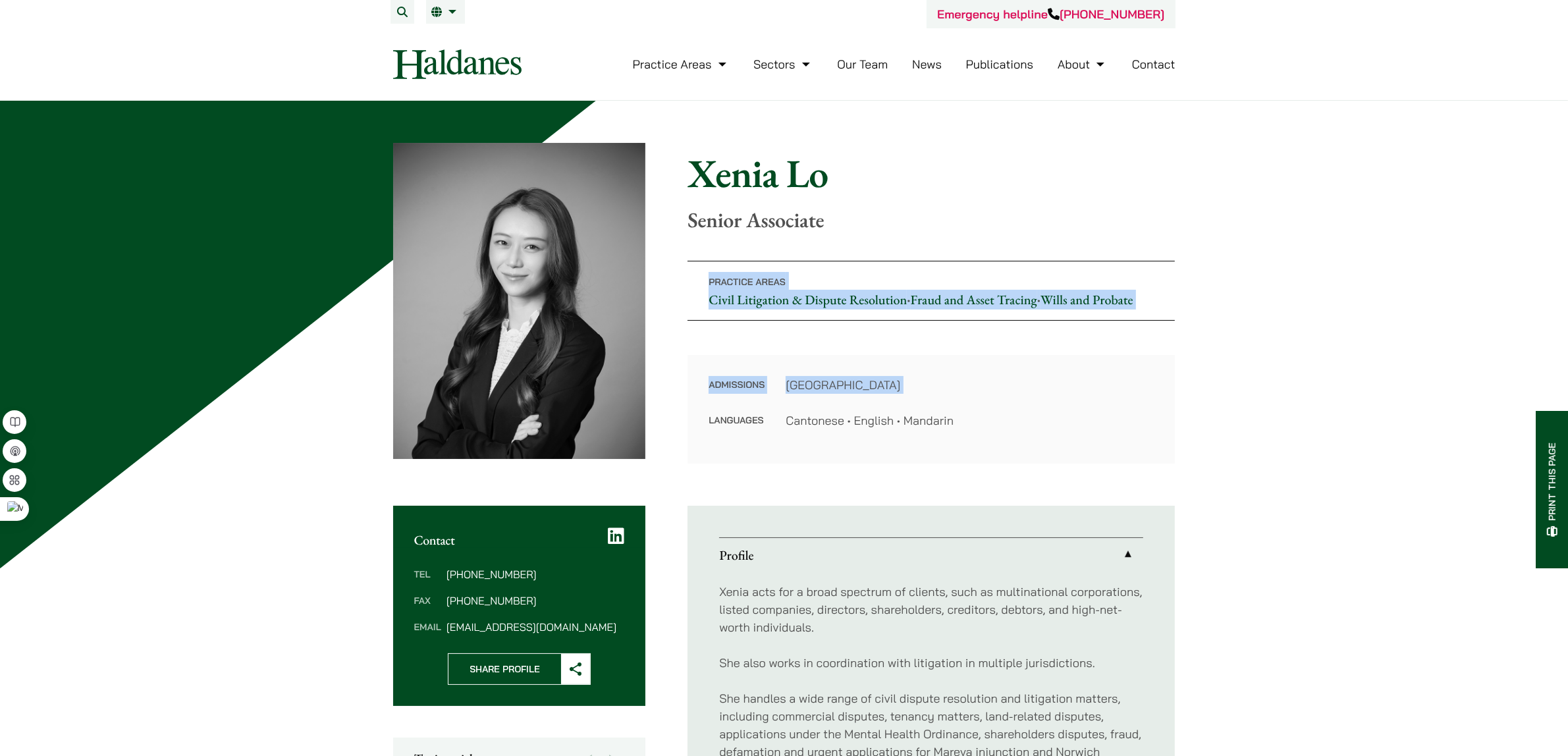
click at [1045, 403] on dl "Admissions Hong Kong Languages Cantonese • English • Mandarin" at bounding box center [931, 403] width 446 height 53
click at [1068, 396] on dl "Admissions Hong Kong Languages Cantonese • English • Mandarin" at bounding box center [931, 403] width 446 height 53
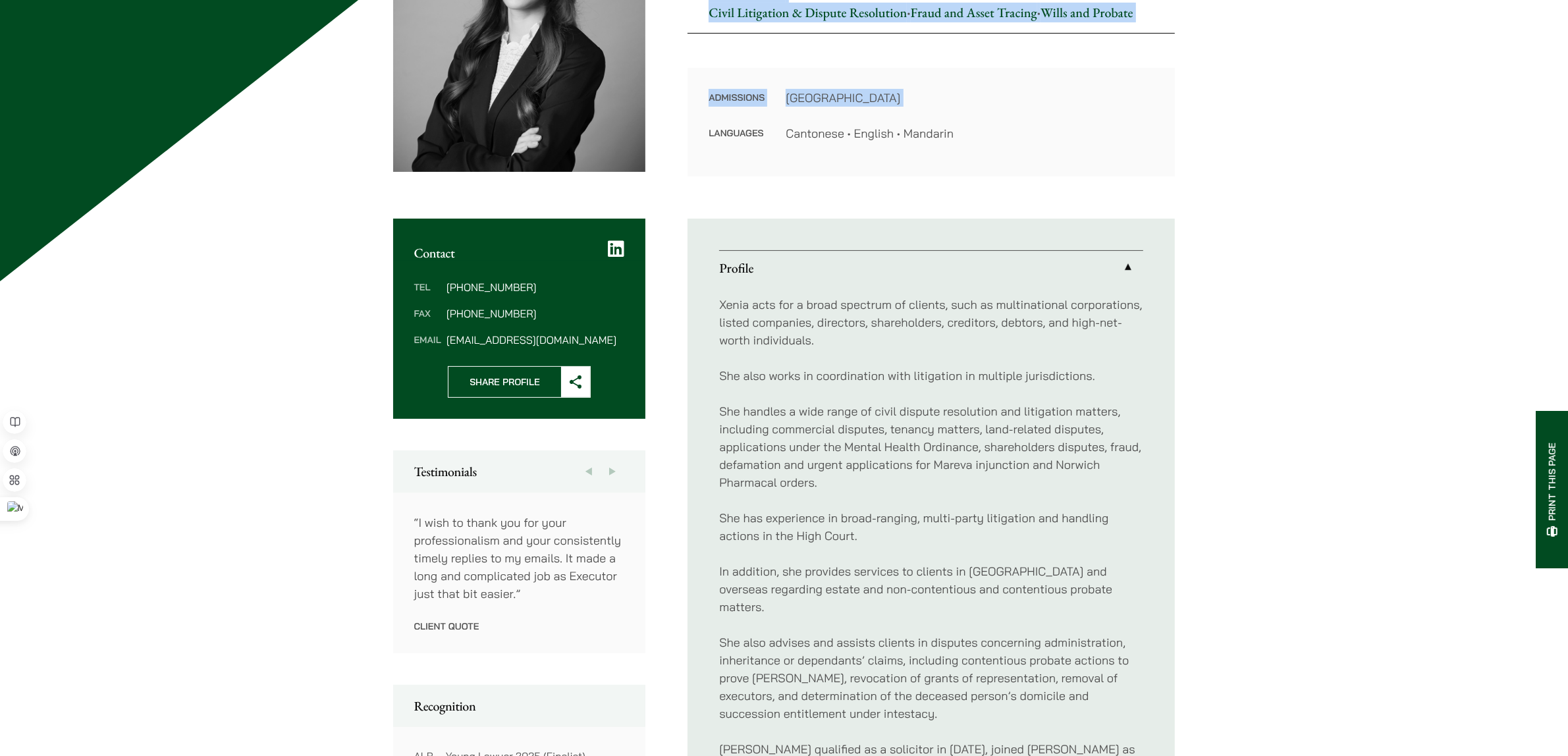
scroll to position [316, 0]
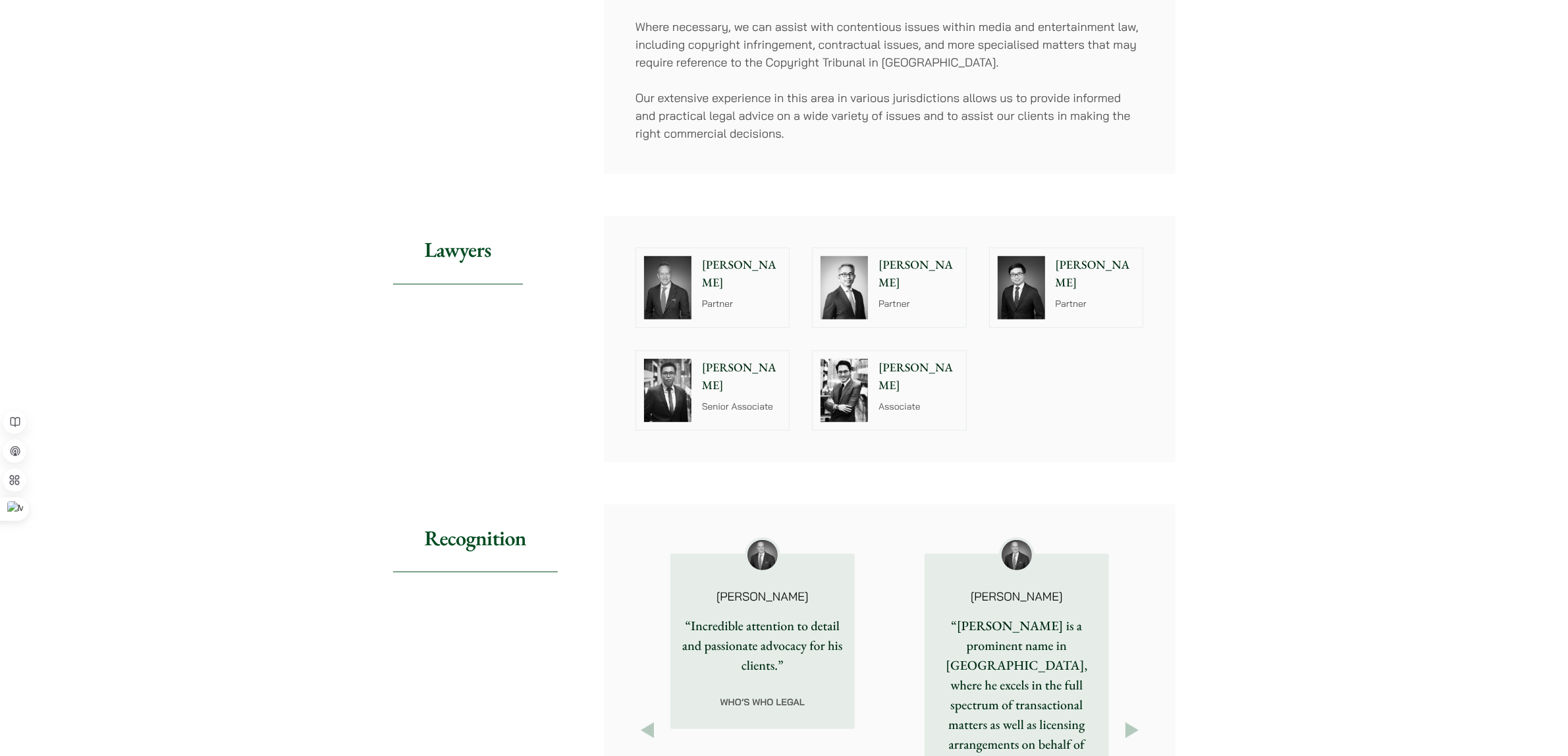
scroll to position [994, 0]
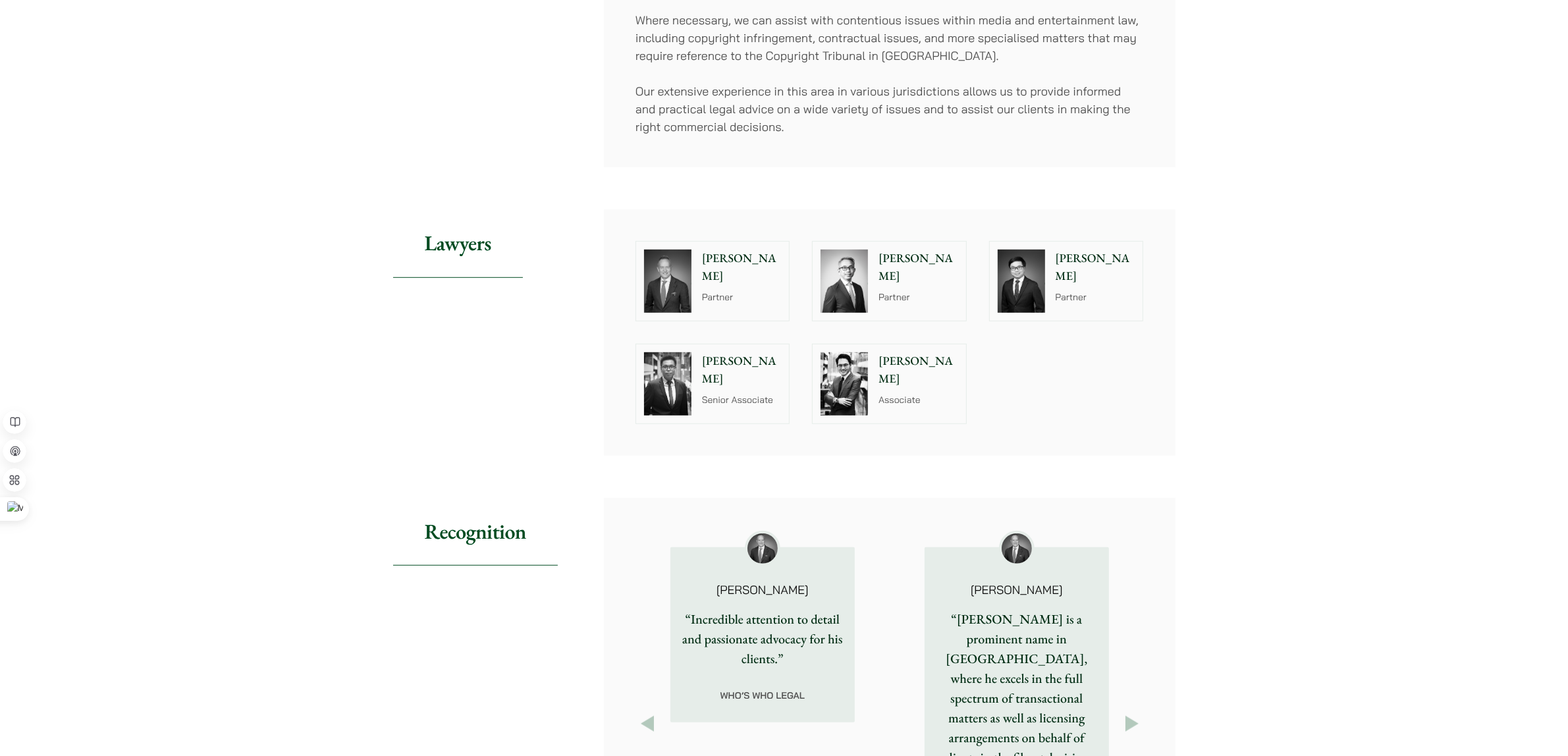
click at [1071, 272] on div "Anthony Leung Partner" at bounding box center [1098, 281] width 90 height 79
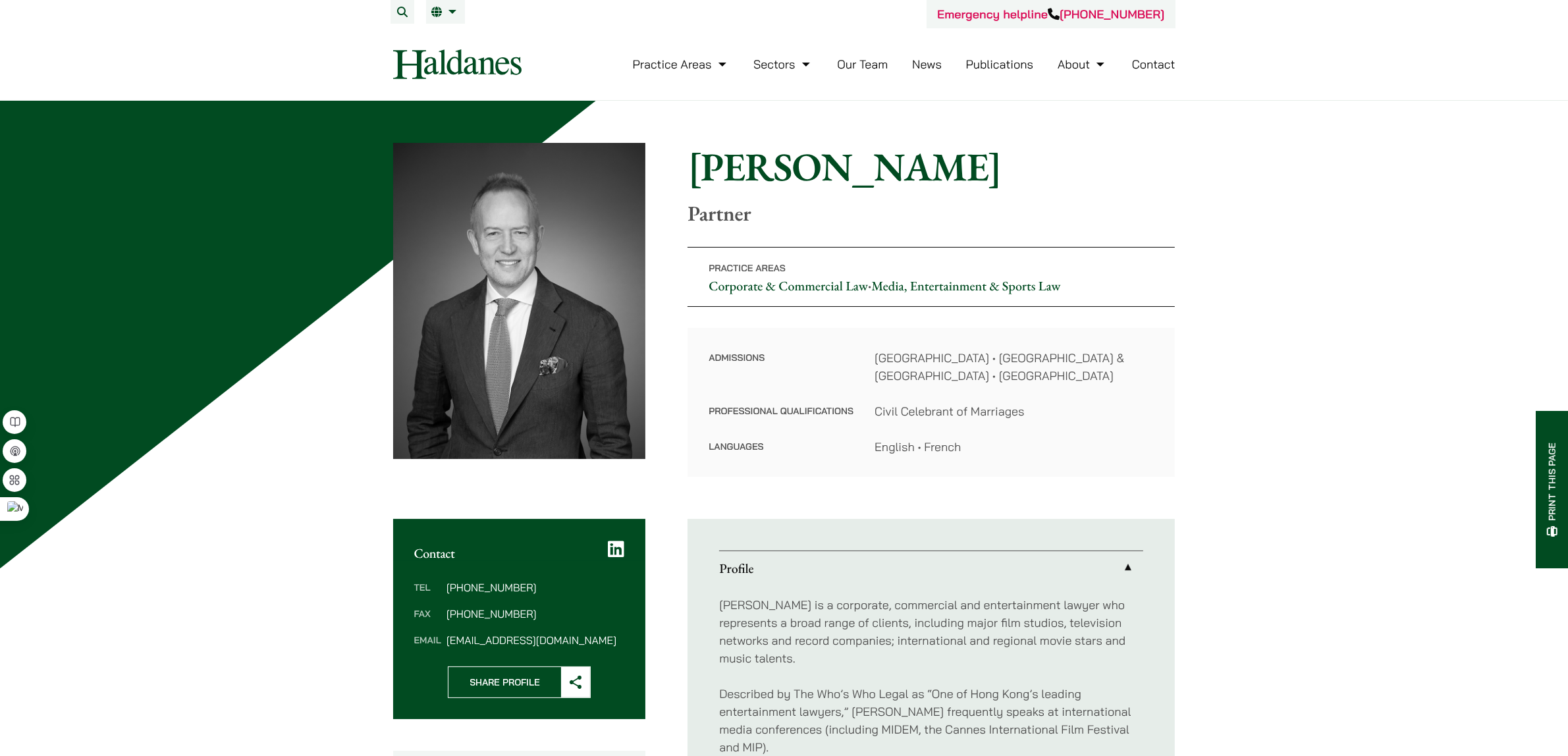
drag, startPoint x: 722, startPoint y: 374, endPoint x: 1114, endPoint y: 429, distance: 395.8
click at [1114, 429] on div "Admissions [GEOGRAPHIC_DATA] • [GEOGRAPHIC_DATA] & [GEOGRAPHIC_DATA] • Australi…" at bounding box center [931, 403] width 488 height 149
click at [1114, 429] on dl "Admissions [GEOGRAPHIC_DATA] • [GEOGRAPHIC_DATA] & [GEOGRAPHIC_DATA] • Australi…" at bounding box center [931, 402] width 446 height 107
drag, startPoint x: 1245, startPoint y: 399, endPoint x: 1254, endPoint y: 397, distance: 9.2
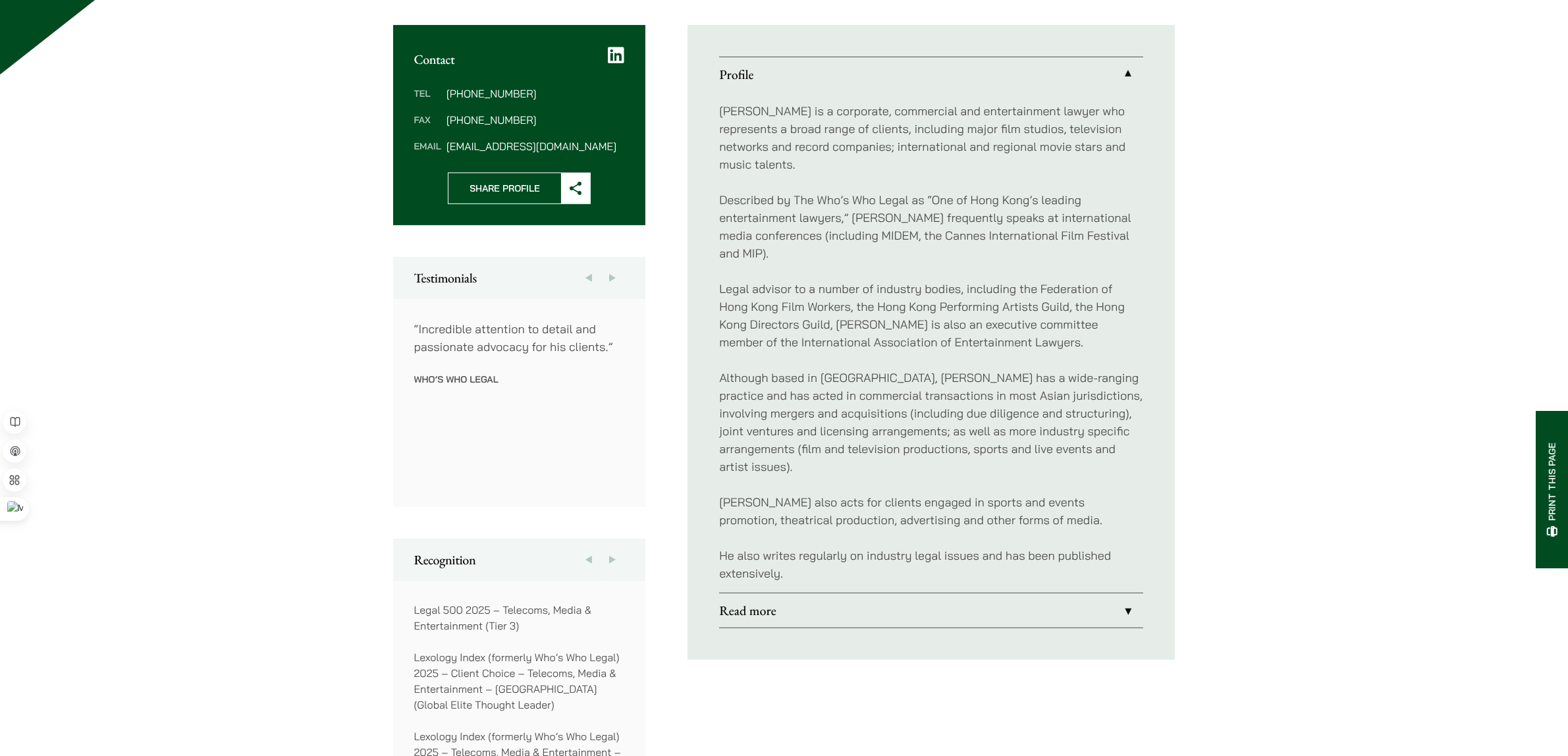
click at [1256, 406] on div "Home » Lawyers » [PERSON_NAME] [PERSON_NAME] Partner Practice Areas Corporate &…" at bounding box center [784, 697] width 1568 height 2181
click at [897, 593] on link "Read more" at bounding box center [931, 610] width 424 height 34
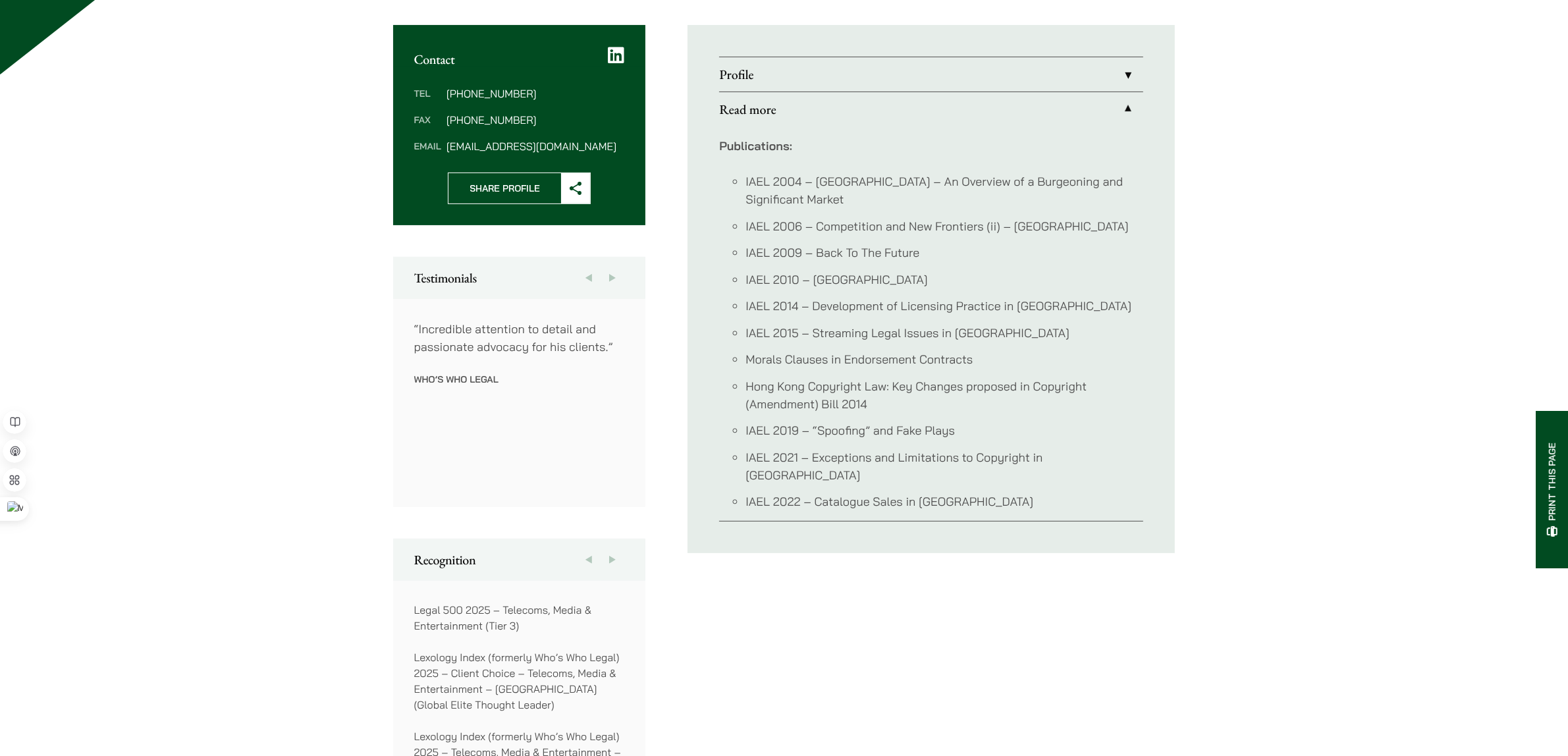
click at [888, 80] on link "Profile" at bounding box center [931, 75] width 424 height 34
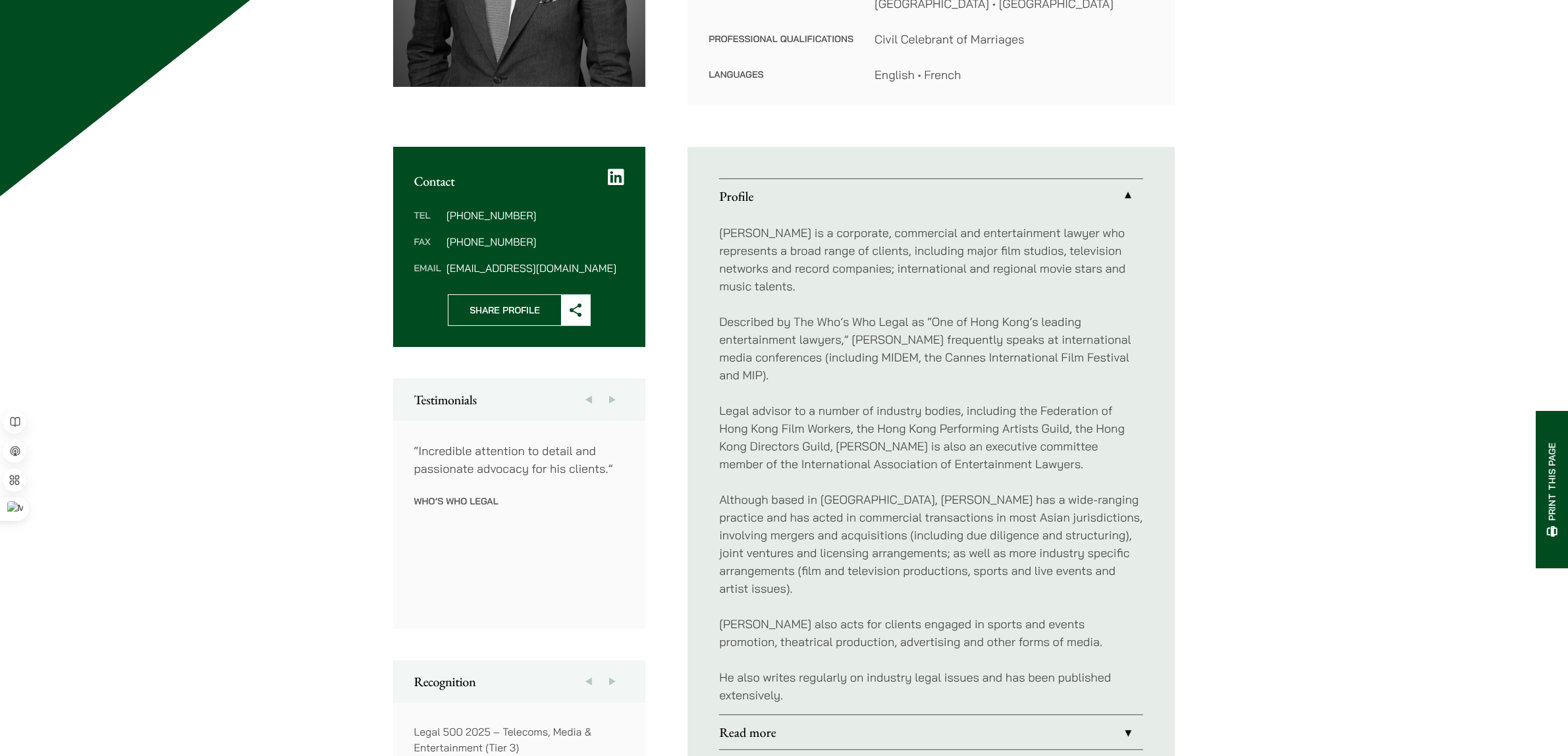
scroll to position [411, 0]
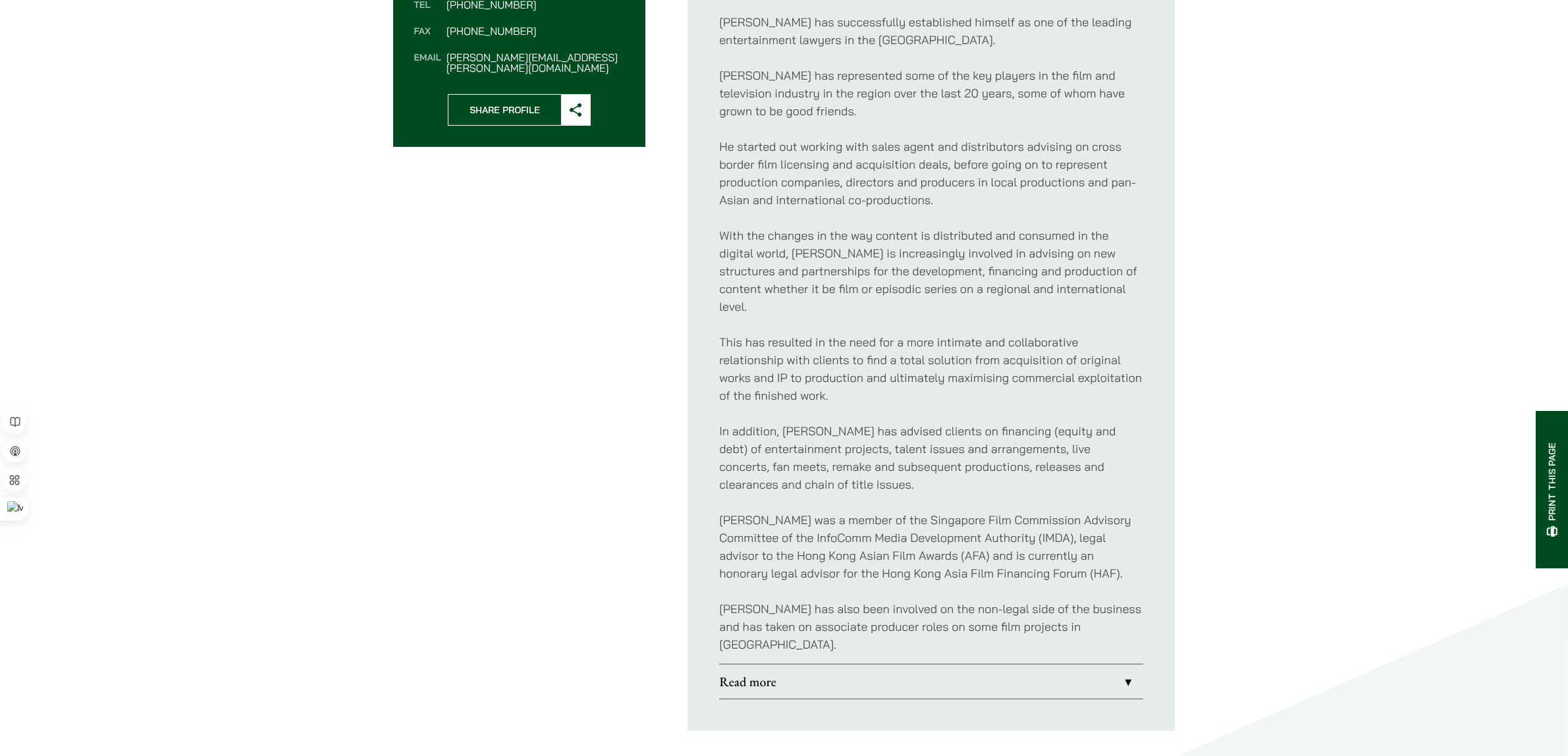
scroll to position [576, 0]
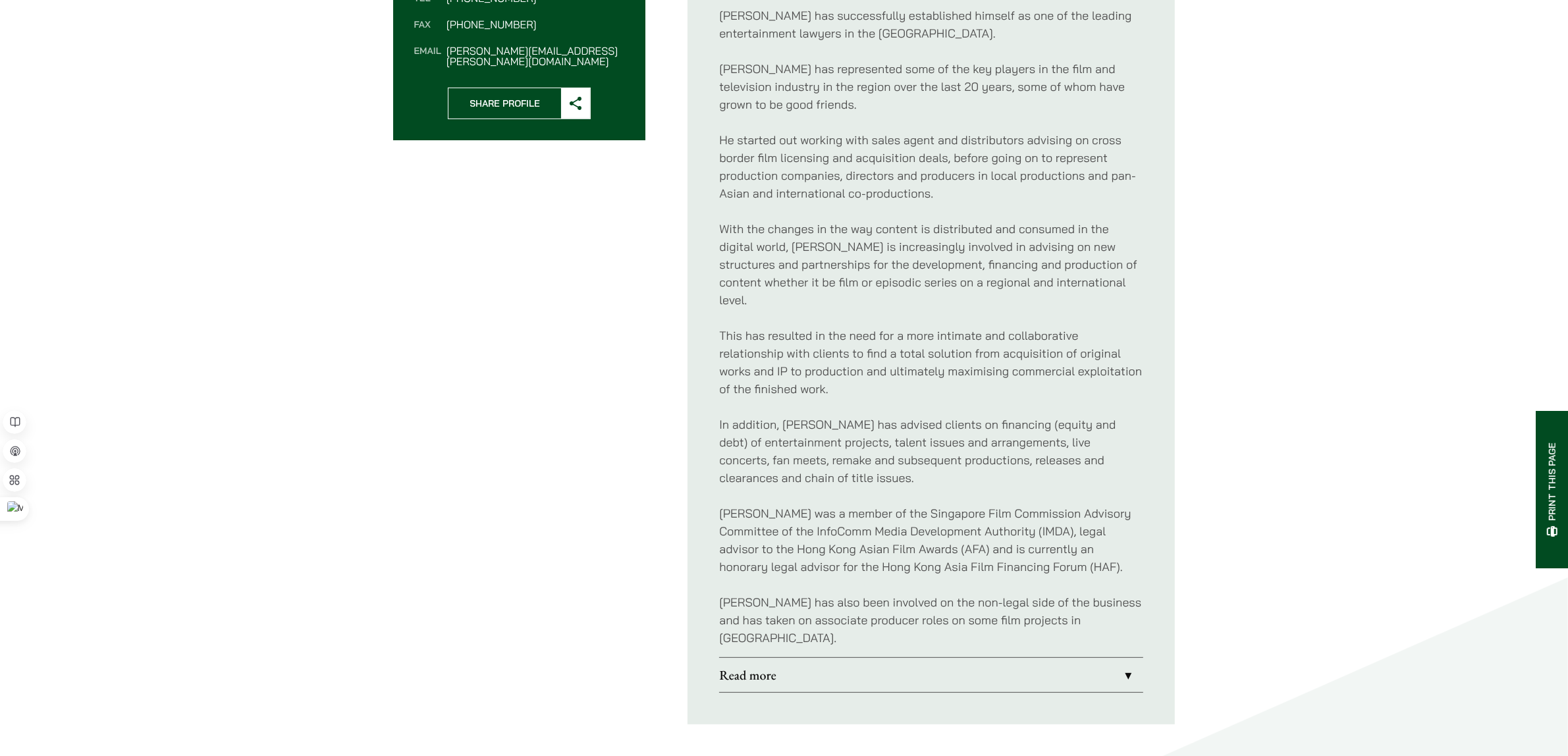
click at [915, 658] on link "Read more" at bounding box center [931, 675] width 424 height 34
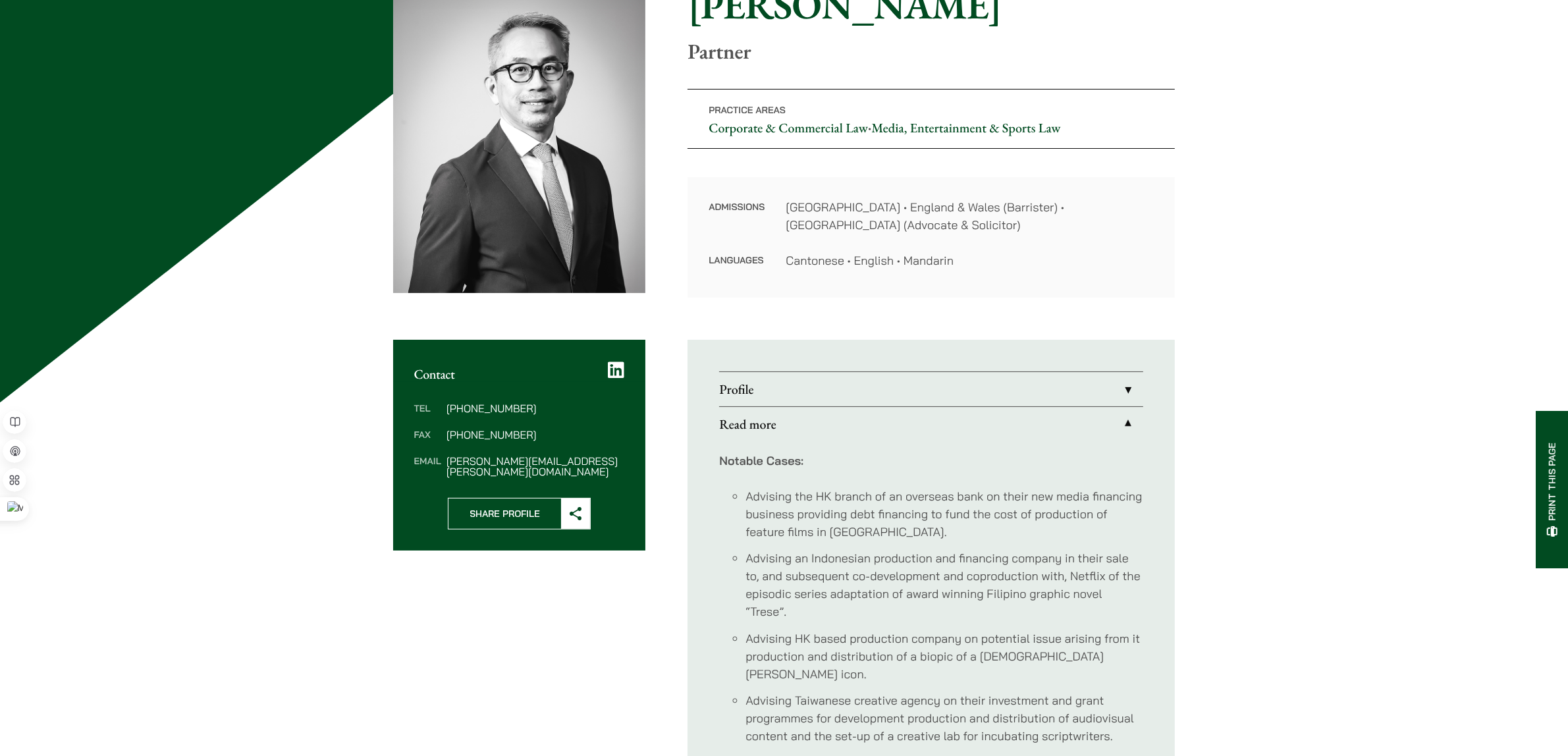
scroll to position [165, 0]
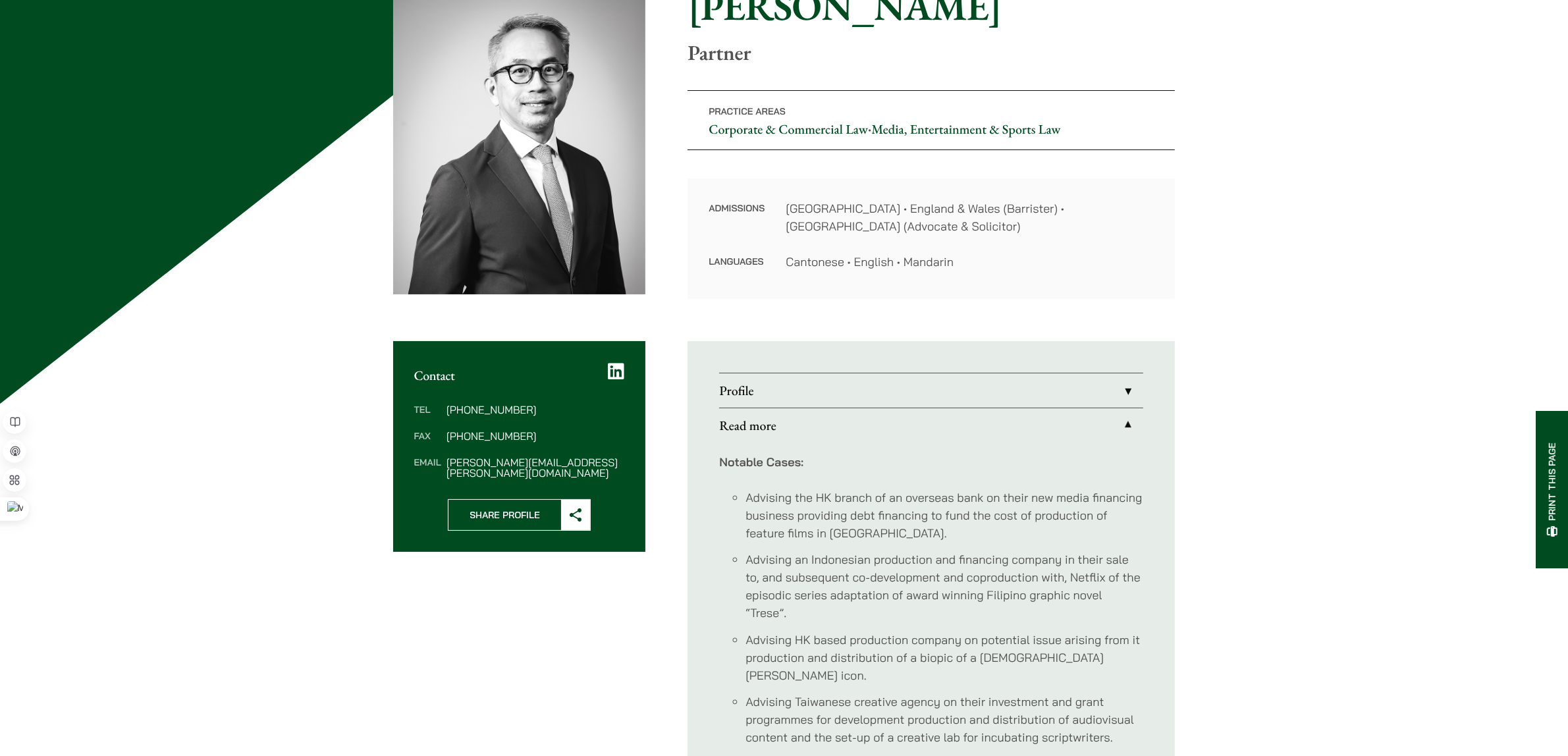
click at [777, 387] on link "Profile" at bounding box center [931, 391] width 424 height 34
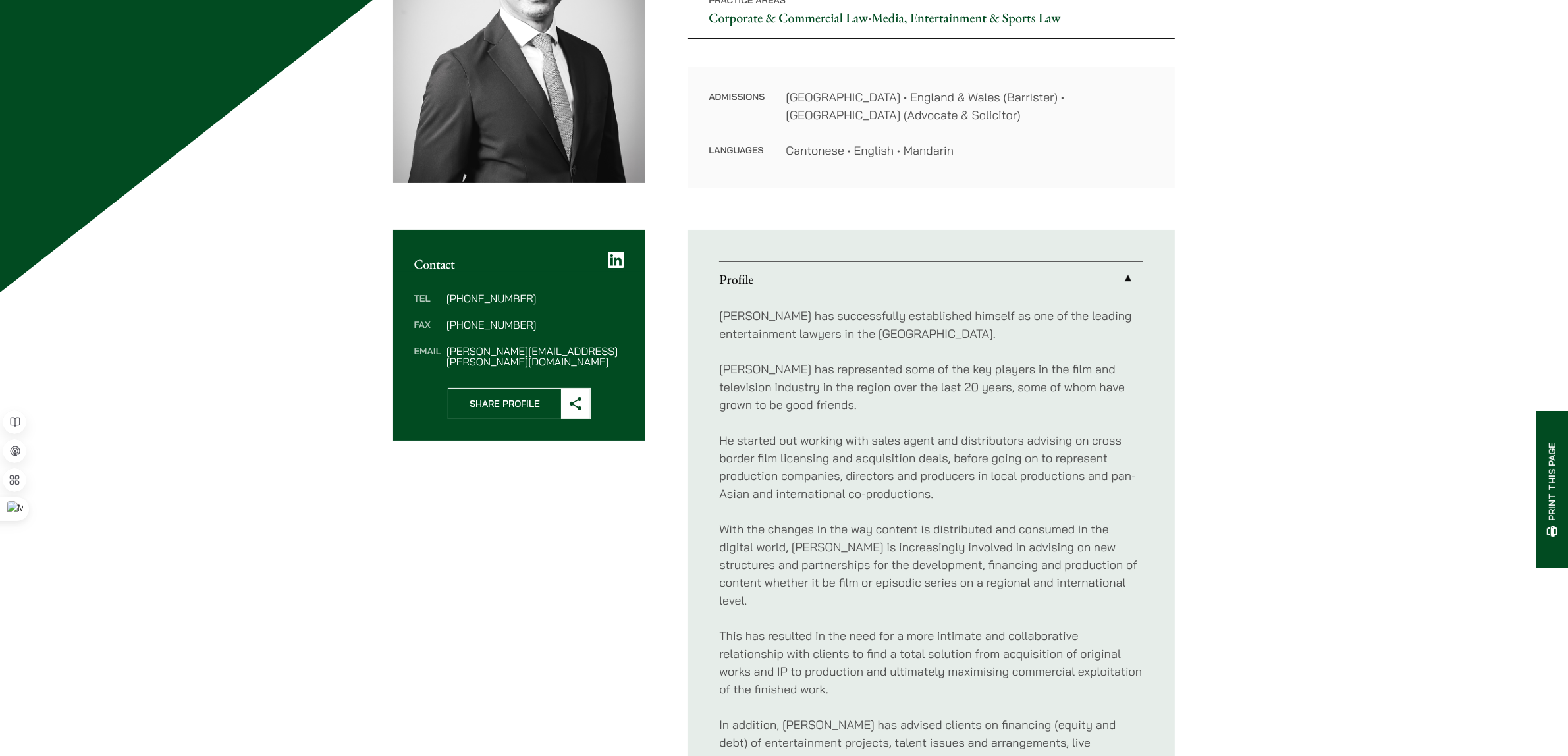
drag, startPoint x: 1172, startPoint y: 502, endPoint x: 1182, endPoint y: 555, distance: 53.9
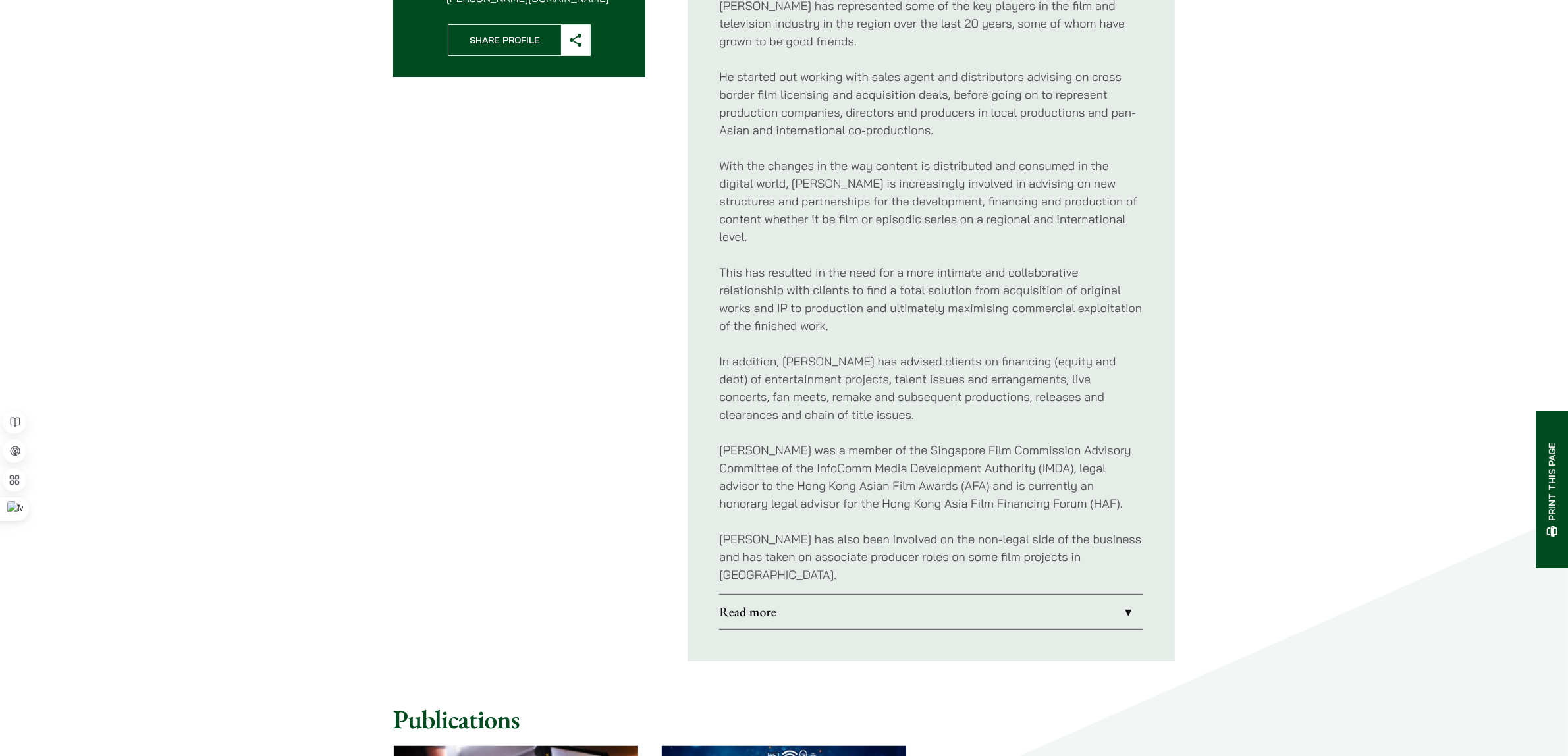
scroll to position [646, 0]
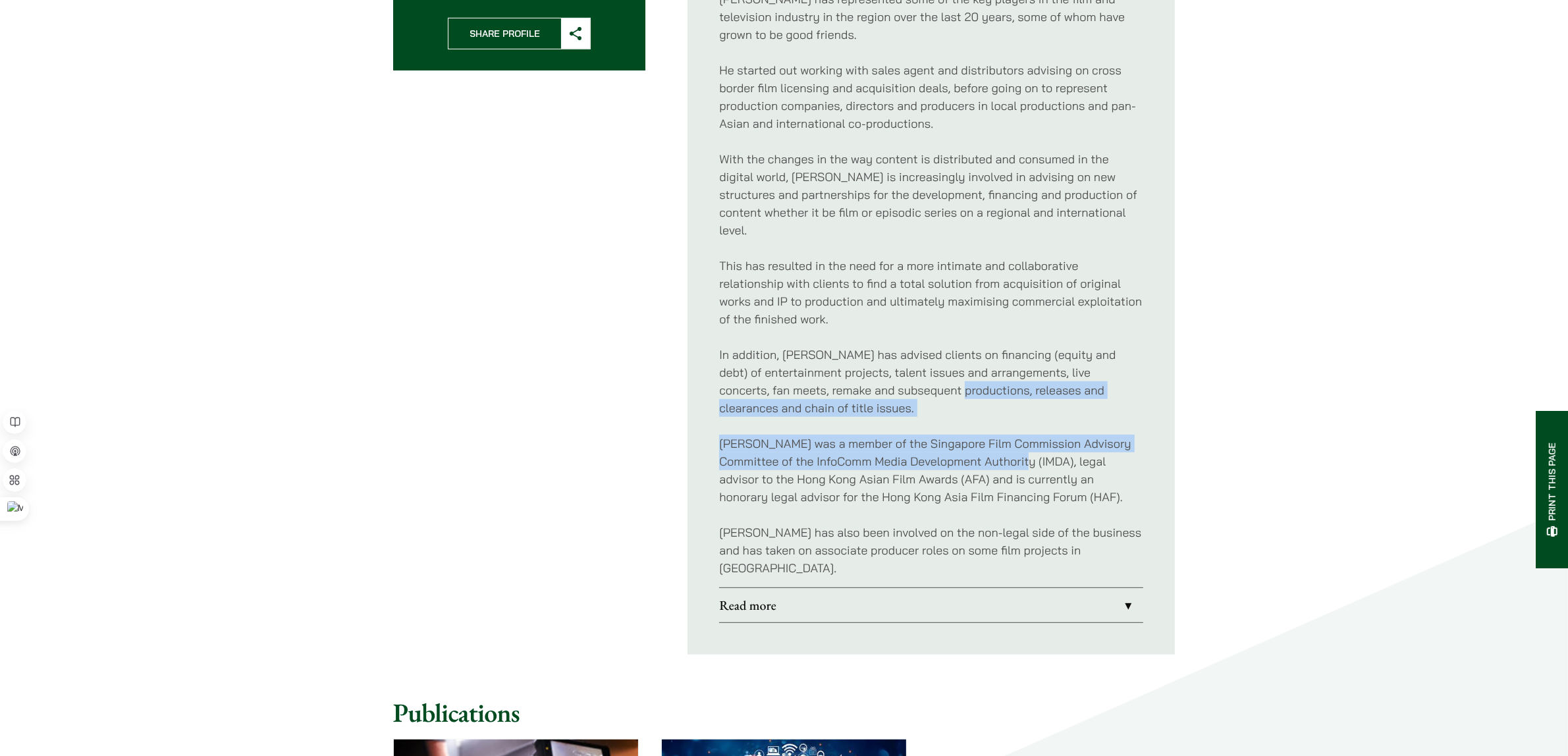
drag, startPoint x: 1063, startPoint y: 453, endPoint x: 913, endPoint y: 360, distance: 176.5
click at [913, 360] on div "Michael has successfully established himself as one of the leading entertainmen…" at bounding box center [931, 257] width 424 height 662
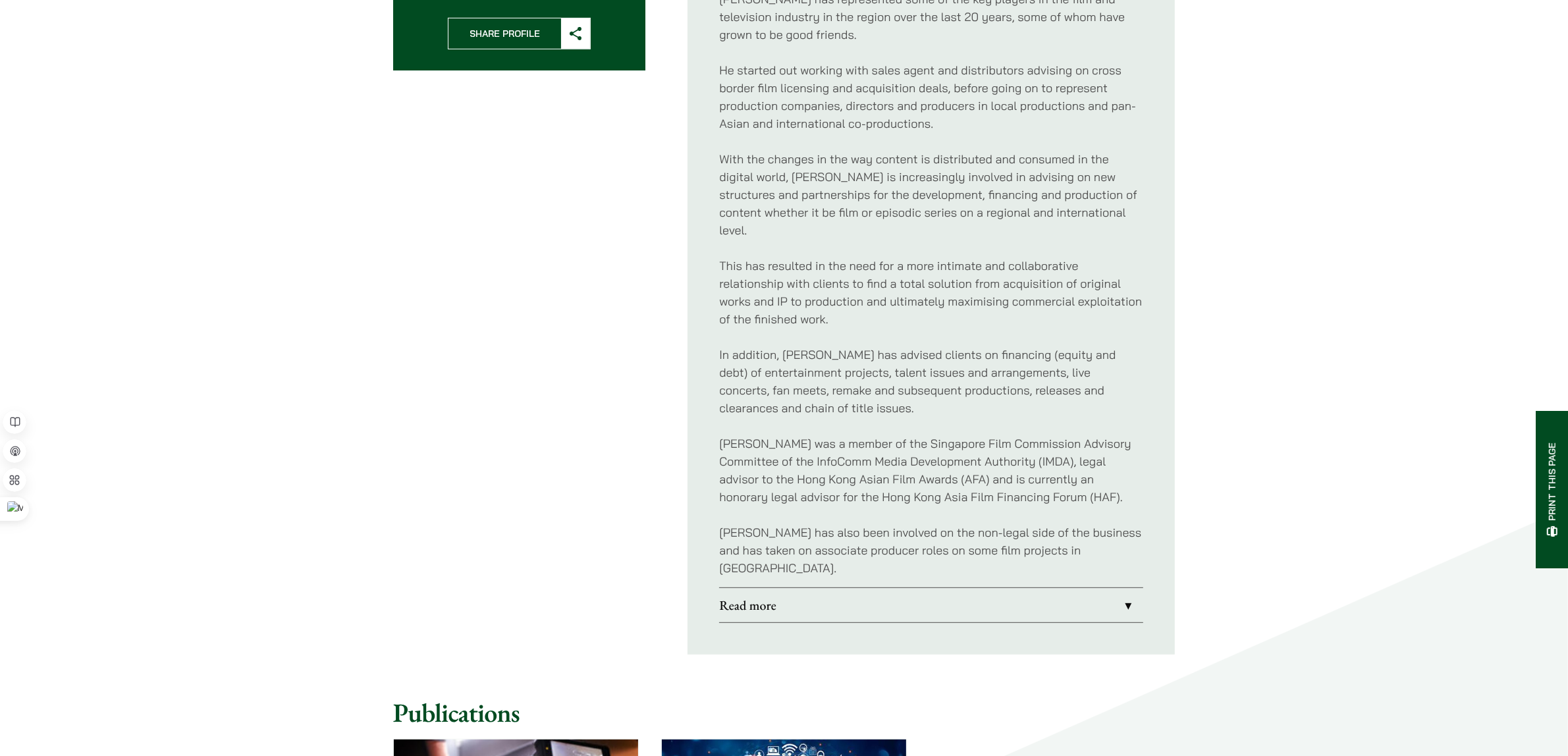
click at [906, 360] on p "In addition, Michael has advised clients on financing (equity and debt) of ente…" at bounding box center [931, 381] width 424 height 71
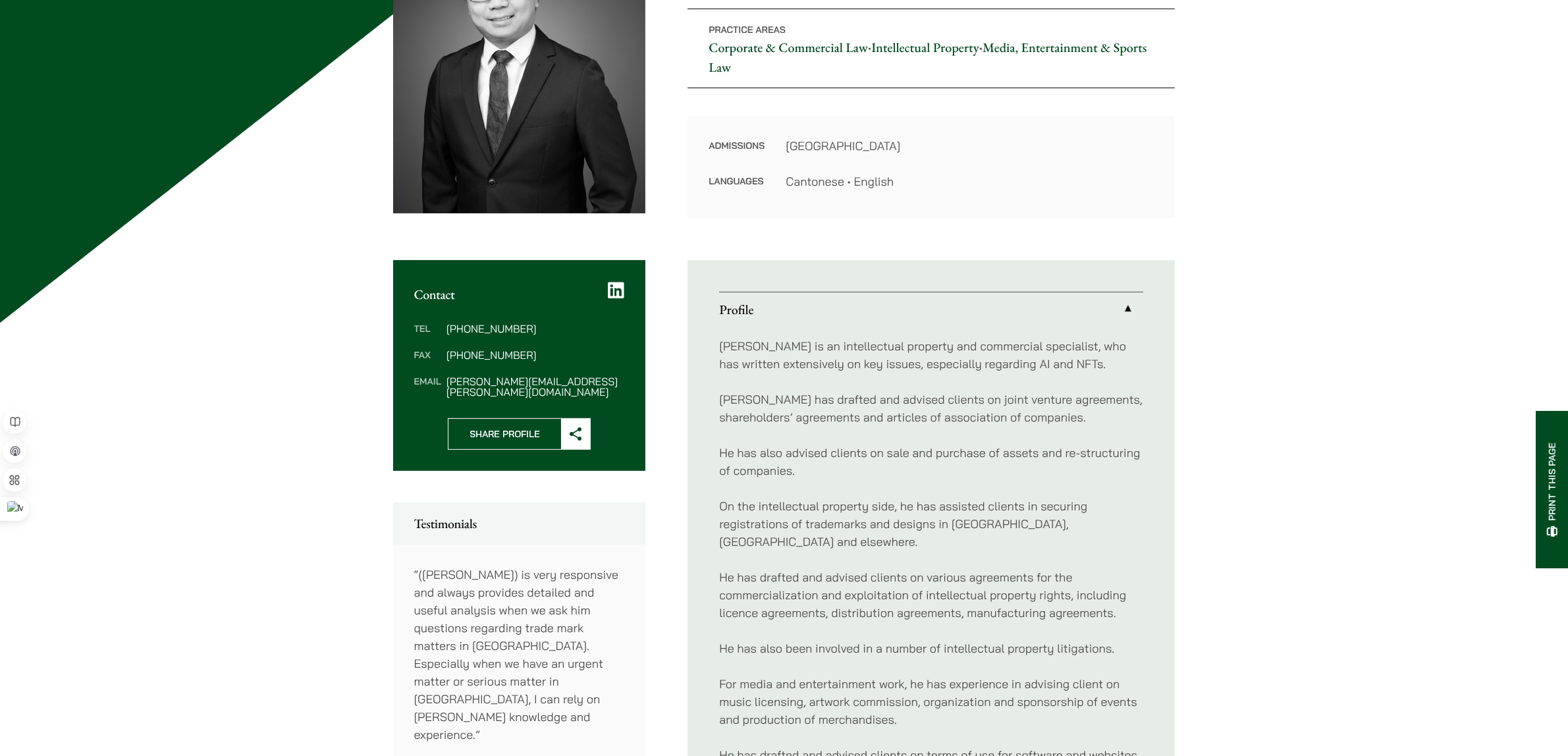
scroll to position [247, 0]
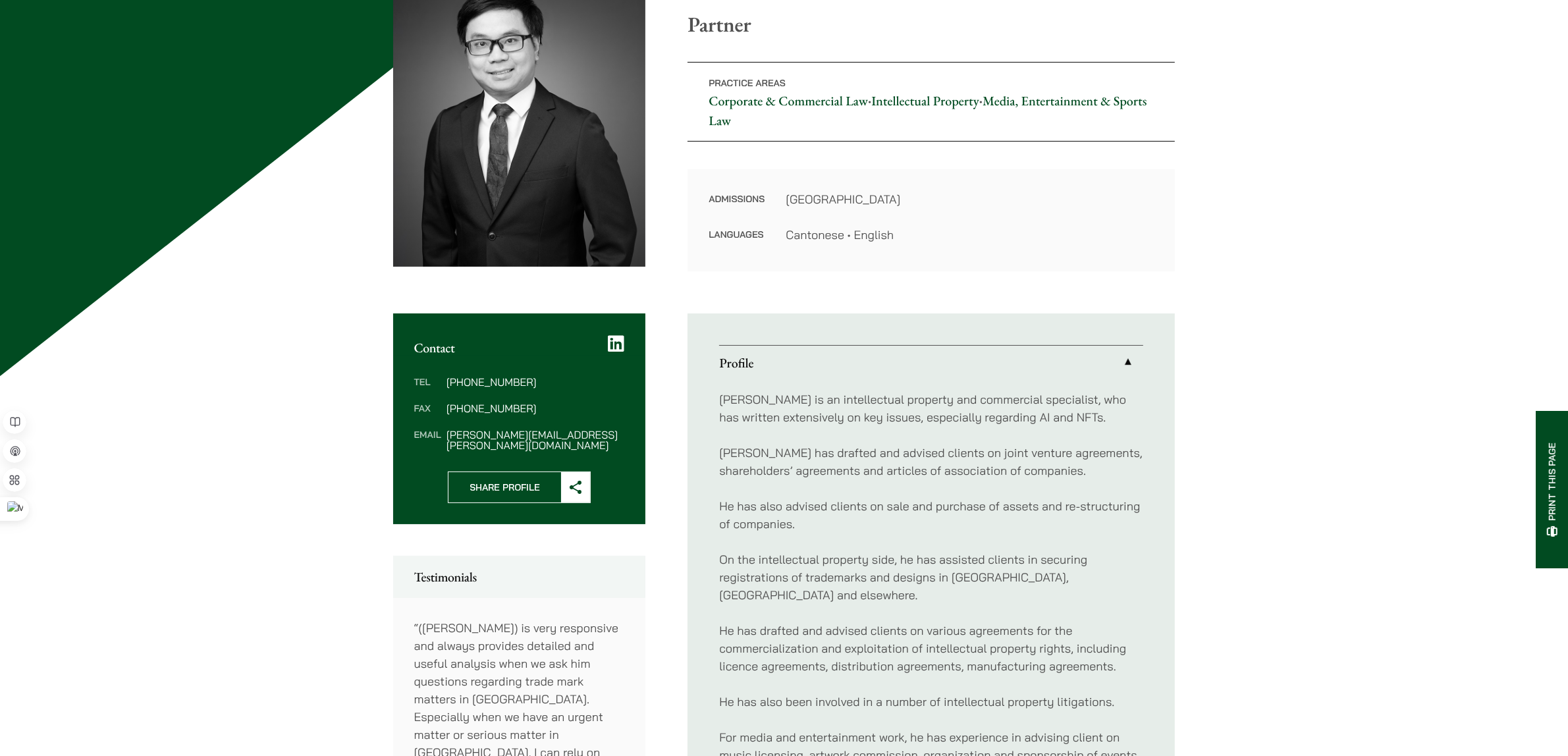
drag, startPoint x: 952, startPoint y: 237, endPoint x: 961, endPoint y: 196, distance: 42.0
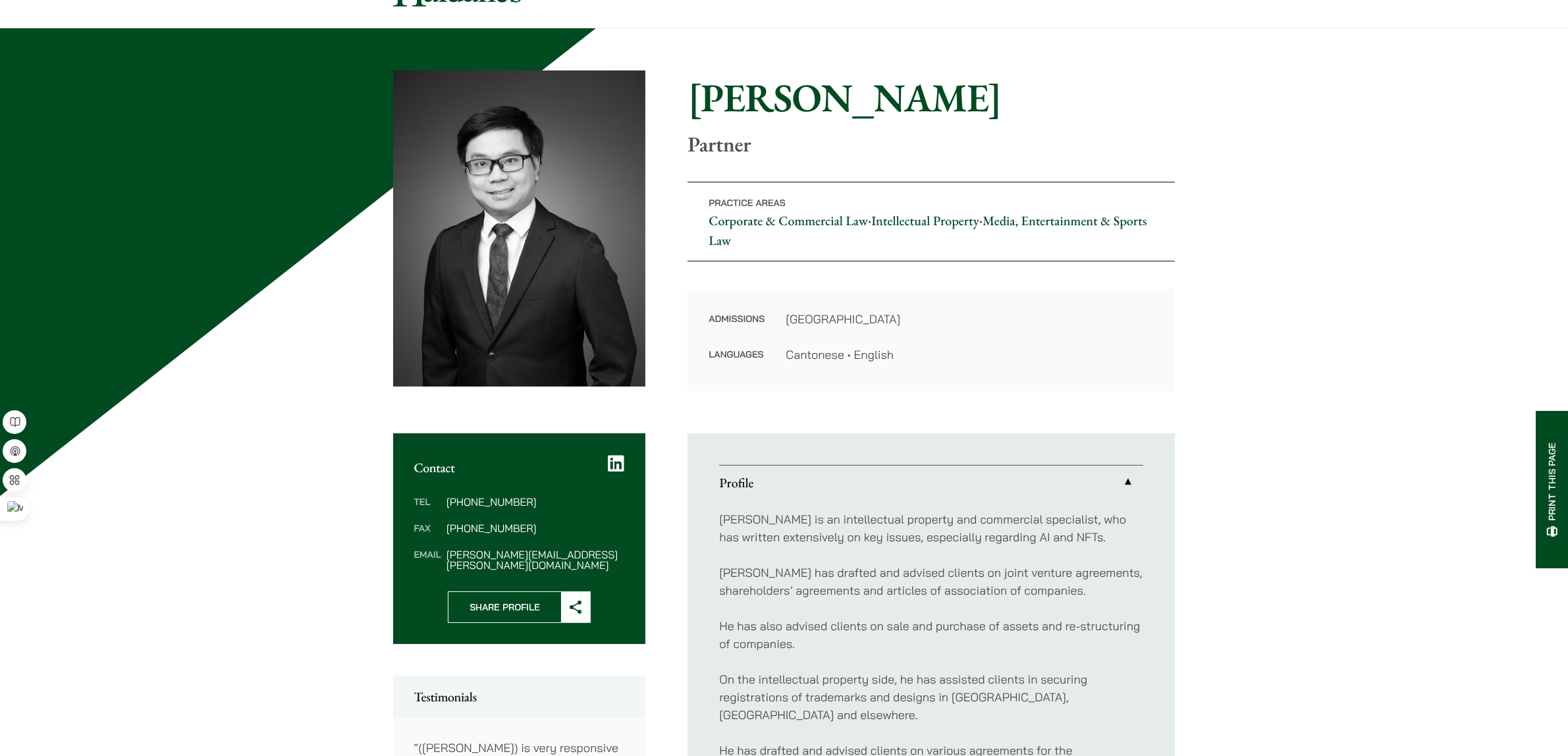
scroll to position [0, 0]
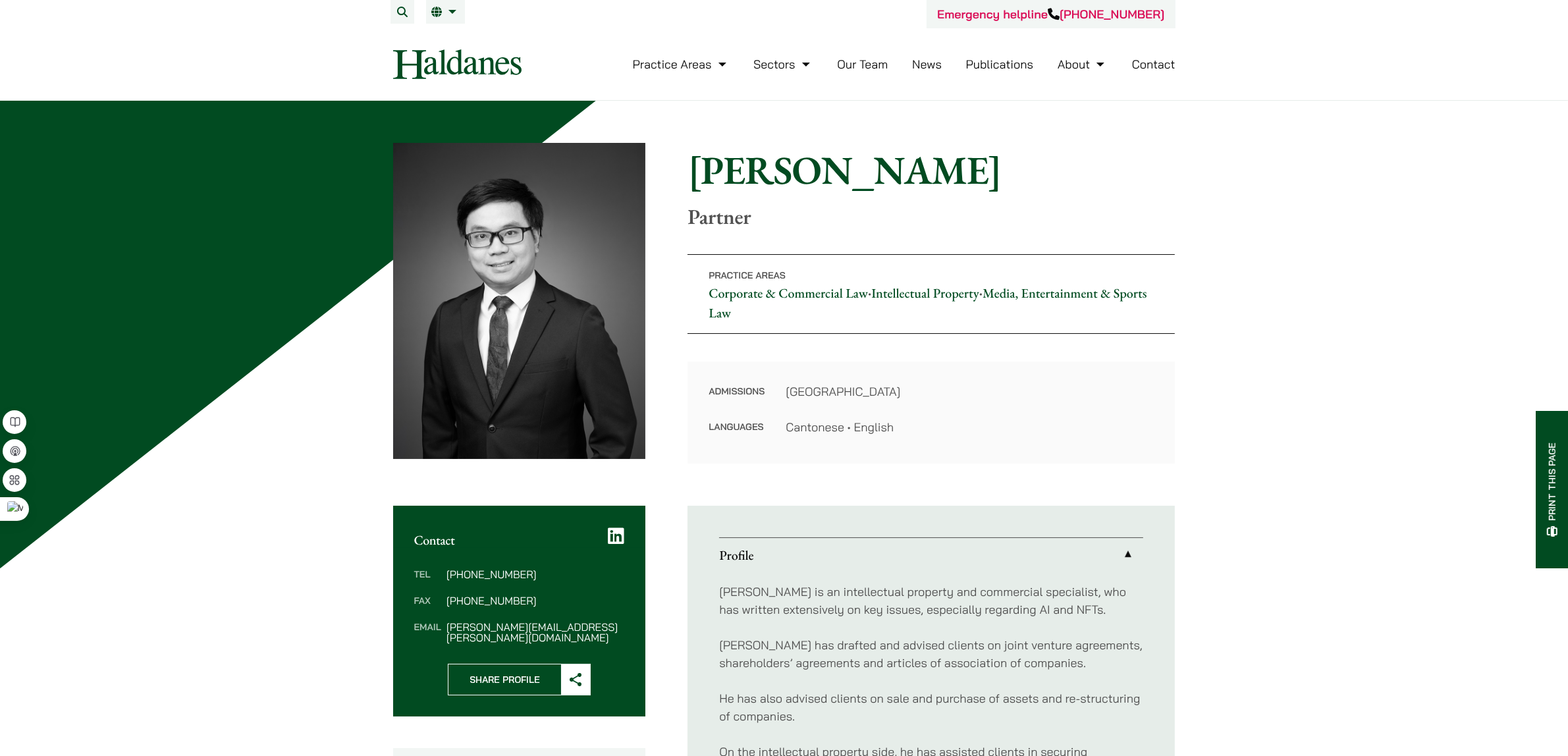
drag, startPoint x: 1302, startPoint y: 381, endPoint x: 1302, endPoint y: 301, distance: 80.0
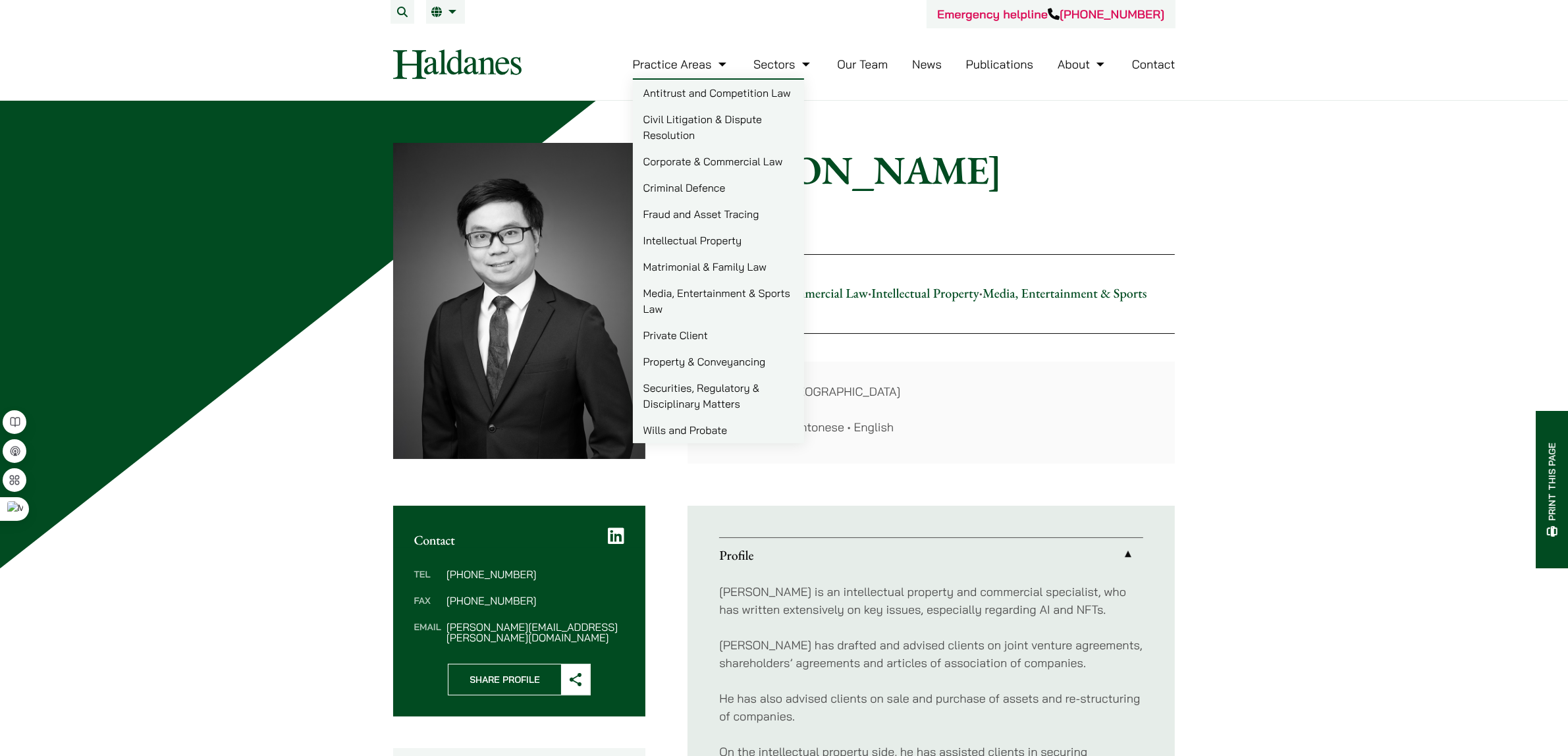
click at [680, 333] on link "Private Client" at bounding box center [719, 335] width 171 height 27
